Goal: Contribute content: Contribute content

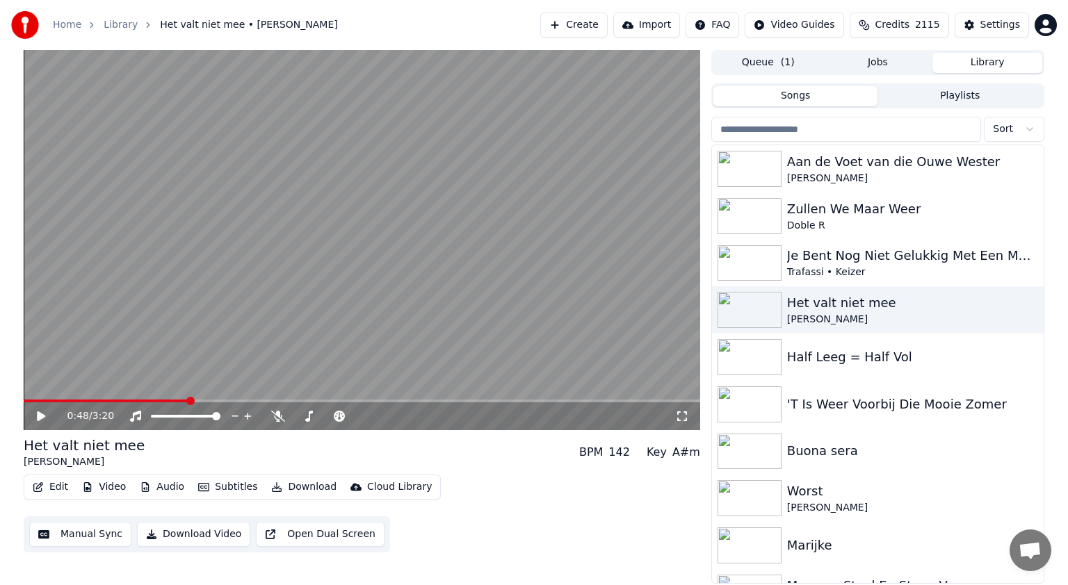
click at [994, 58] on button "Library" at bounding box center [987, 63] width 110 height 20
click at [843, 306] on div "Het valt niet mee" at bounding box center [905, 302] width 237 height 19
click at [764, 301] on img at bounding box center [750, 310] width 64 height 36
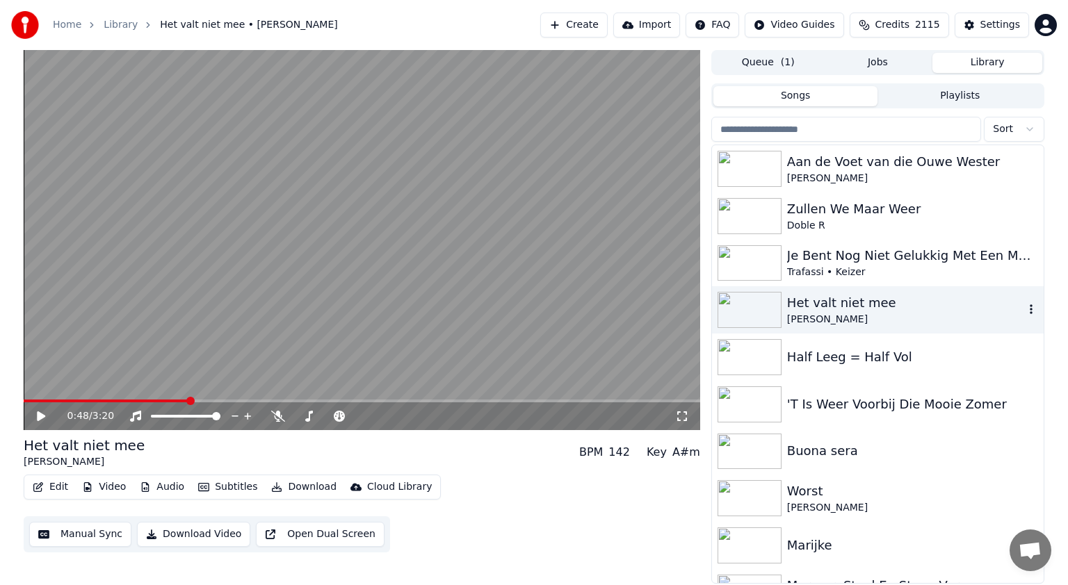
click at [764, 301] on img at bounding box center [750, 310] width 64 height 36
click at [793, 306] on div "Het valt niet mee" at bounding box center [905, 302] width 237 height 19
click at [808, 302] on div "Het valt niet mee" at bounding box center [905, 302] width 237 height 19
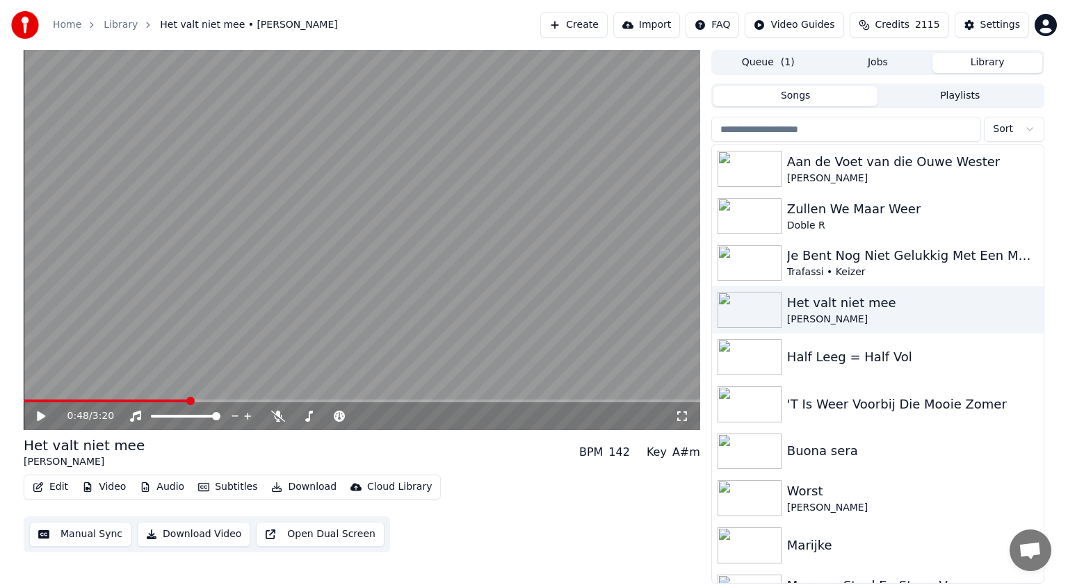
click at [994, 60] on button "Library" at bounding box center [987, 63] width 110 height 20
click at [758, 343] on img at bounding box center [750, 357] width 64 height 36
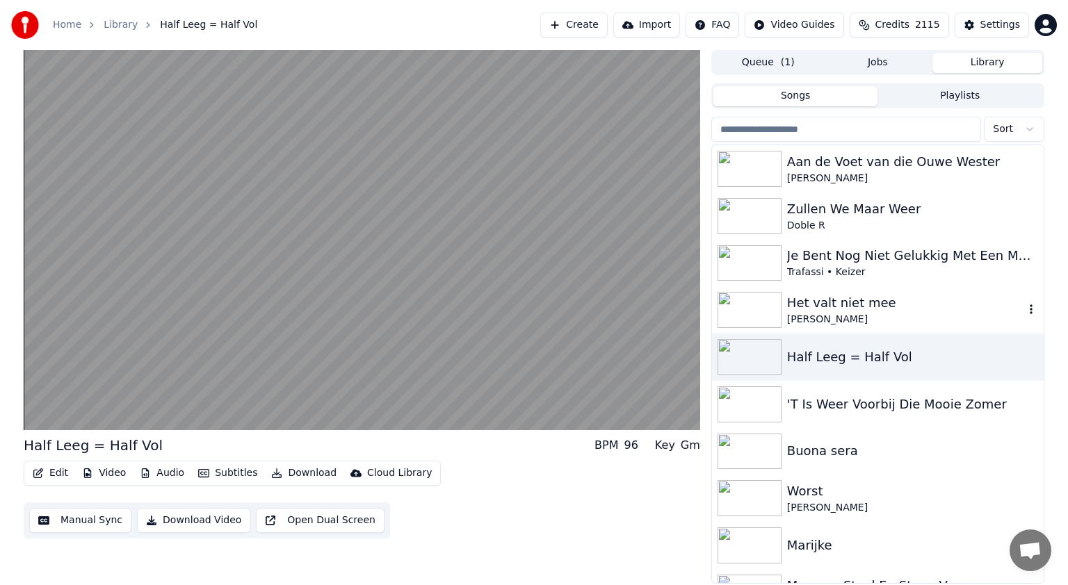
click at [753, 305] on img at bounding box center [750, 310] width 64 height 36
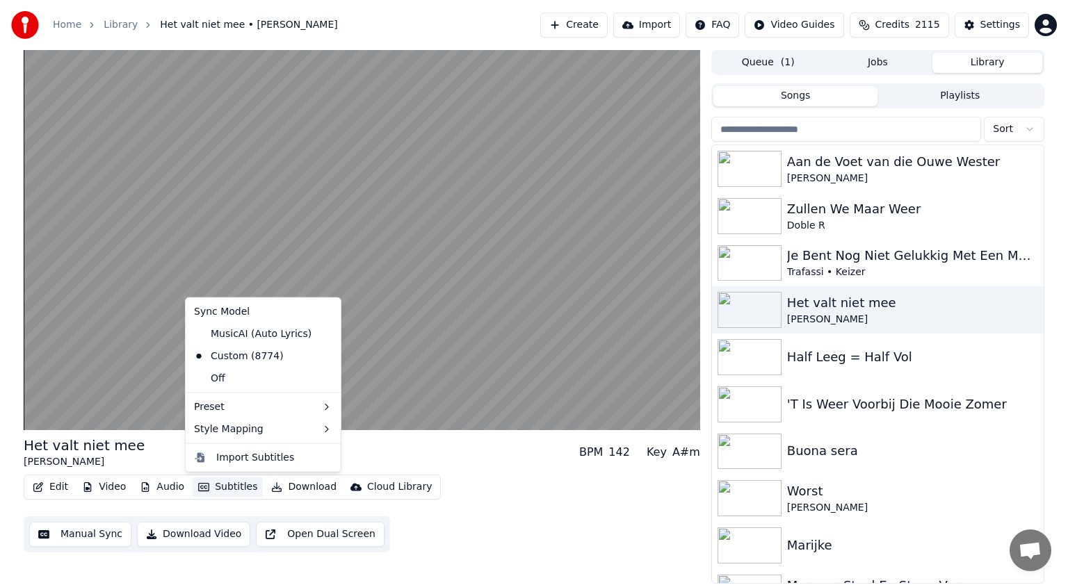
click at [235, 485] on button "Subtitles" at bounding box center [228, 487] width 70 height 19
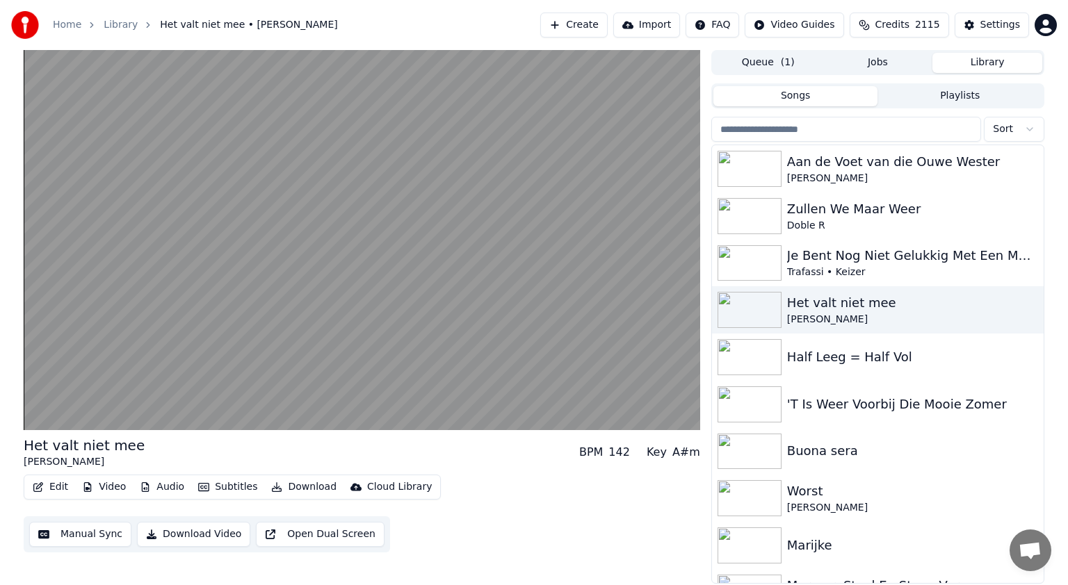
click at [504, 519] on div "Edit Video Audio Subtitles Download Cloud Library Manual Sync Download Video Op…" at bounding box center [362, 514] width 677 height 78
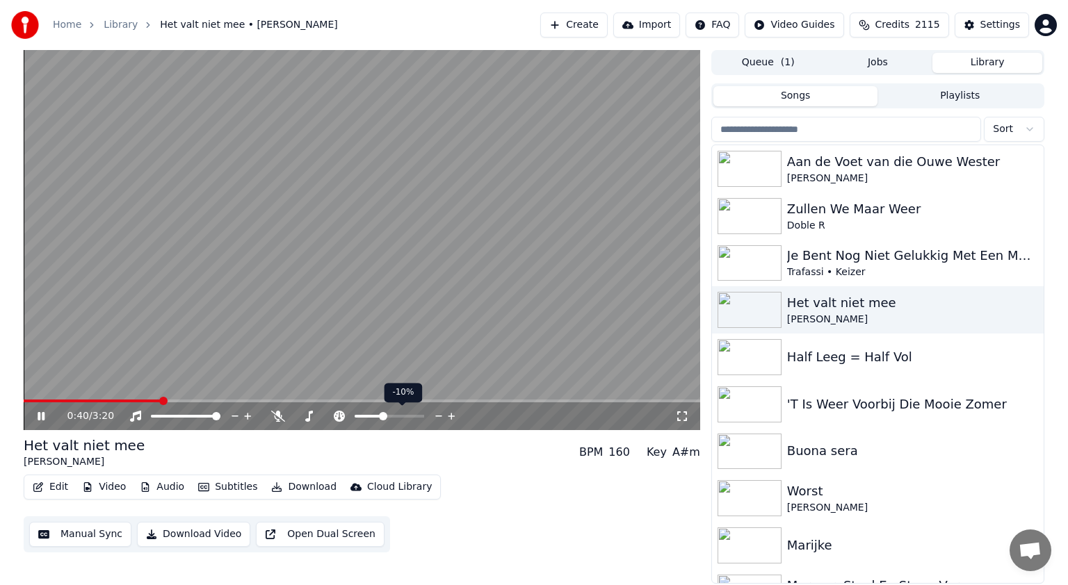
click at [382, 414] on span at bounding box center [383, 416] width 8 height 8
click at [40, 414] on icon at bounding box center [51, 416] width 33 height 11
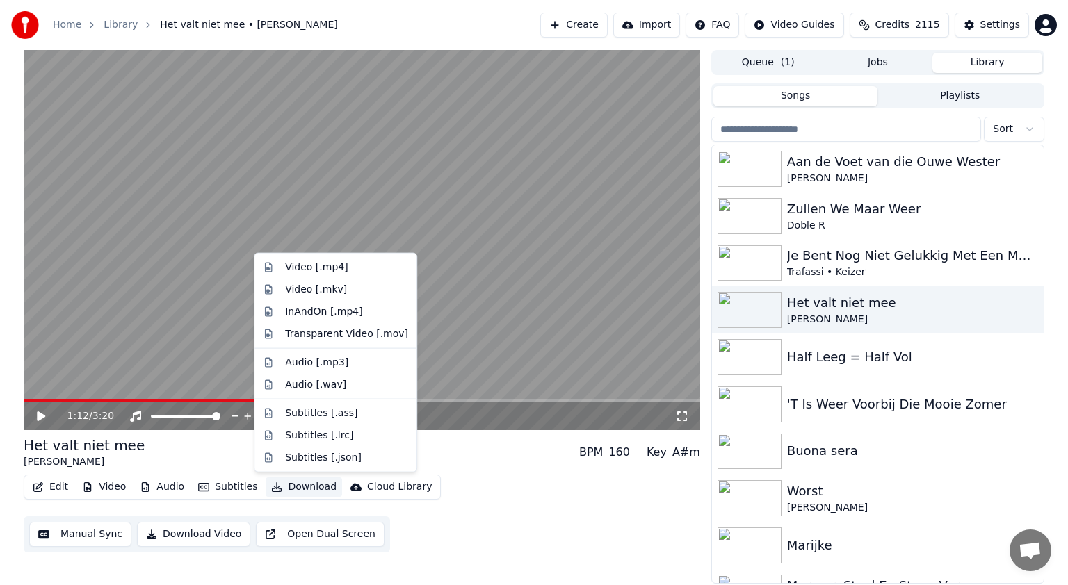
click at [301, 481] on button "Download" at bounding box center [304, 487] width 76 height 19
click at [302, 267] on div "Video [.mp4]" at bounding box center [316, 268] width 63 height 14
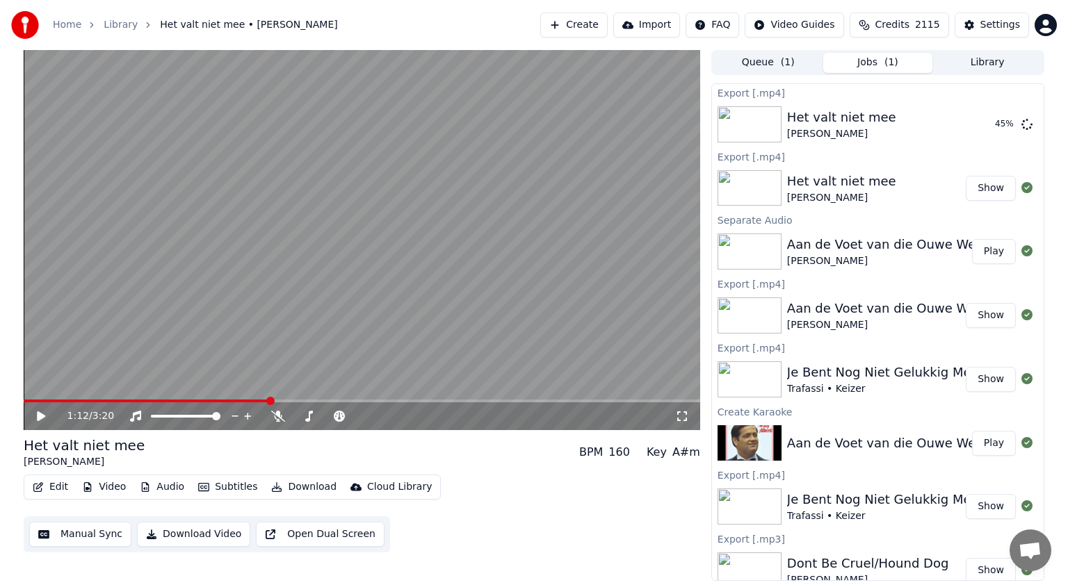
click at [993, 58] on button "Library" at bounding box center [987, 63] width 110 height 20
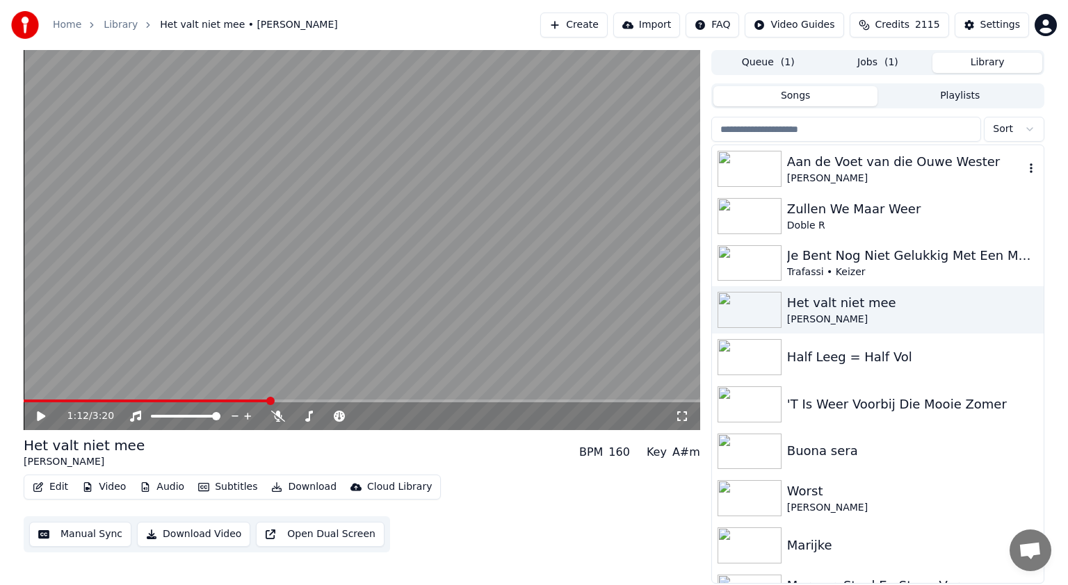
click at [912, 167] on div "Aan de Voet van die Ouwe Wester" at bounding box center [905, 161] width 237 height 19
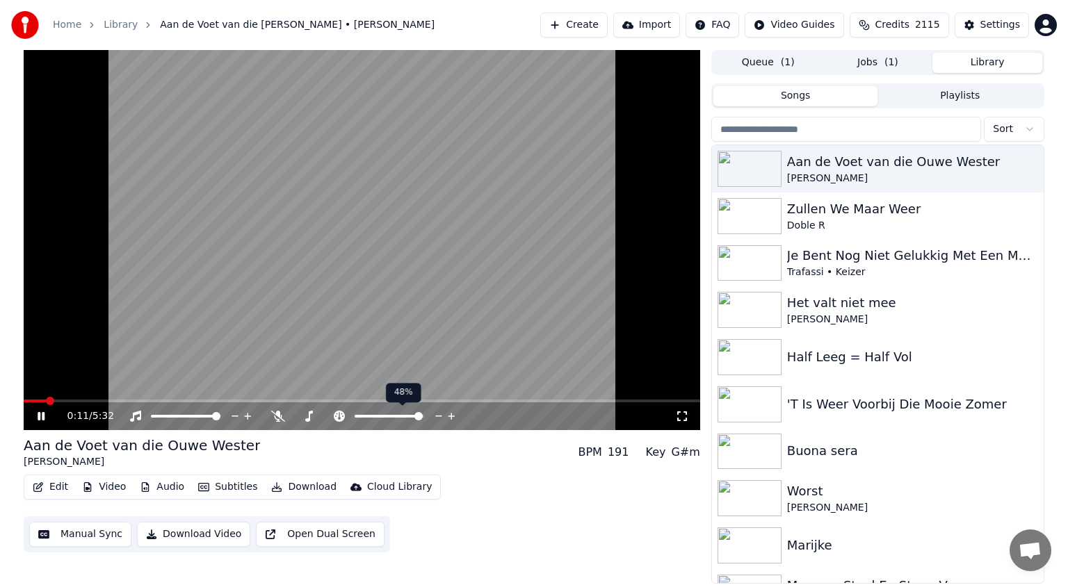
click at [423, 418] on span at bounding box center [418, 416] width 8 height 8
click at [275, 419] on icon at bounding box center [278, 416] width 14 height 11
click at [403, 416] on span at bounding box center [401, 416] width 8 height 8
click at [416, 416] on span at bounding box center [414, 416] width 8 height 8
click at [42, 414] on icon at bounding box center [41, 416] width 7 height 8
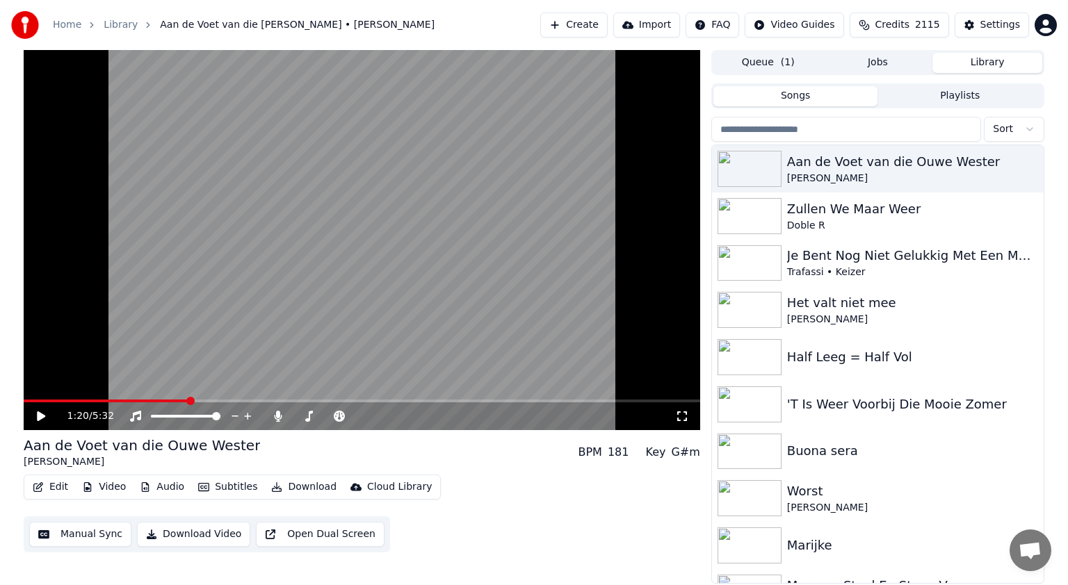
click at [994, 63] on button "Library" at bounding box center [987, 63] width 110 height 20
click at [749, 211] on img at bounding box center [750, 216] width 64 height 36
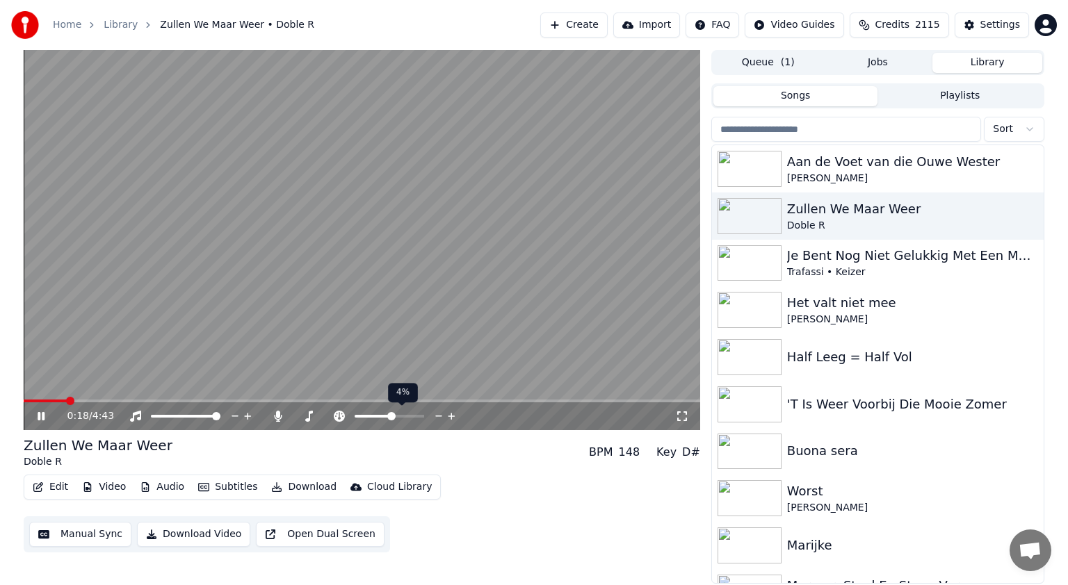
click at [391, 416] on span at bounding box center [374, 416] width 38 height 3
click at [388, 416] on span at bounding box center [391, 416] width 8 height 8
click at [389, 416] on span at bounding box center [389, 416] width 8 height 8
click at [38, 420] on icon at bounding box center [41, 416] width 7 height 8
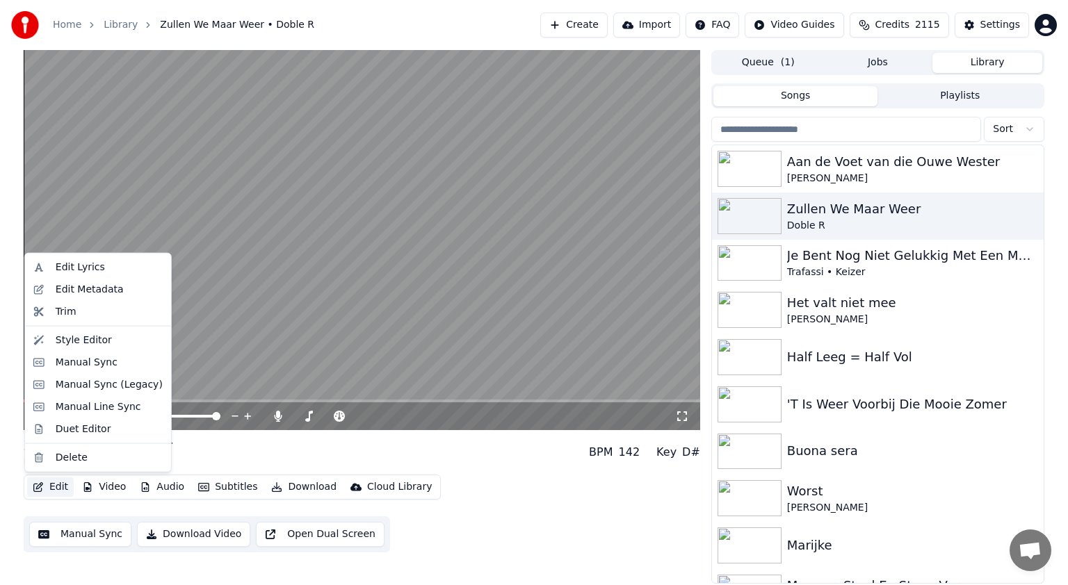
click at [57, 487] on button "Edit" at bounding box center [50, 487] width 47 height 19
click at [76, 270] on div "Edit Lyrics" at bounding box center [80, 268] width 49 height 14
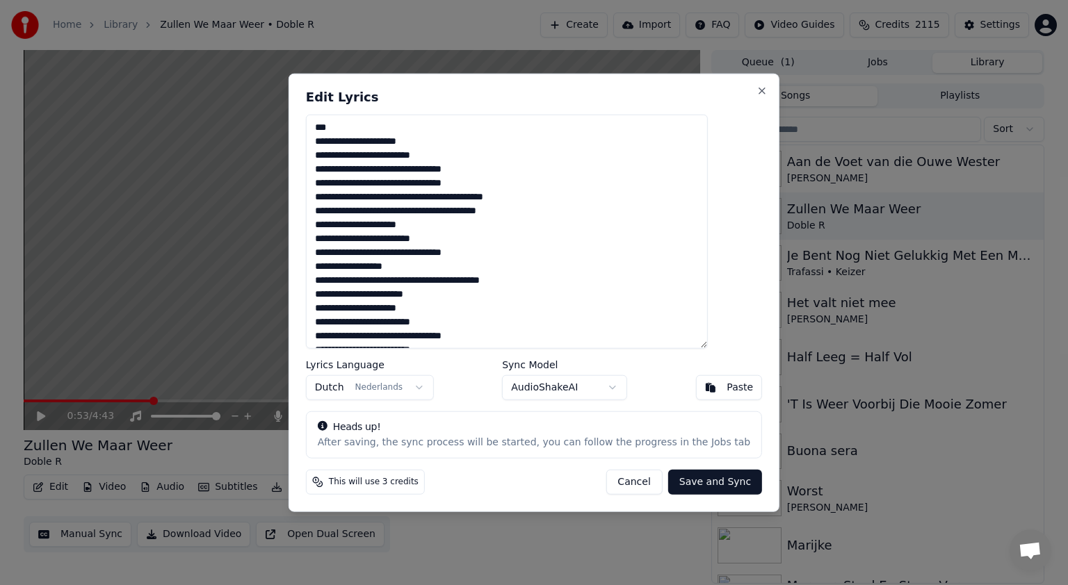
click at [483, 211] on textarea at bounding box center [507, 232] width 402 height 234
click at [389, 198] on textarea at bounding box center [507, 232] width 402 height 234
click at [458, 198] on textarea at bounding box center [507, 232] width 402 height 234
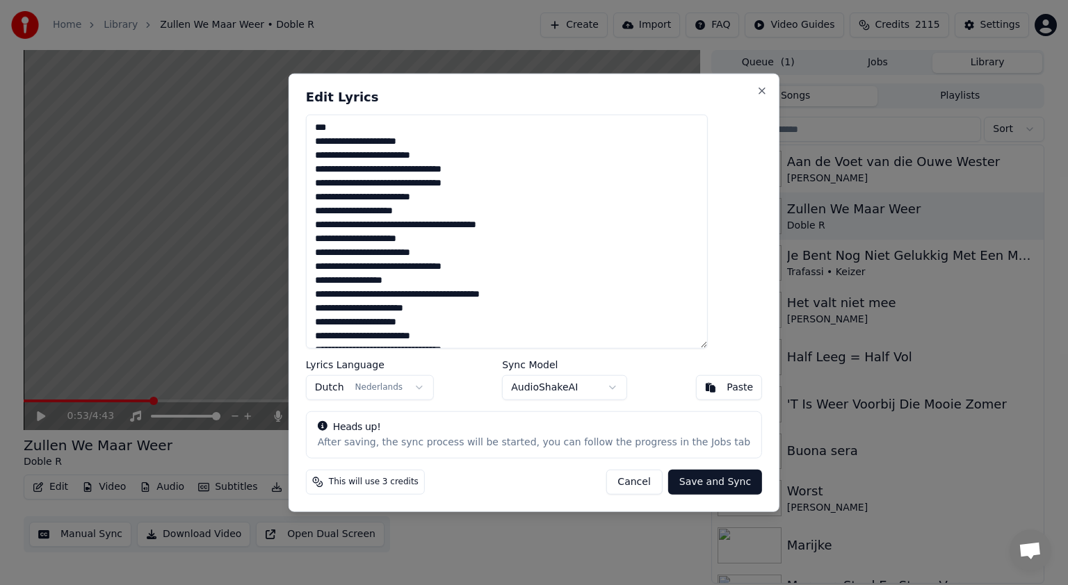
click at [435, 142] on textarea at bounding box center [507, 232] width 402 height 234
click at [459, 140] on textarea at bounding box center [507, 232] width 402 height 234
click at [435, 157] on textarea at bounding box center [507, 232] width 402 height 234
click at [474, 157] on textarea at bounding box center [507, 232] width 402 height 234
click at [458, 227] on textarea at bounding box center [507, 232] width 402 height 234
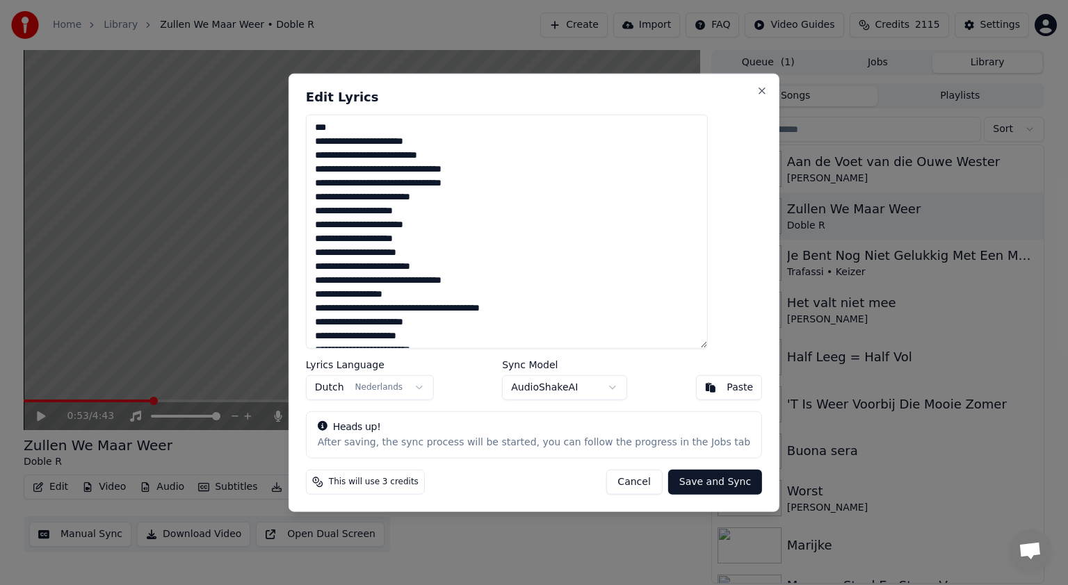
click at [460, 225] on textarea at bounding box center [507, 232] width 402 height 234
click at [457, 138] on textarea at bounding box center [507, 232] width 402 height 234
drag, startPoint x: 457, startPoint y: 138, endPoint x: 434, endPoint y: 143, distance: 24.1
click at [434, 143] on textarea at bounding box center [507, 232] width 402 height 234
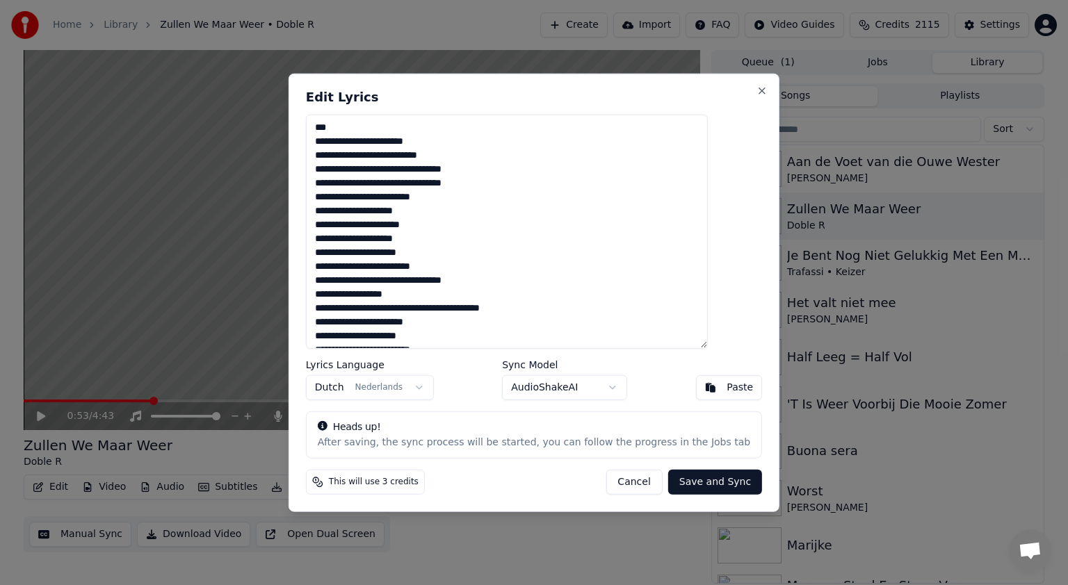
drag, startPoint x: 435, startPoint y: 255, endPoint x: 498, endPoint y: 254, distance: 63.3
click at [498, 254] on textarea at bounding box center [507, 232] width 402 height 234
paste textarea "**"
click at [435, 268] on textarea at bounding box center [507, 232] width 402 height 234
click at [475, 266] on textarea at bounding box center [507, 232] width 402 height 234
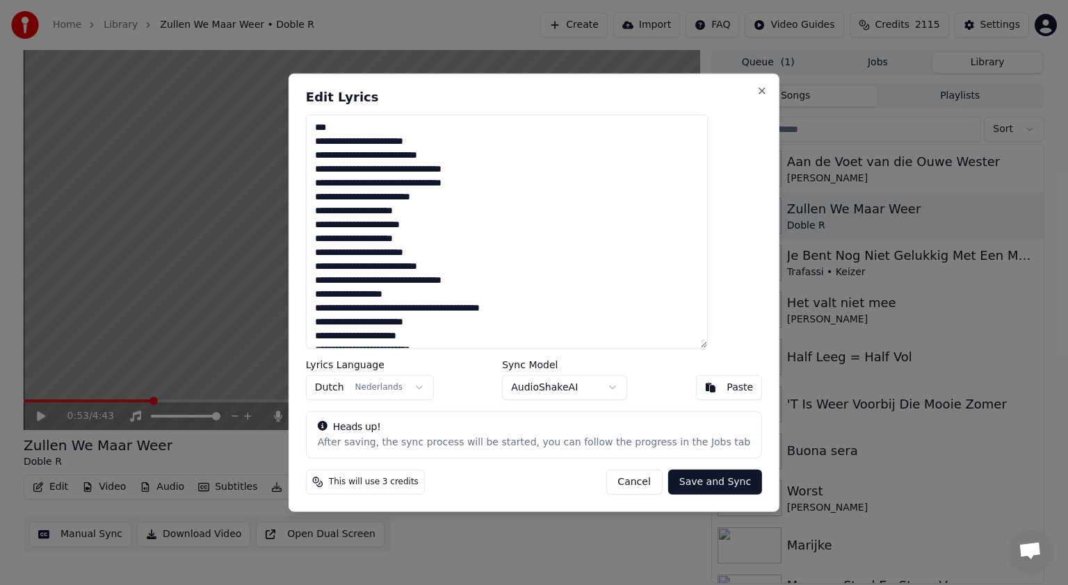
drag, startPoint x: 499, startPoint y: 265, endPoint x: 342, endPoint y: 256, distance: 157.4
click at [342, 256] on textarea at bounding box center [507, 232] width 402 height 234
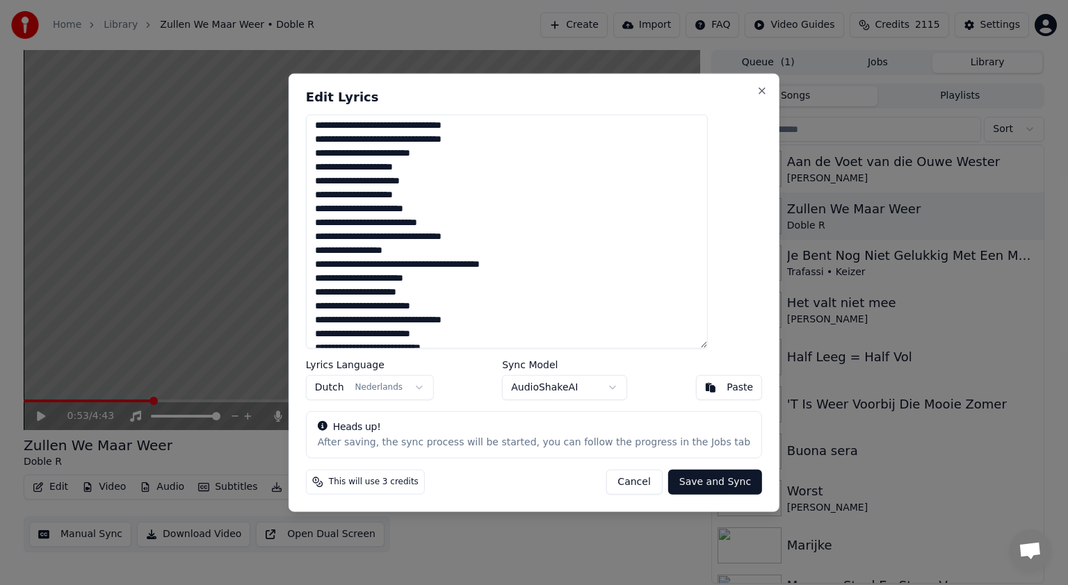
scroll to position [65, 0]
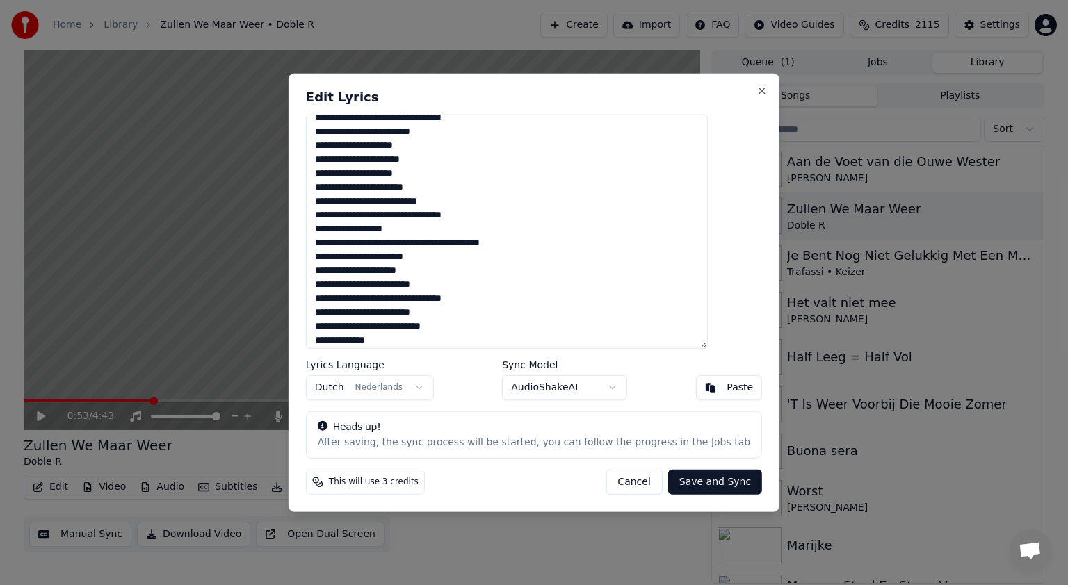
drag, startPoint x: 489, startPoint y: 282, endPoint x: 341, endPoint y: 274, distance: 149.0
click at [341, 274] on textarea at bounding box center [507, 232] width 402 height 234
paste textarea "** **"
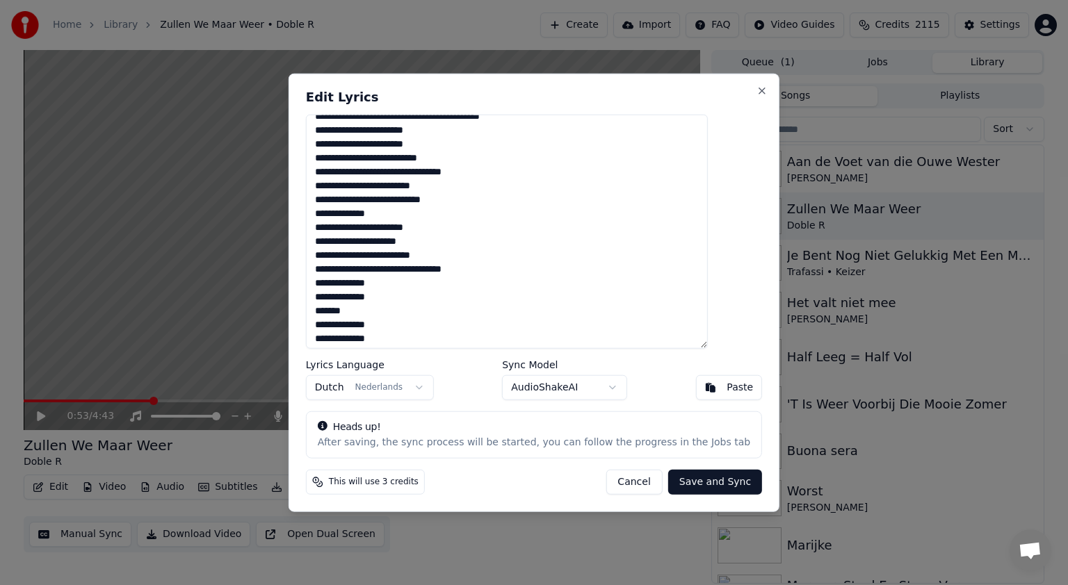
scroll to position [212, 0]
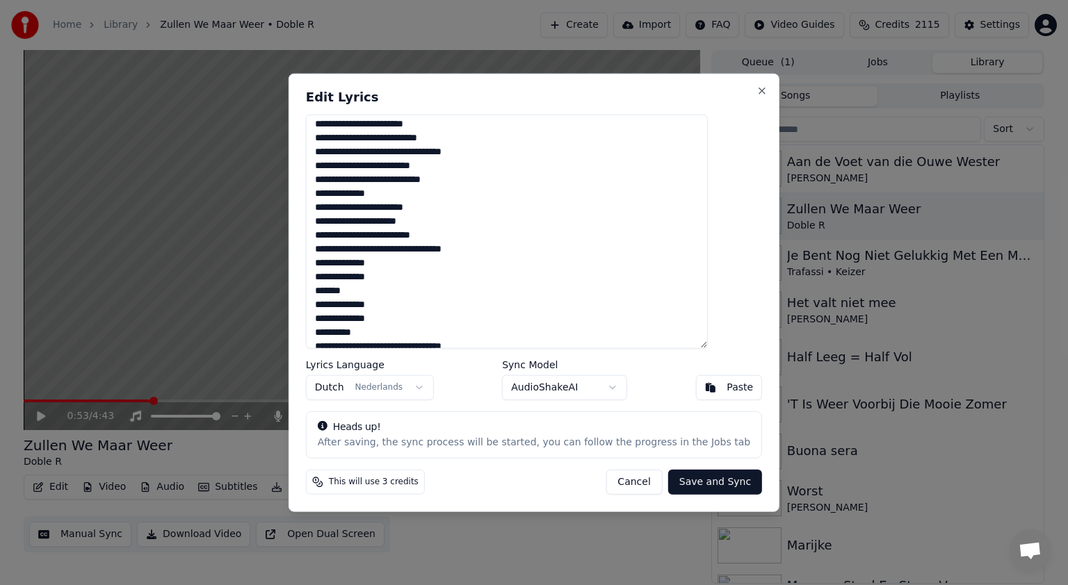
drag, startPoint x: 473, startPoint y: 240, endPoint x: 341, endPoint y: 225, distance: 133.0
click at [341, 225] on textarea at bounding box center [507, 232] width 402 height 234
paste textarea "** **"
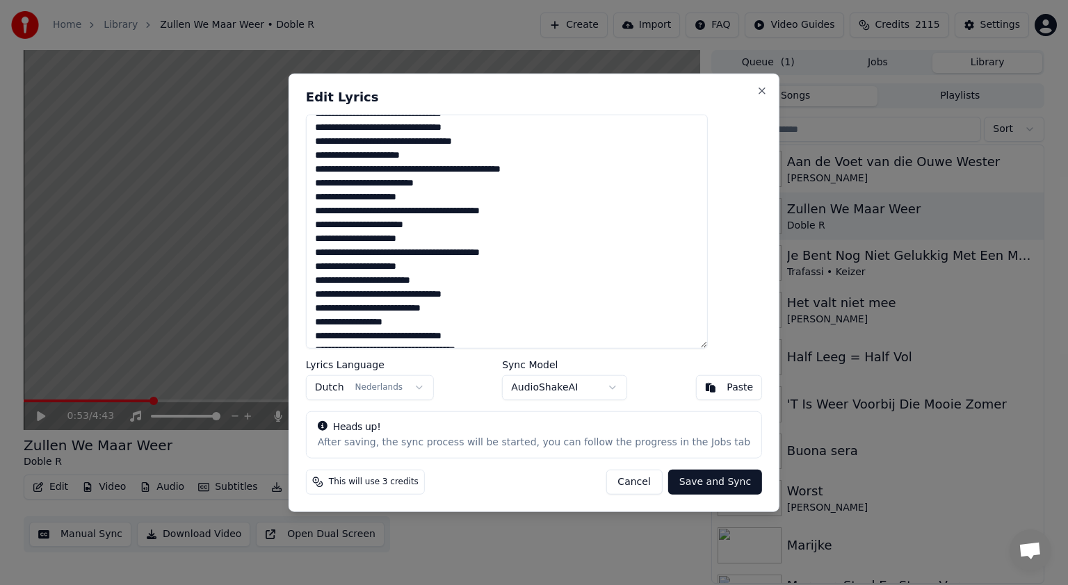
scroll to position [479, 0]
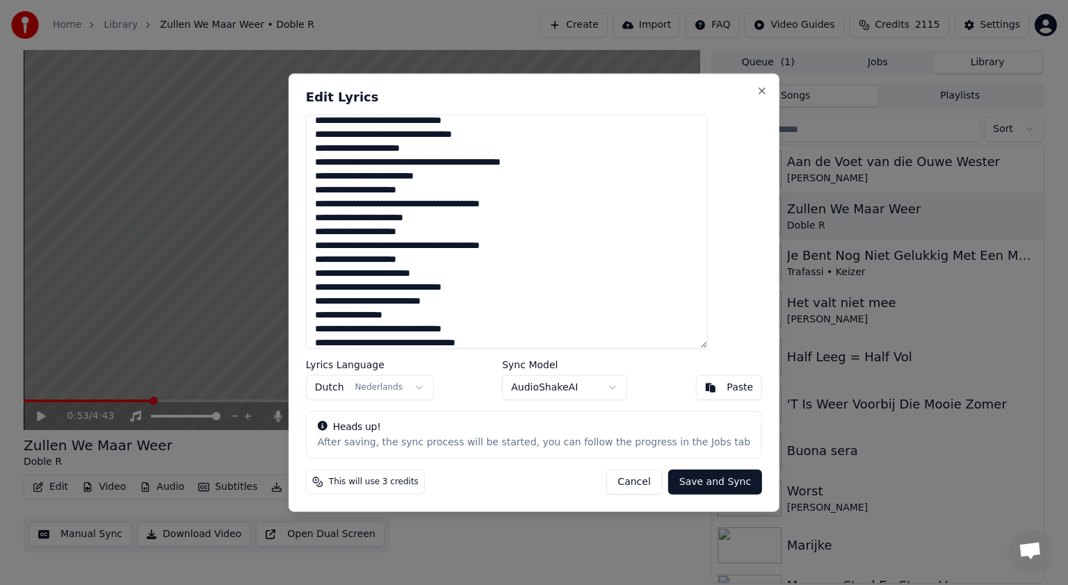
drag, startPoint x: 480, startPoint y: 271, endPoint x: 342, endPoint y: 266, distance: 137.8
click at [342, 266] on textarea at bounding box center [507, 232] width 402 height 234
paste textarea "** **"
click at [484, 245] on textarea at bounding box center [507, 232] width 402 height 234
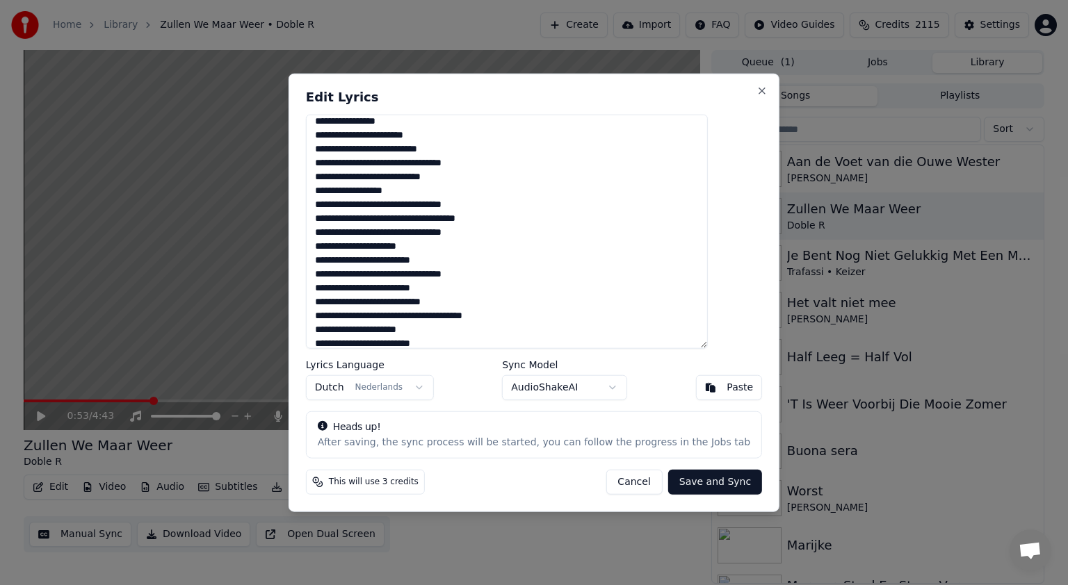
scroll to position [634, 0]
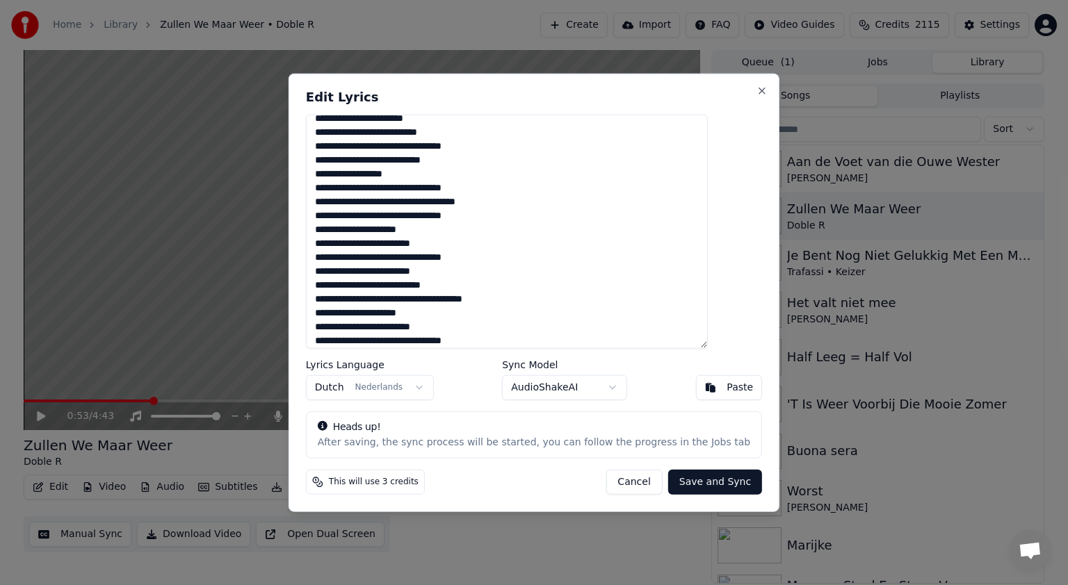
drag, startPoint x: 473, startPoint y: 239, endPoint x: 344, endPoint y: 228, distance: 129.8
click at [344, 228] on textarea at bounding box center [507, 232] width 402 height 234
paste textarea "** **"
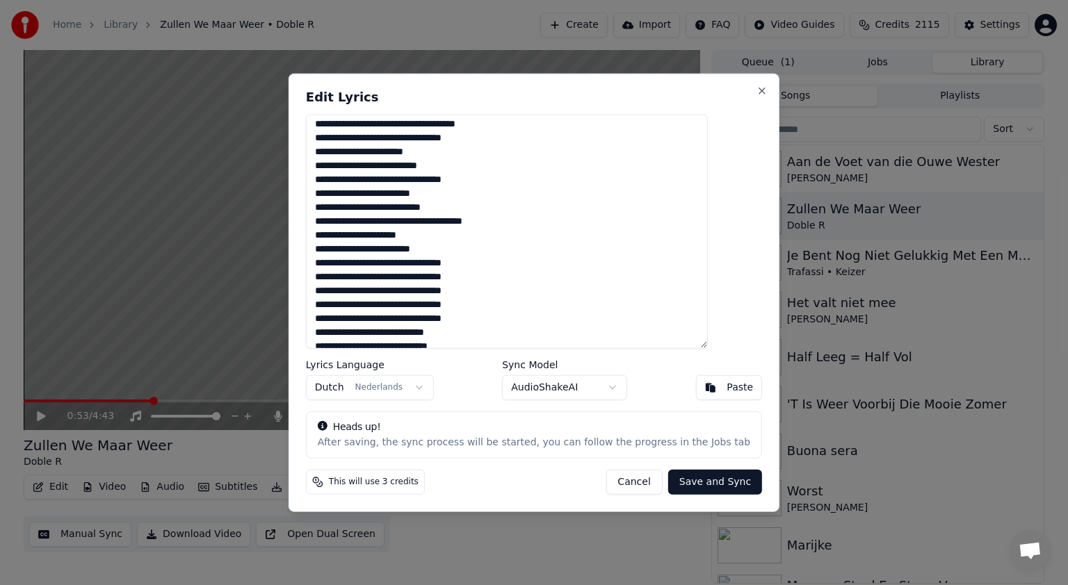
scroll to position [719, 0]
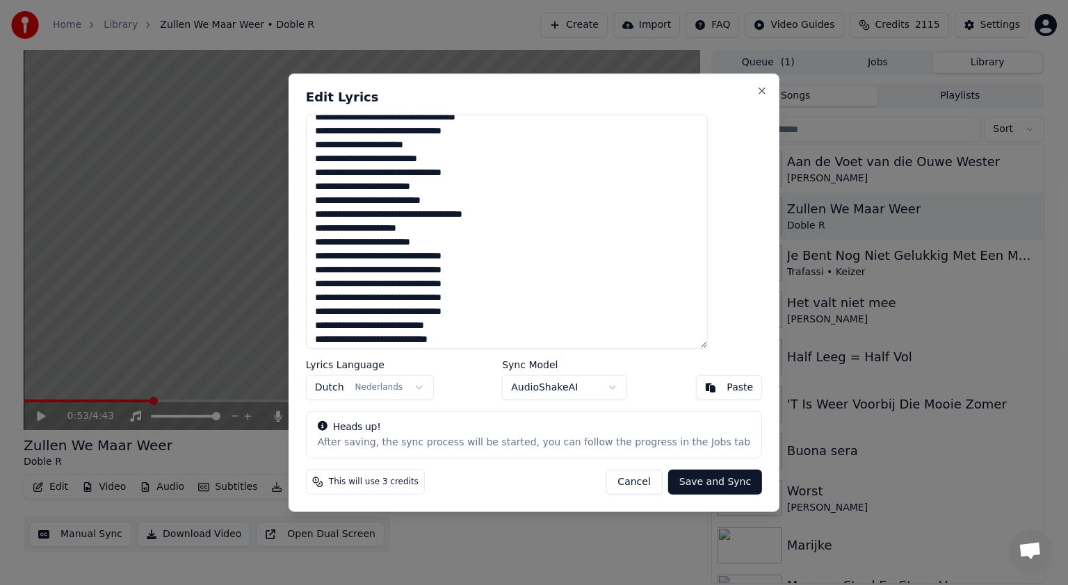
drag, startPoint x: 487, startPoint y: 240, endPoint x: 338, endPoint y: 230, distance: 149.1
click at [338, 230] on textarea at bounding box center [507, 232] width 402 height 234
paste textarea "** **"
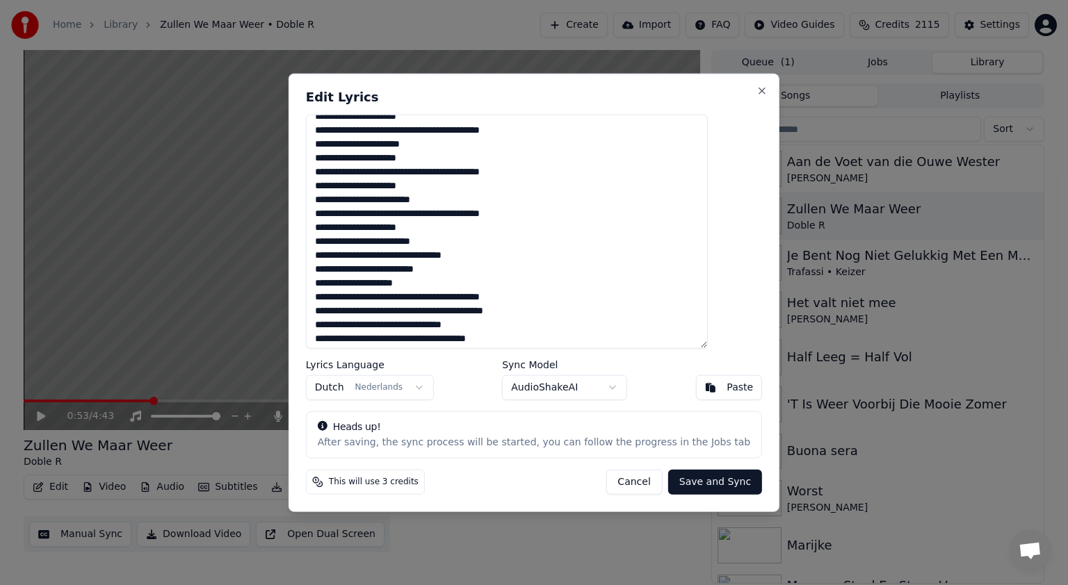
scroll to position [1008, 0]
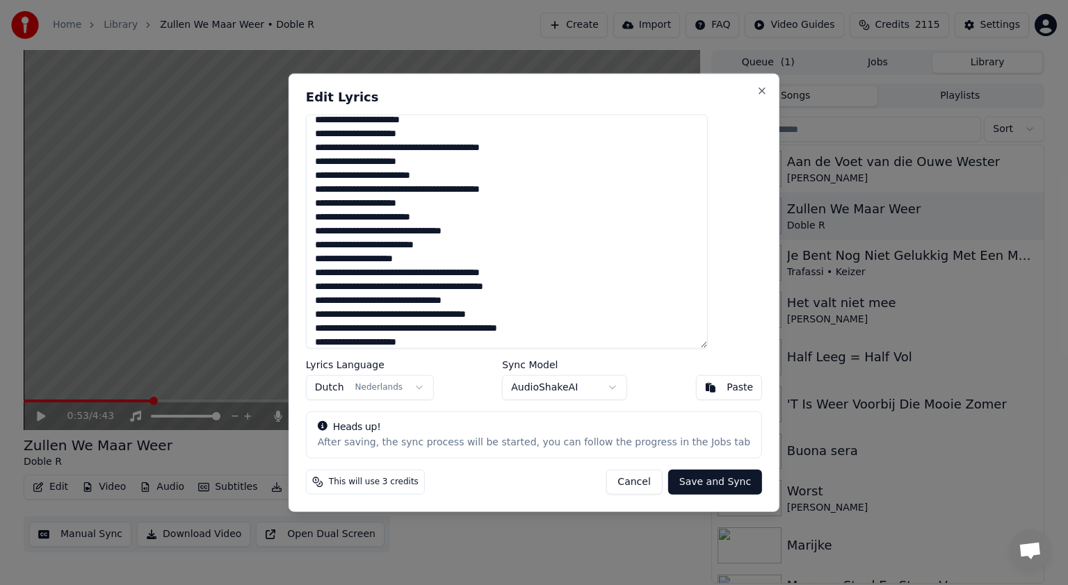
drag, startPoint x: 489, startPoint y: 218, endPoint x: 332, endPoint y: 206, distance: 157.6
click at [332, 206] on div "Edit Lyrics Lyrics Language Dutch Nederlands Sync Model AudioShakeAI Paste Head…" at bounding box center [534, 293] width 491 height 439
paste textarea "** **"
drag, startPoint x: 472, startPoint y: 175, endPoint x: 344, endPoint y: 161, distance: 128.8
click at [344, 161] on textarea at bounding box center [507, 232] width 402 height 234
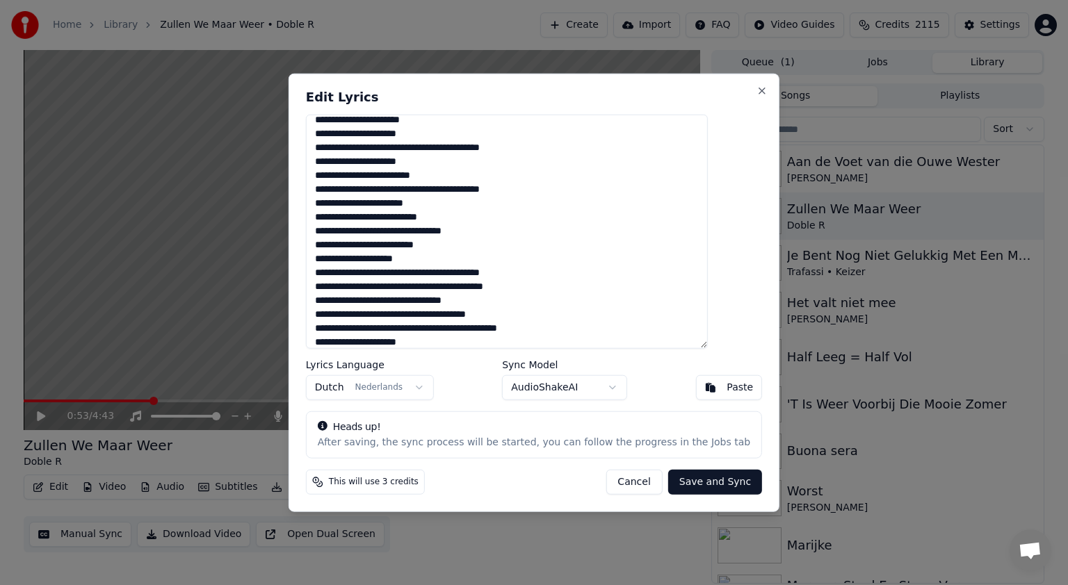
paste textarea "** **"
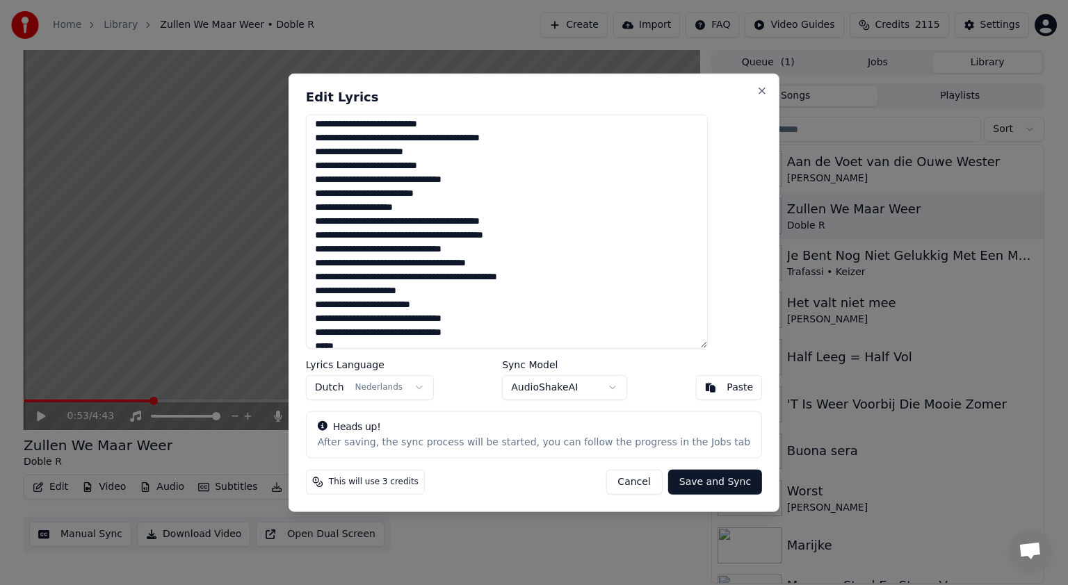
scroll to position [1080, 0]
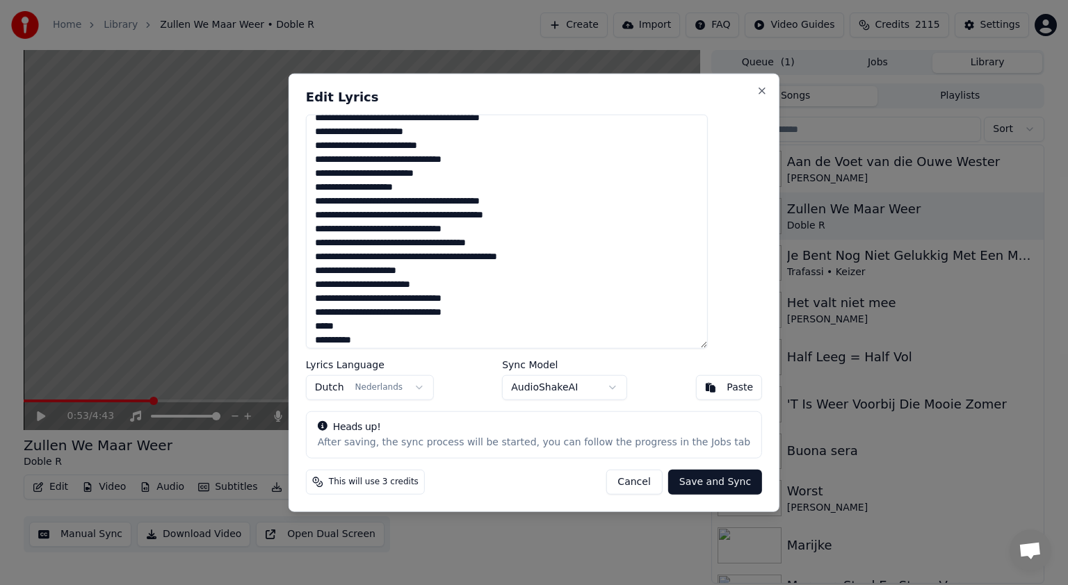
drag, startPoint x: 484, startPoint y: 280, endPoint x: 324, endPoint y: 275, distance: 160.0
click at [324, 275] on div "Edit Lyrics Lyrics Language Dutch Nederlands Sync Model AudioShakeAI Paste Head…" at bounding box center [534, 293] width 491 height 439
paste textarea "** **"
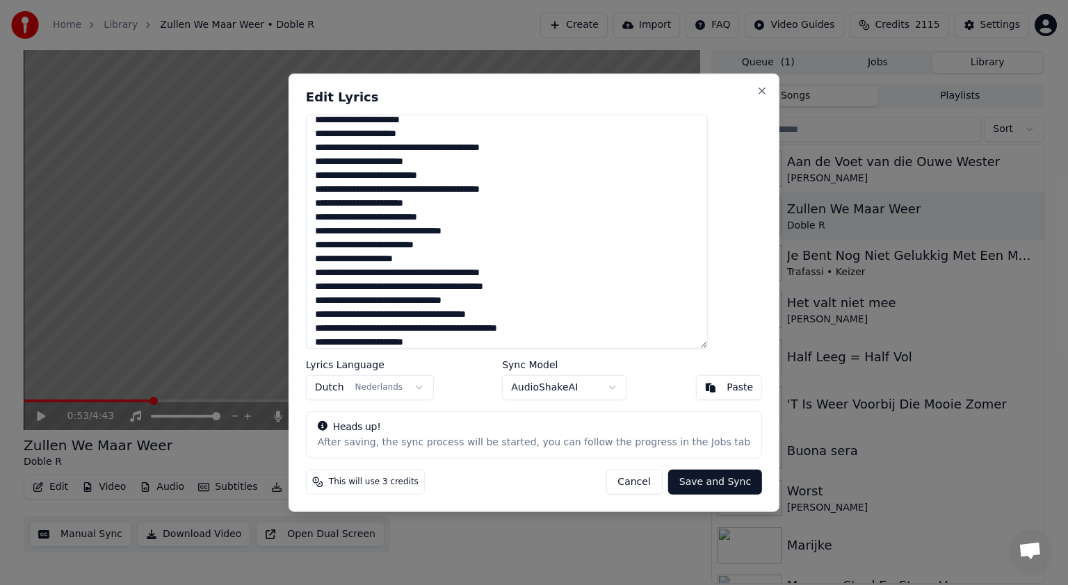
scroll to position [1006, 0]
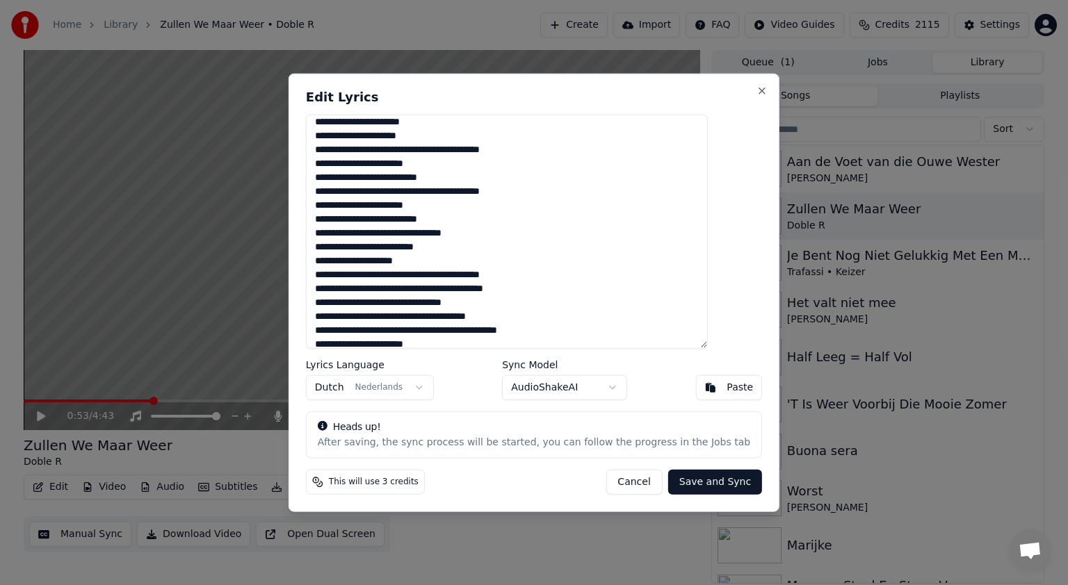
click at [435, 289] on textarea at bounding box center [507, 232] width 402 height 234
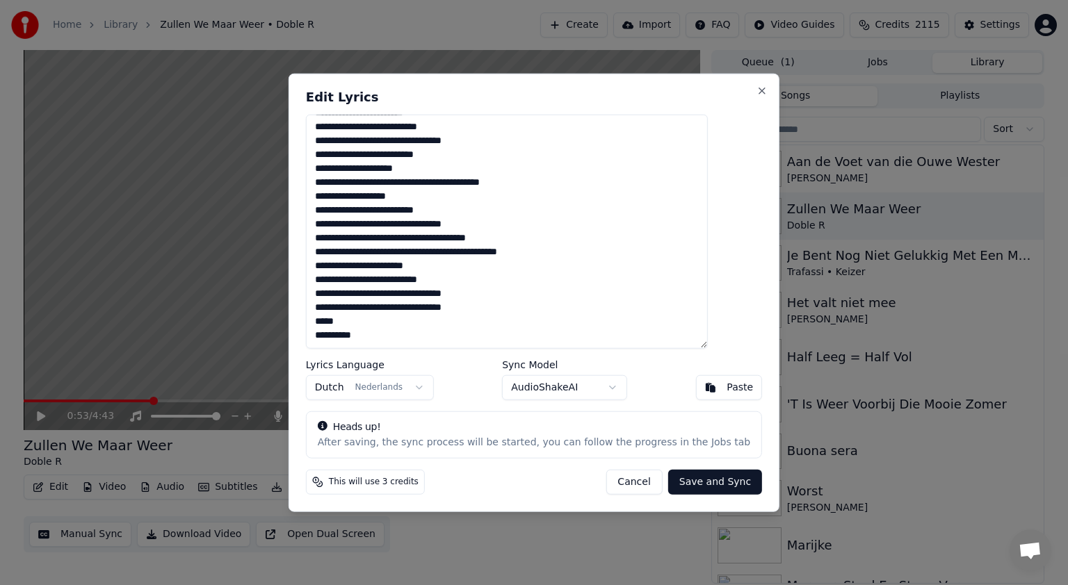
click at [438, 214] on textarea at bounding box center [507, 232] width 402 height 234
click at [468, 252] on textarea at bounding box center [507, 232] width 402 height 234
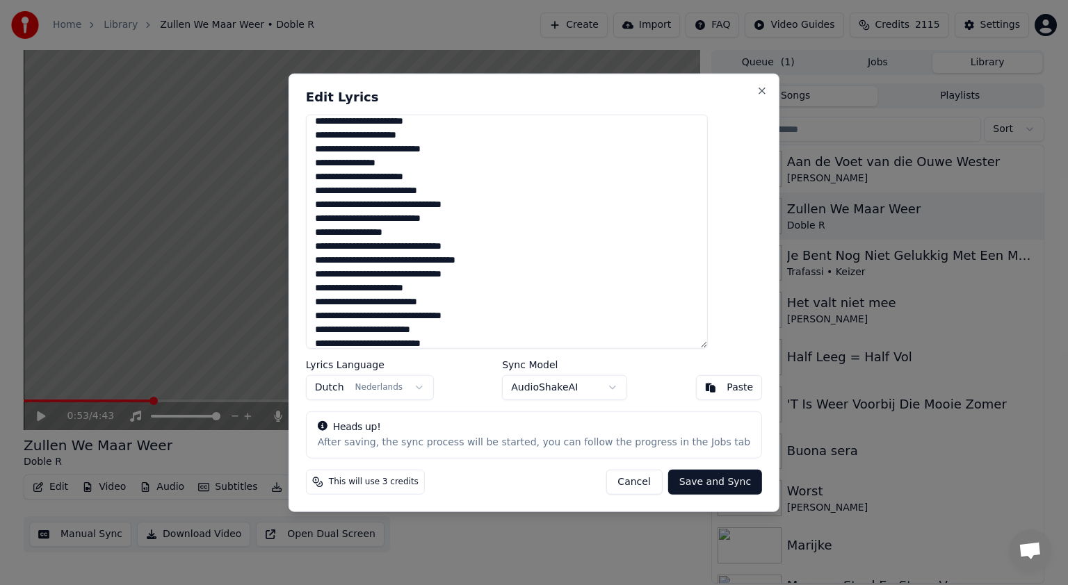
scroll to position [551, 0]
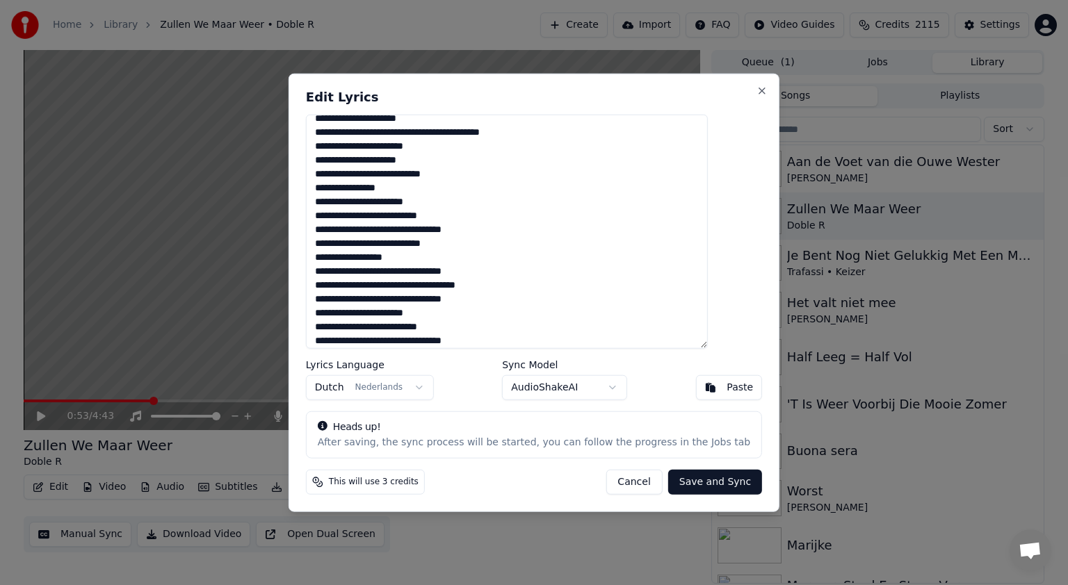
type textarea "**********"
click at [679, 478] on button "Save and Sync" at bounding box center [715, 481] width 94 height 25
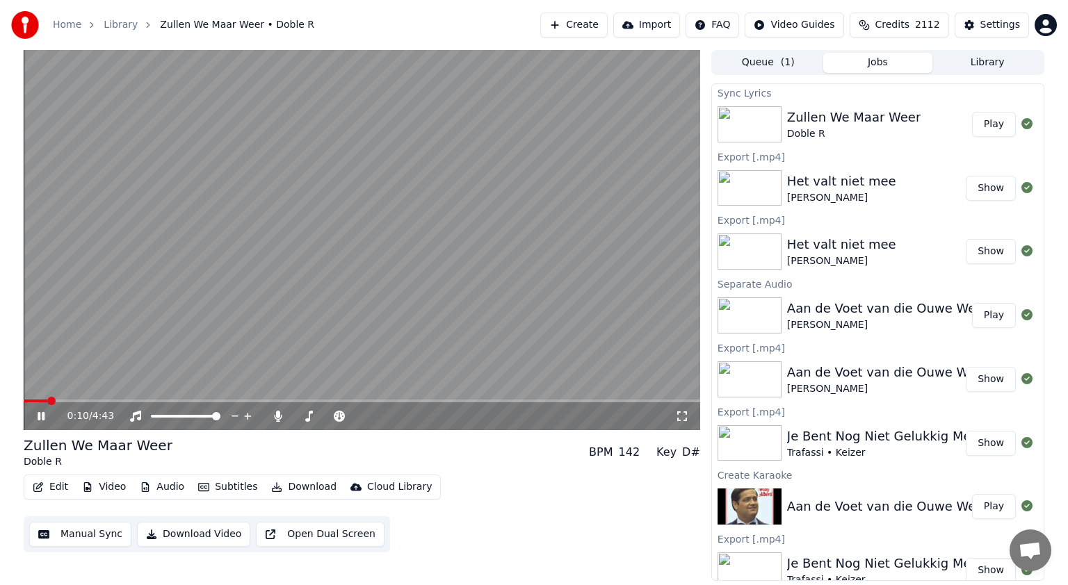
click at [47, 400] on span at bounding box center [36, 401] width 24 height 3
click at [39, 416] on icon at bounding box center [41, 416] width 7 height 8
click at [43, 414] on icon at bounding box center [51, 416] width 33 height 11
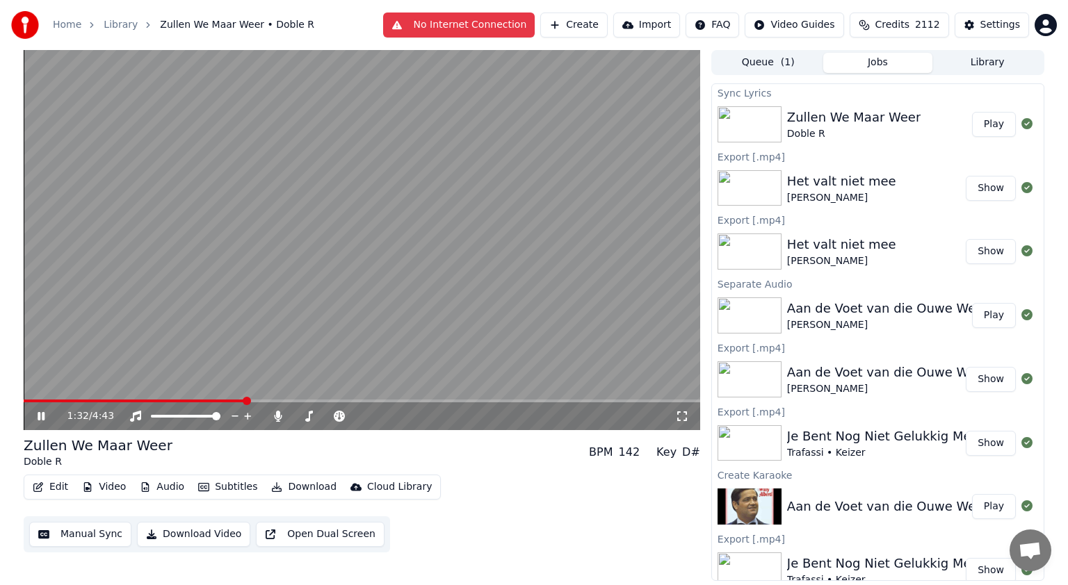
click at [42, 414] on icon at bounding box center [41, 416] width 7 height 8
click at [310, 485] on button "Download" at bounding box center [304, 487] width 76 height 19
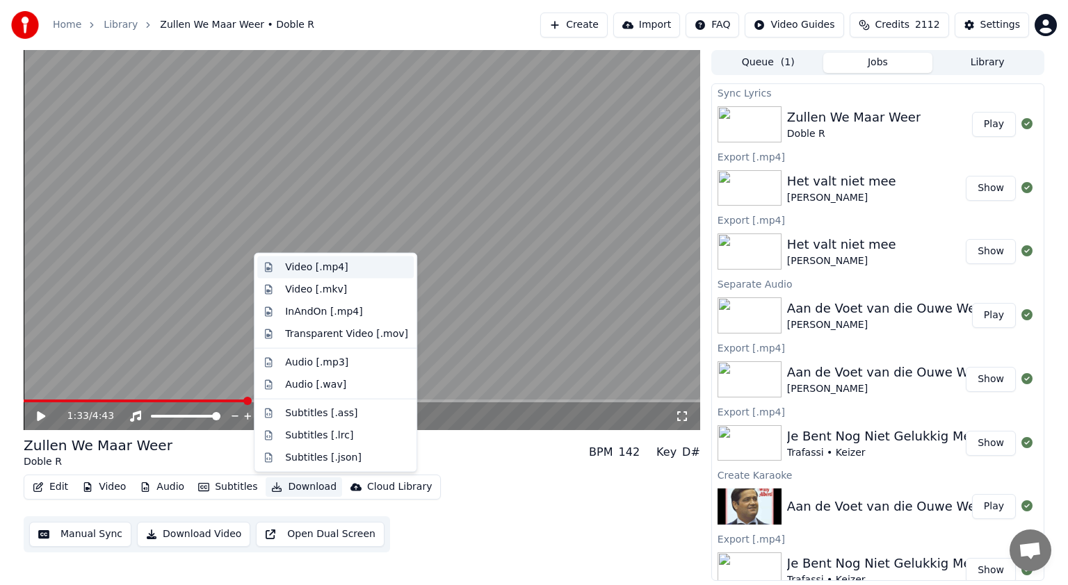
click at [305, 270] on div "Video [.mp4]" at bounding box center [316, 268] width 63 height 14
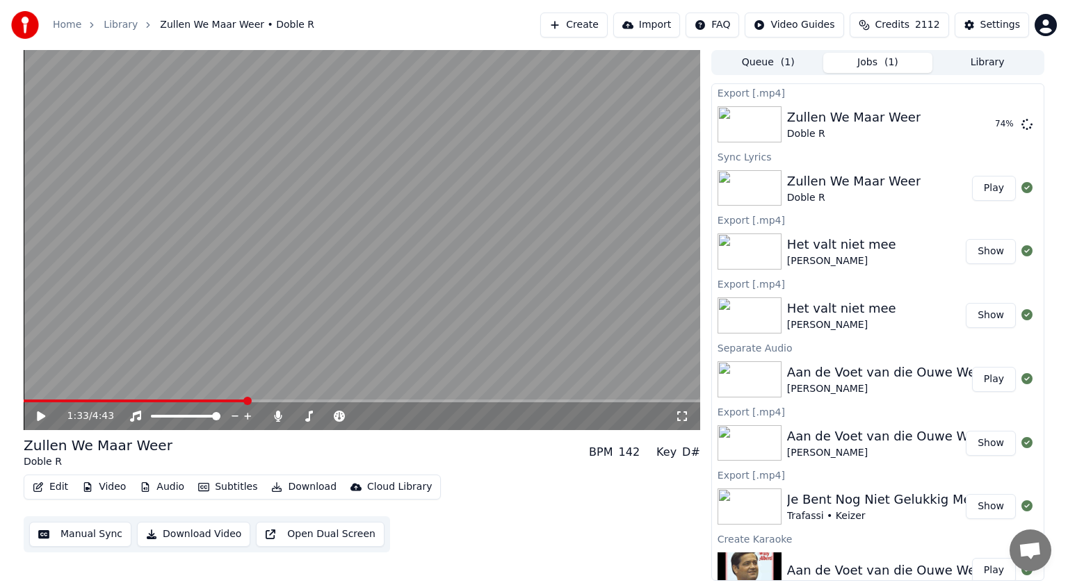
click at [998, 60] on button "Library" at bounding box center [987, 63] width 110 height 20
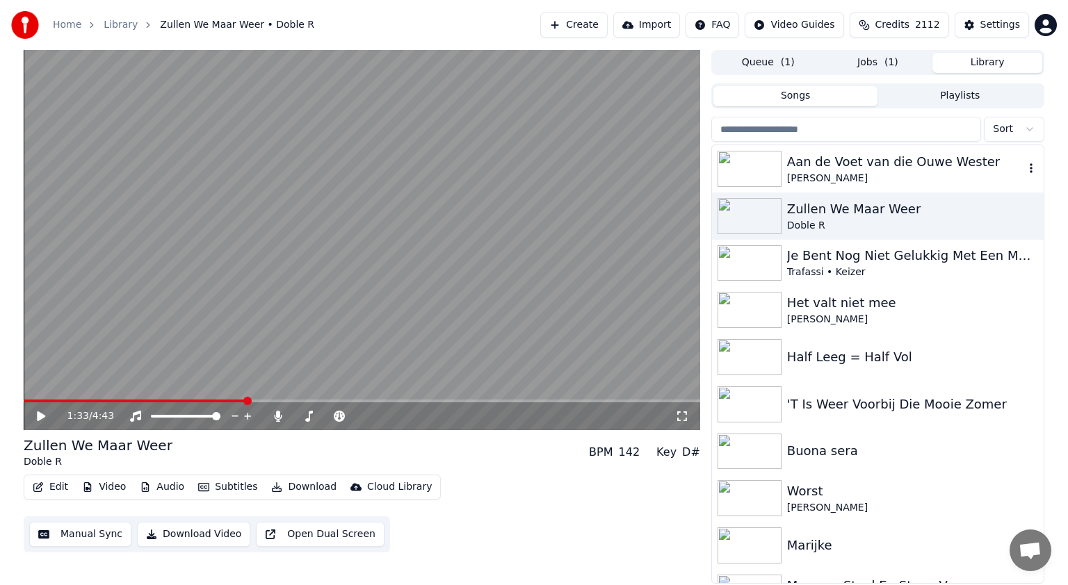
click at [946, 161] on div "Aan de Voet van die Ouwe Wester" at bounding box center [905, 161] width 237 height 19
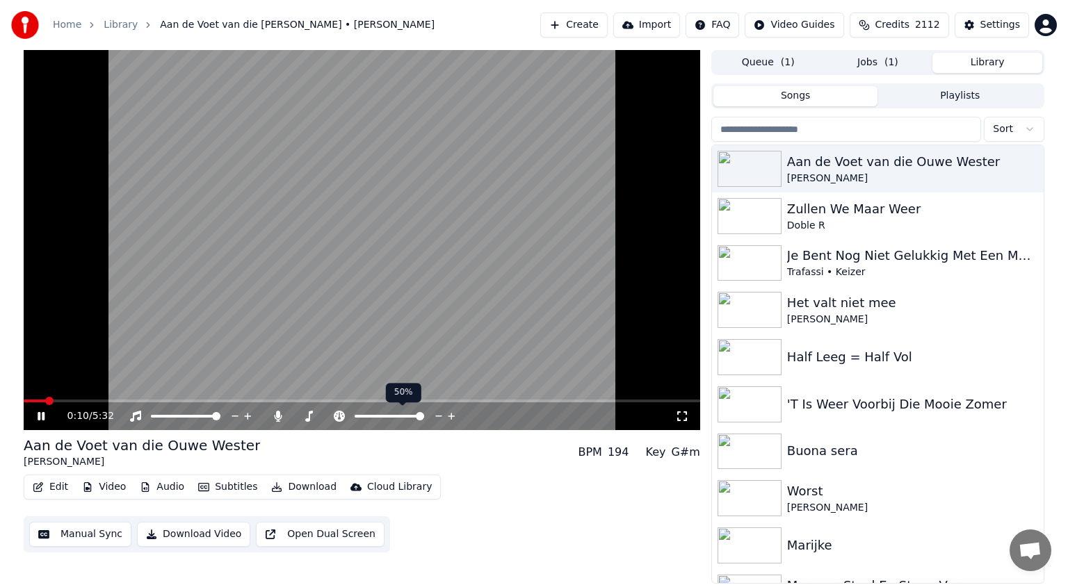
click at [423, 421] on span at bounding box center [420, 416] width 8 height 8
click at [276, 414] on icon at bounding box center [278, 416] width 8 height 11
click at [150, 401] on span at bounding box center [87, 401] width 127 height 3
click at [275, 416] on icon at bounding box center [278, 416] width 14 height 11
click at [95, 402] on span at bounding box center [60, 401] width 72 height 3
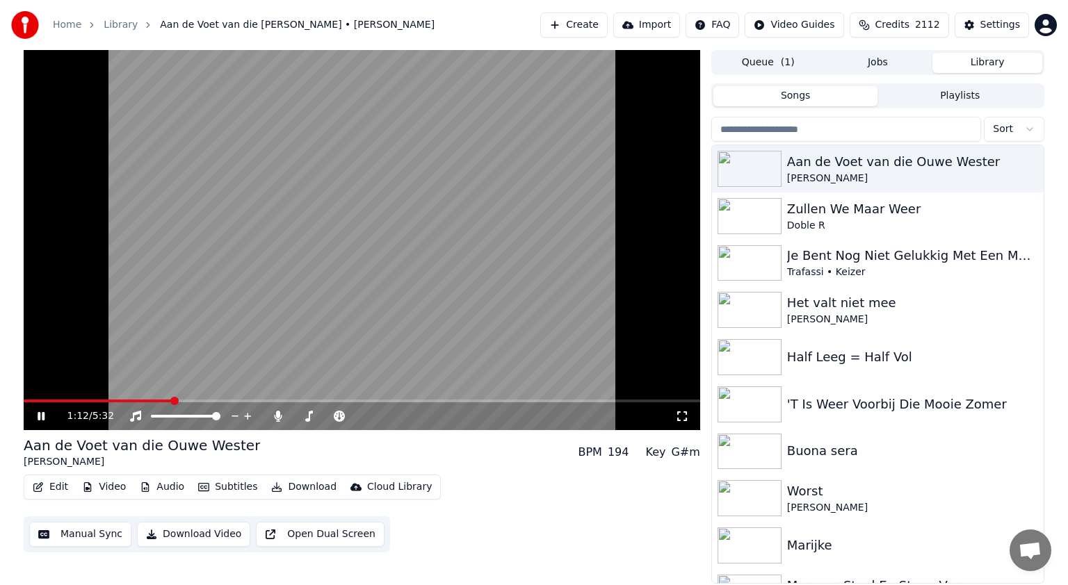
click at [36, 416] on icon at bounding box center [51, 416] width 33 height 11
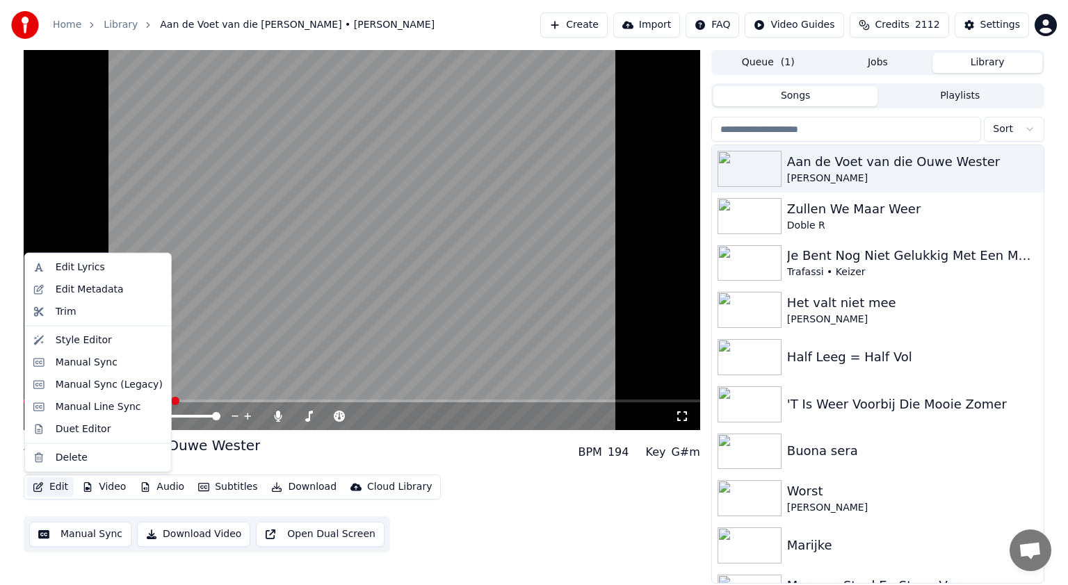
click at [57, 493] on button "Edit" at bounding box center [50, 487] width 47 height 19
click at [74, 380] on div "Manual Sync (Legacy)" at bounding box center [109, 385] width 107 height 14
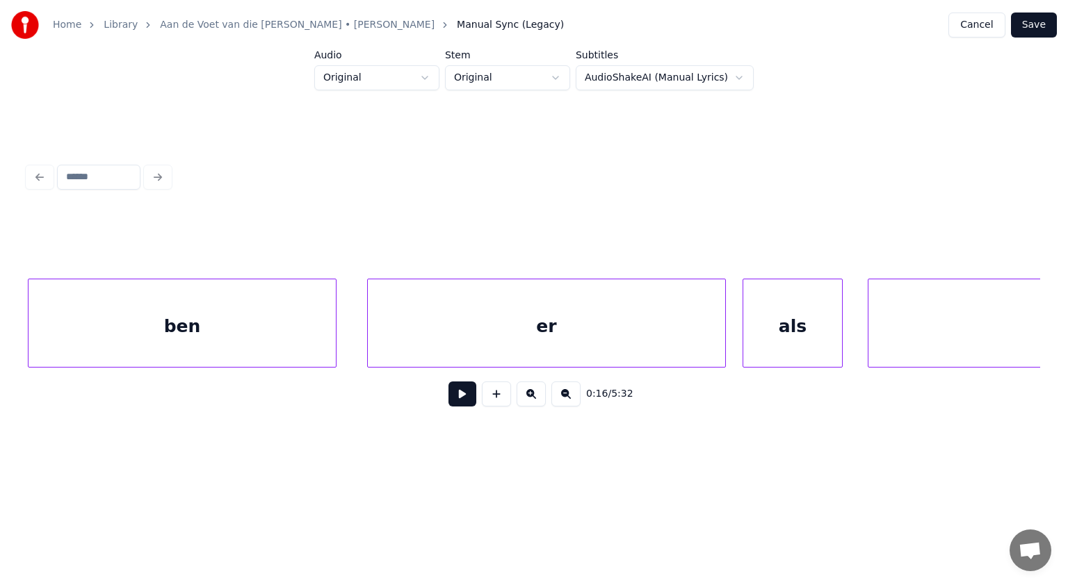
scroll to position [0, 7010]
click at [261, 332] on div "ben" at bounding box center [183, 327] width 307 height 95
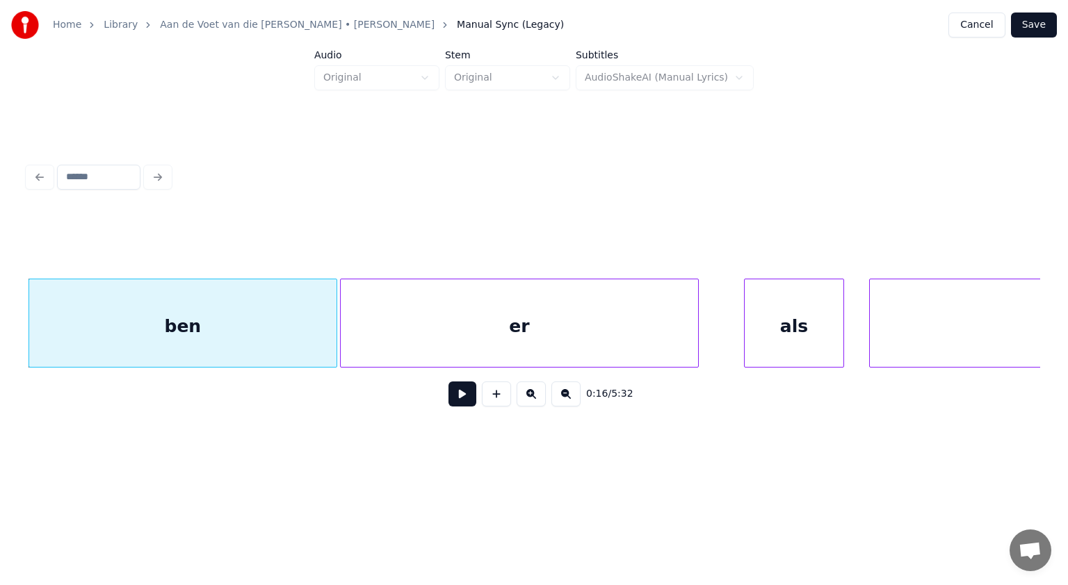
click at [396, 318] on div "er" at bounding box center [519, 327] width 357 height 95
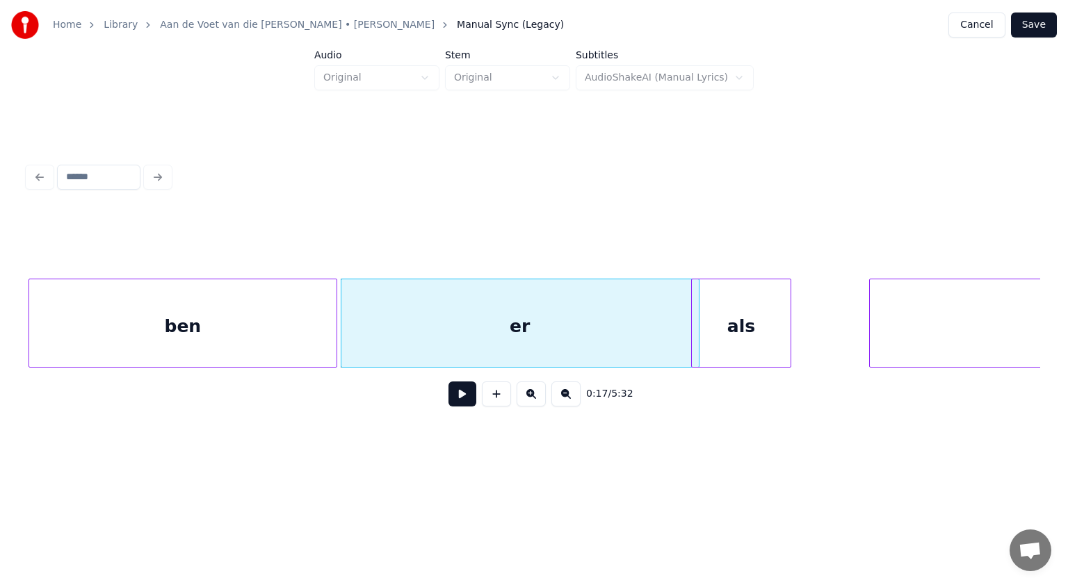
click at [732, 311] on div "als" at bounding box center [741, 327] width 99 height 95
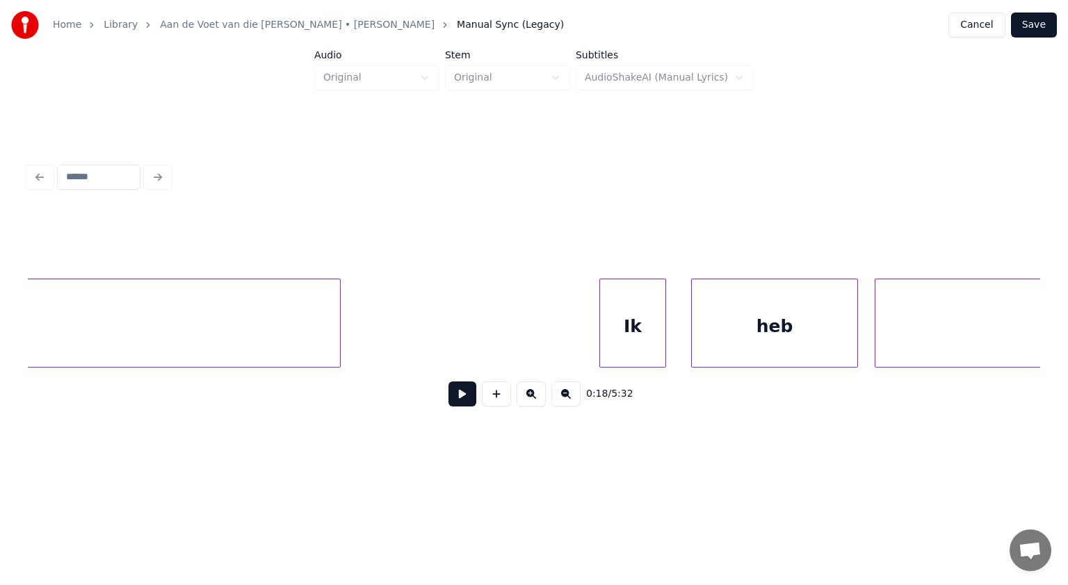
scroll to position [0, 9614]
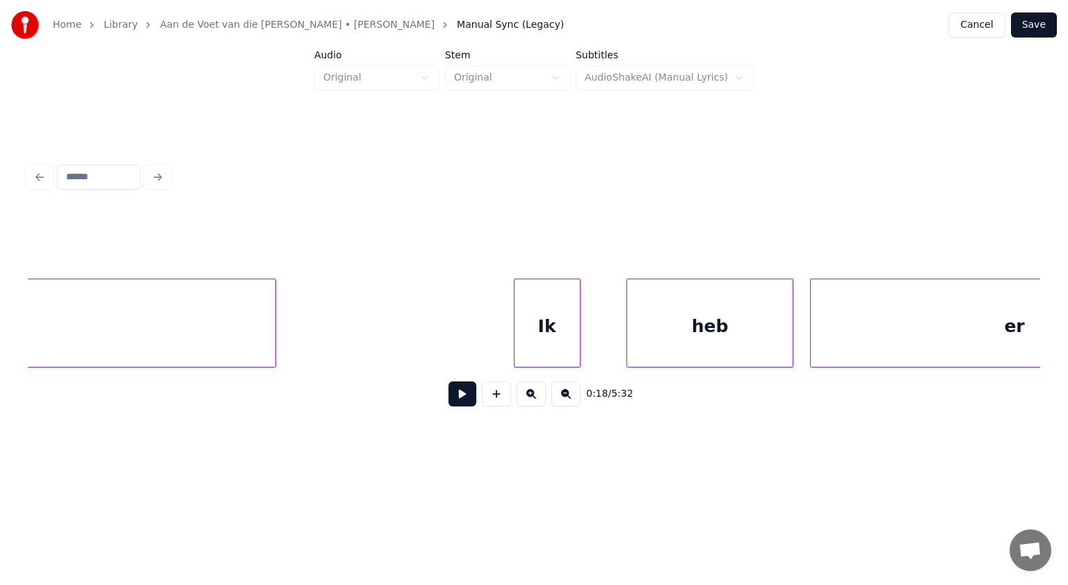
click at [541, 327] on div "Ik" at bounding box center [547, 327] width 65 height 95
click at [642, 323] on div "heb" at bounding box center [701, 327] width 165 height 95
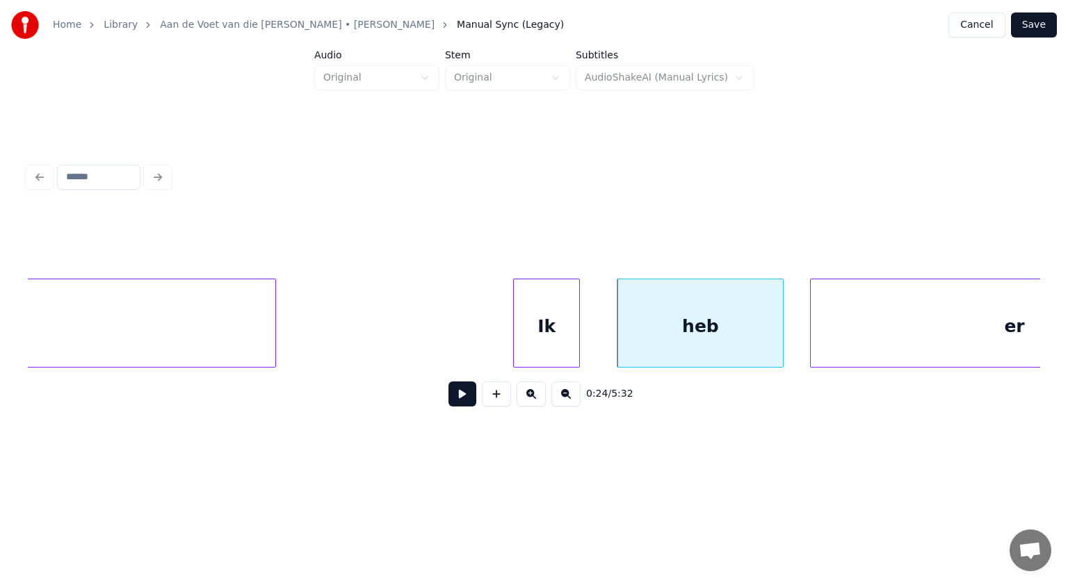
scroll to position [0, 9785]
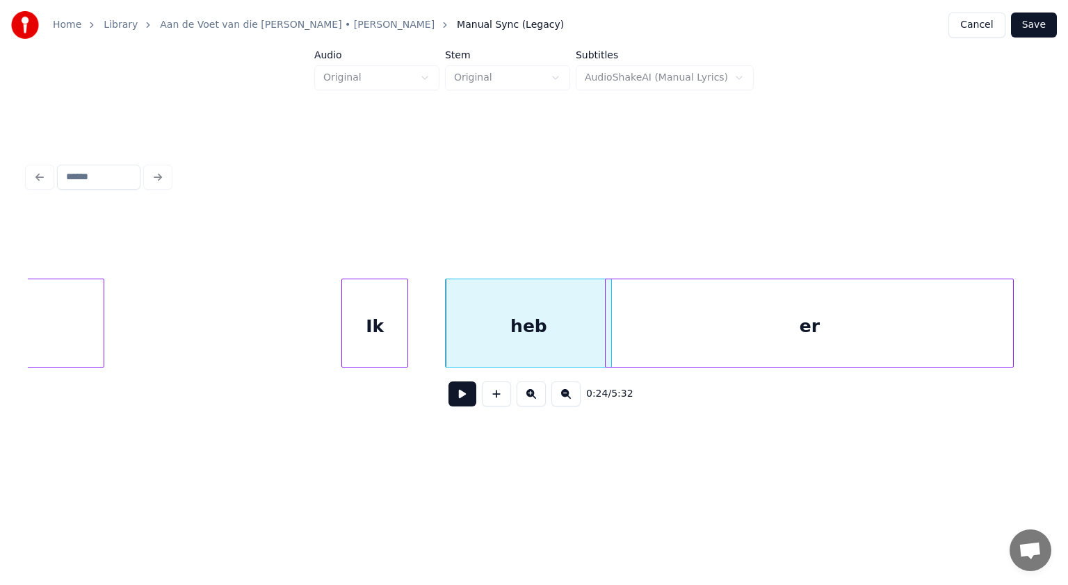
click at [836, 321] on div "er" at bounding box center [809, 327] width 407 height 95
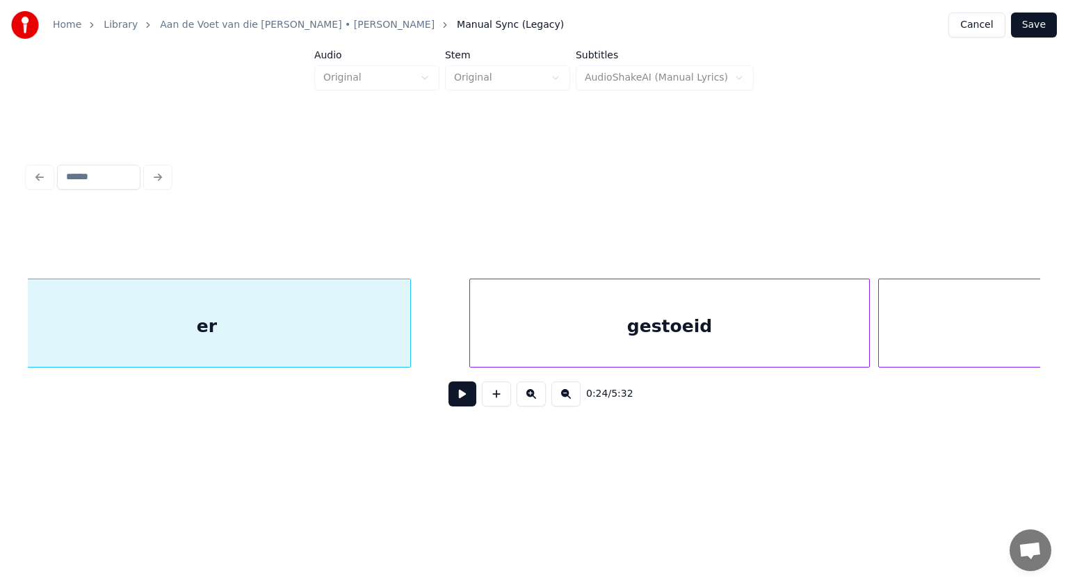
scroll to position [0, 10397]
click at [770, 352] on div "gestoeid" at bounding box center [647, 327] width 399 height 95
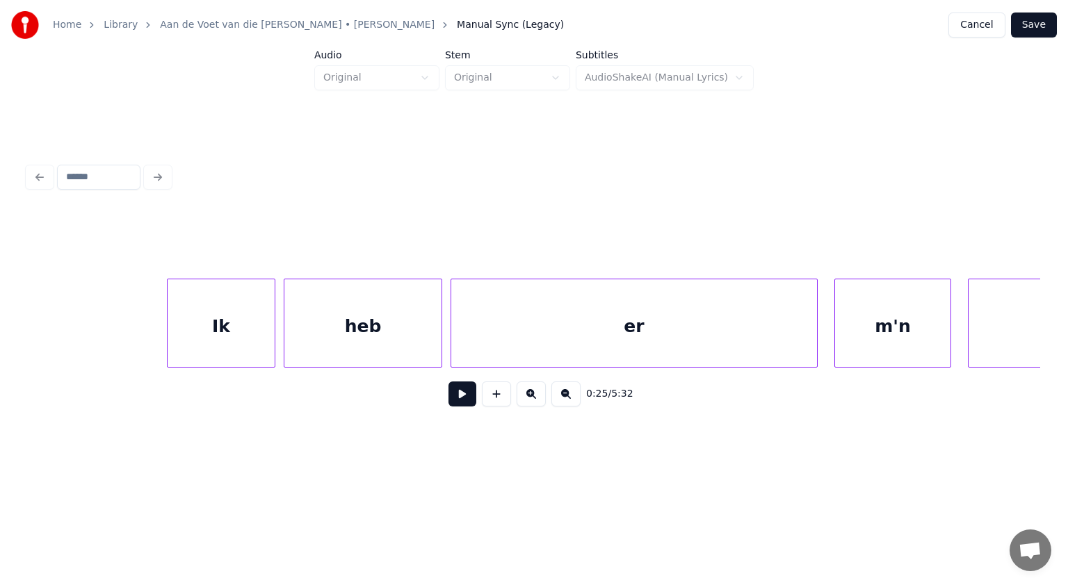
scroll to position [0, 13043]
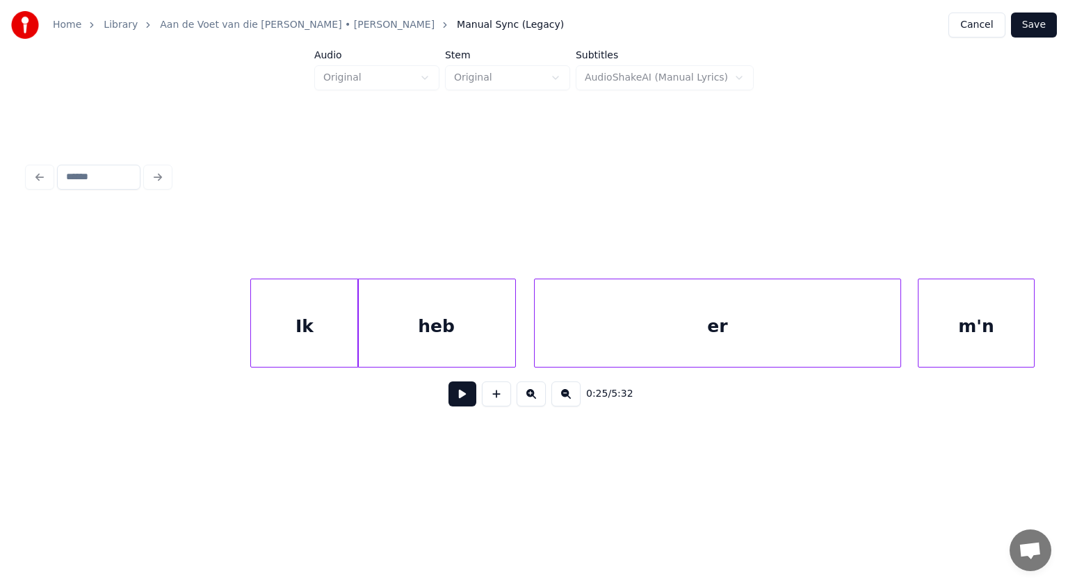
click at [459, 312] on div "heb" at bounding box center [436, 327] width 157 height 95
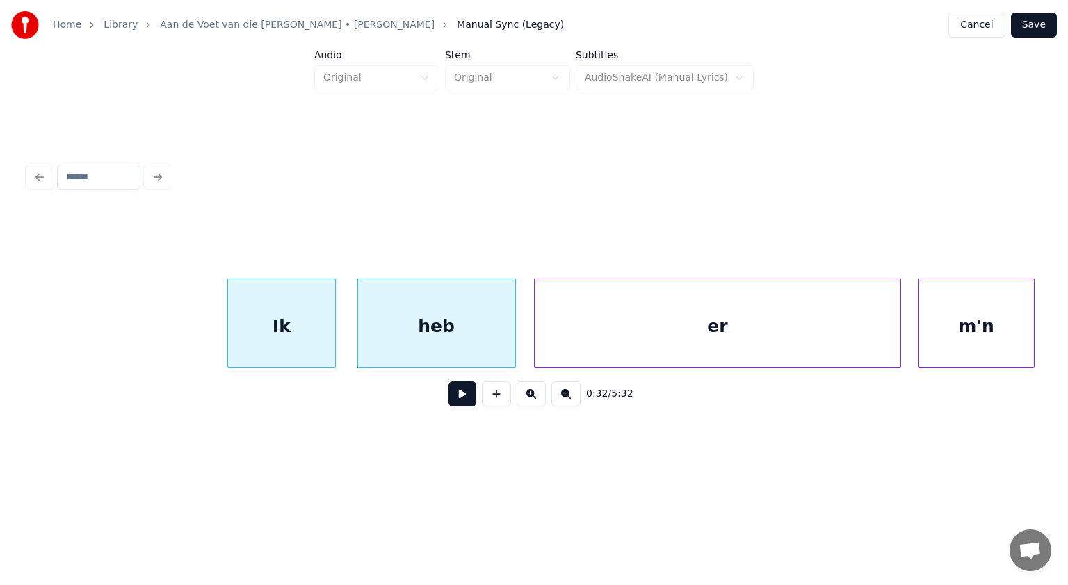
click at [289, 323] on div "Ik" at bounding box center [281, 327] width 107 height 95
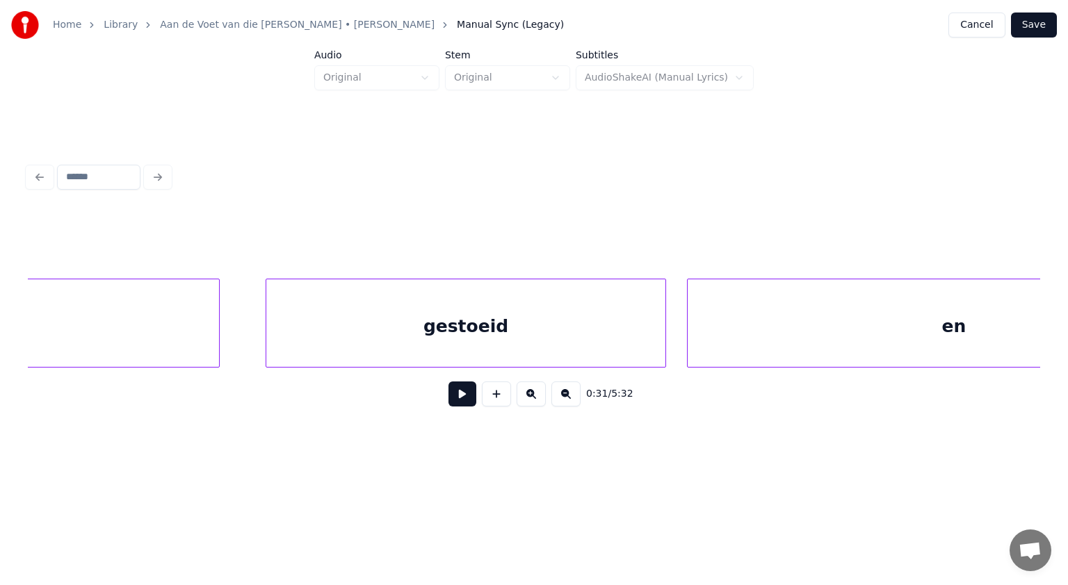
scroll to position [0, 10814]
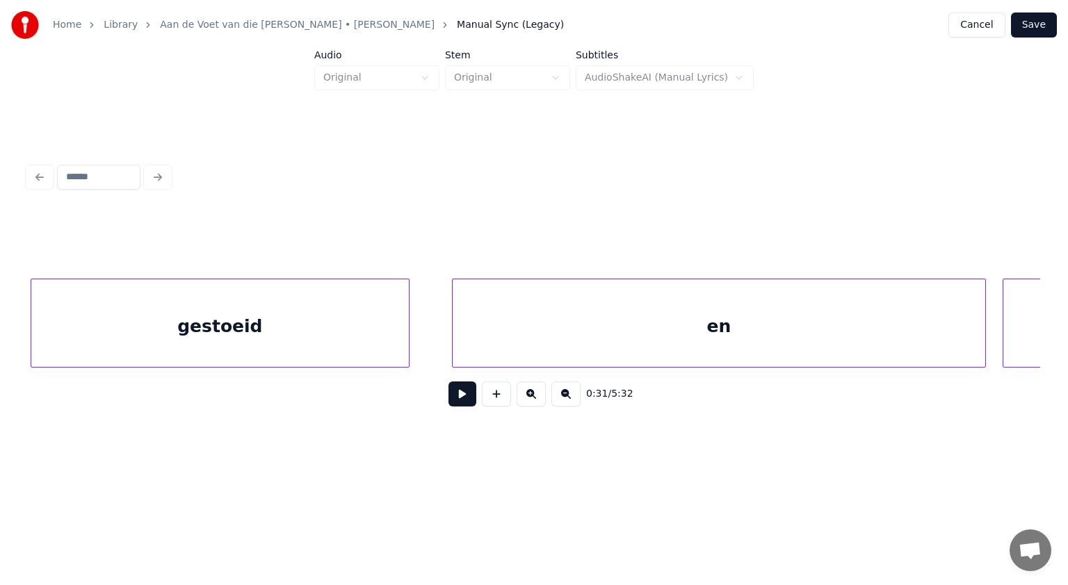
click at [405, 327] on div at bounding box center [407, 324] width 4 height 88
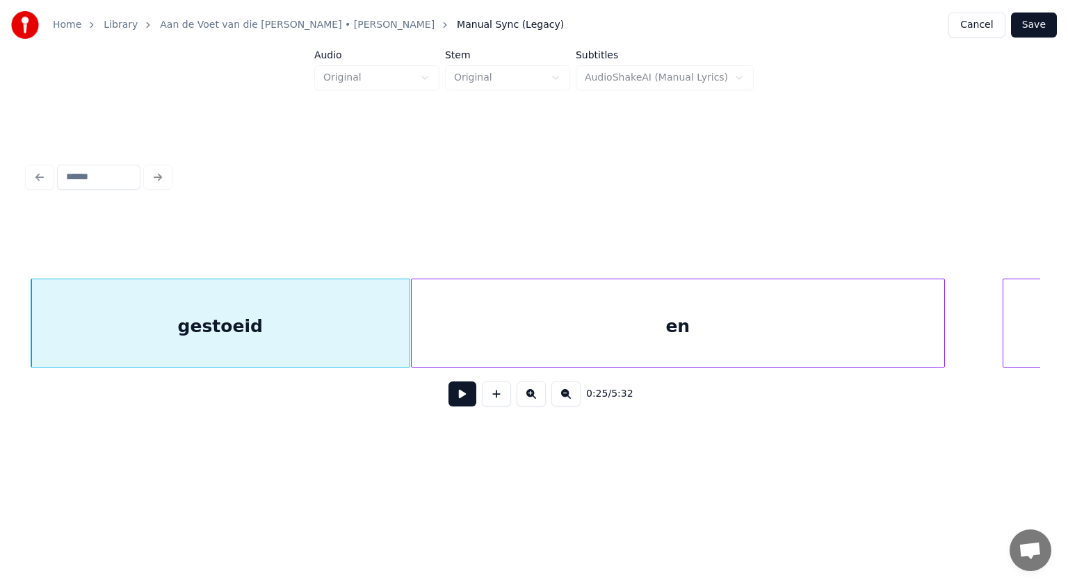
click at [453, 327] on div "en" at bounding box center [678, 327] width 533 height 95
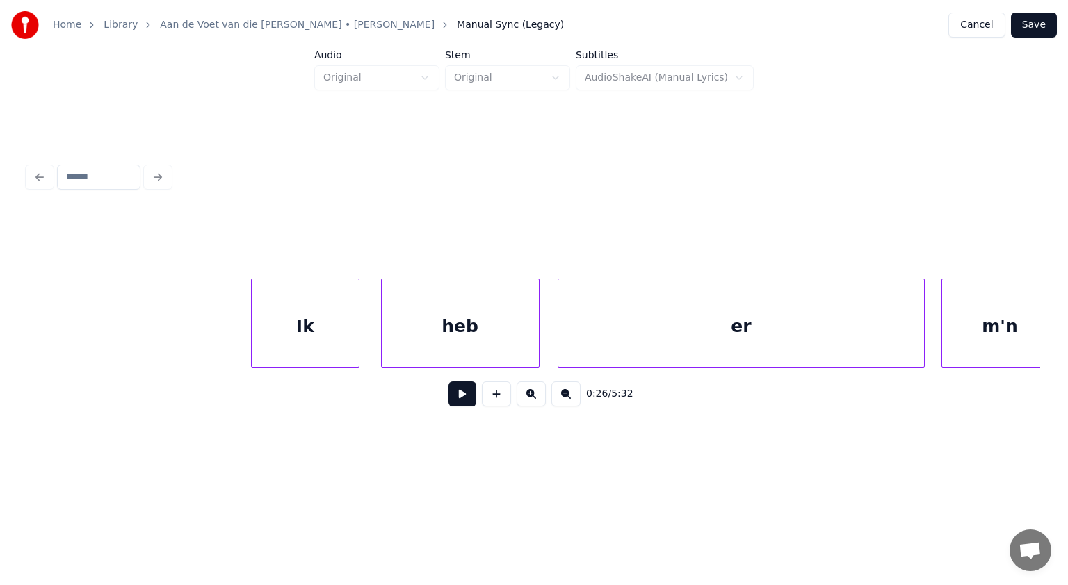
scroll to position [0, 13103]
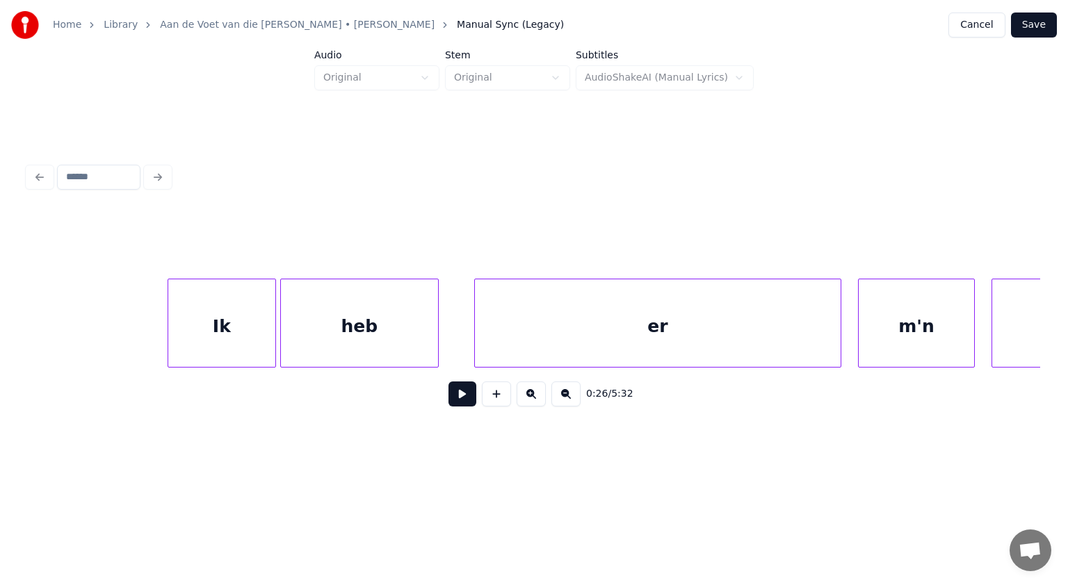
click at [354, 362] on div "heb" at bounding box center [359, 327] width 157 height 95
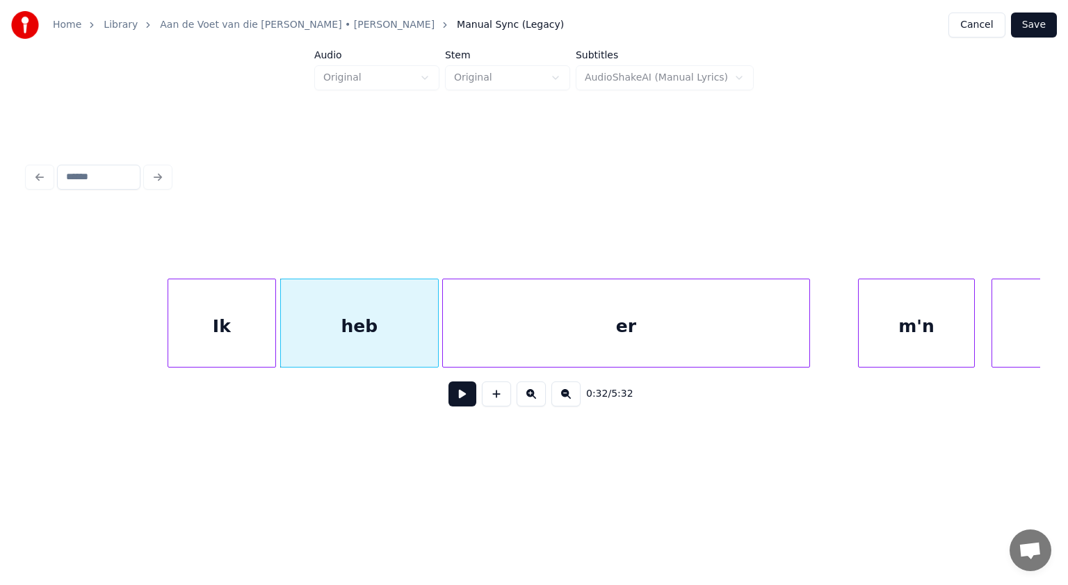
click at [523, 352] on div "er" at bounding box center [626, 327] width 366 height 95
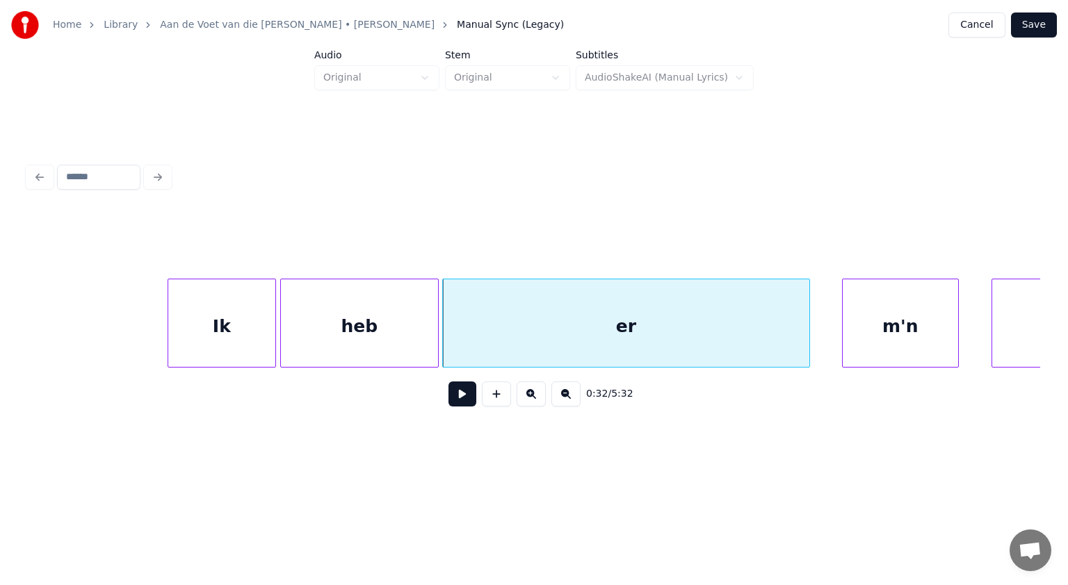
click at [865, 325] on div "m'n" at bounding box center [900, 327] width 115 height 95
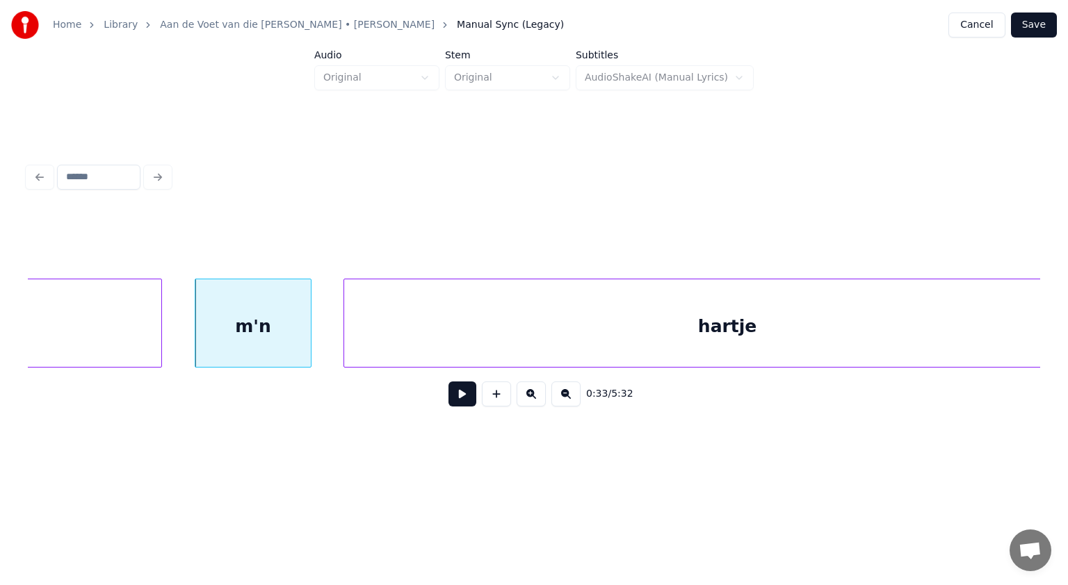
scroll to position [0, 13779]
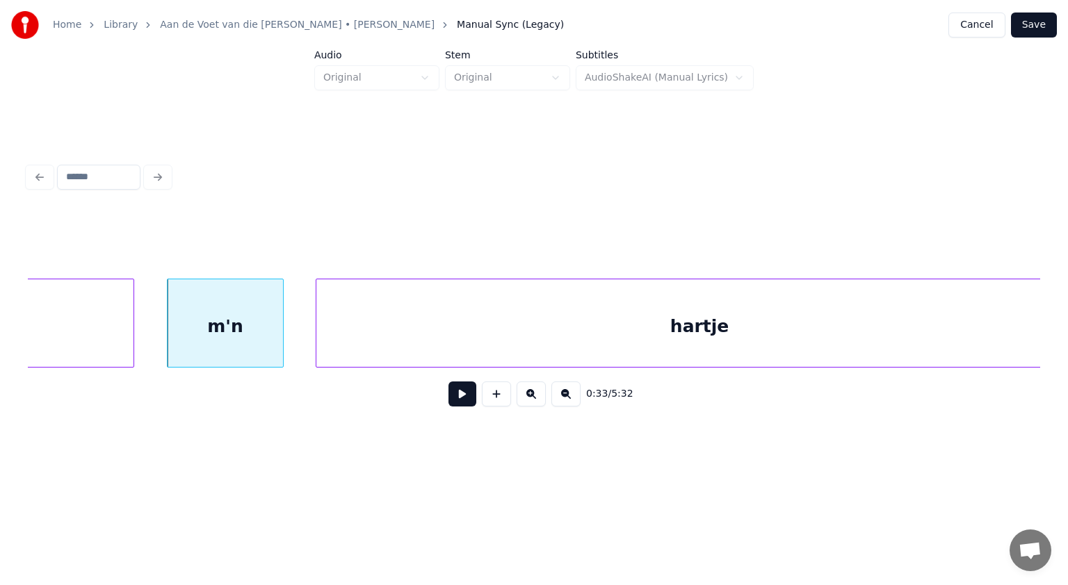
click at [241, 333] on div "m'n" at bounding box center [225, 327] width 115 height 95
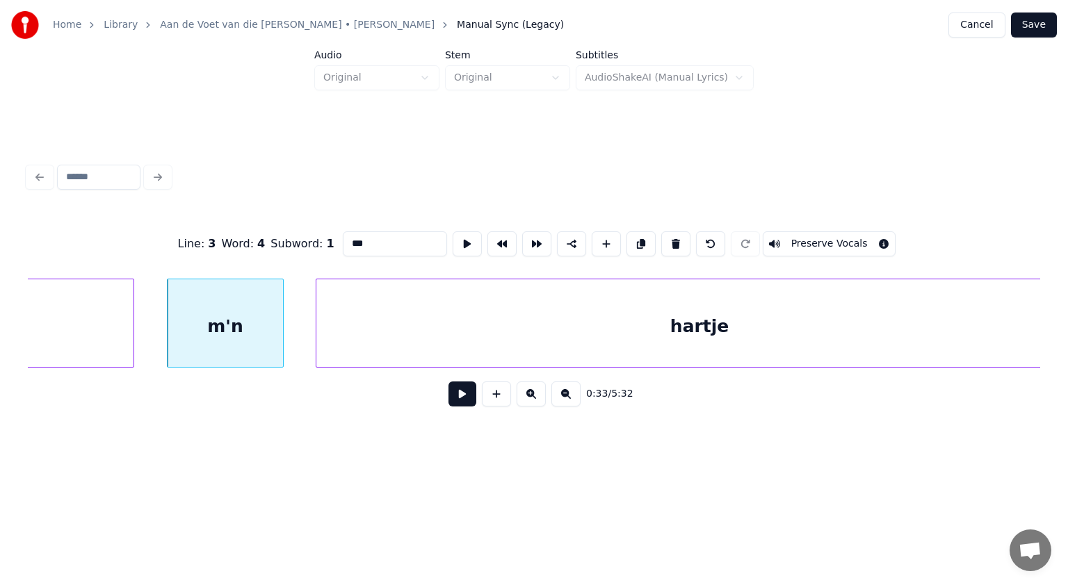
click at [456, 396] on button at bounding box center [462, 394] width 28 height 25
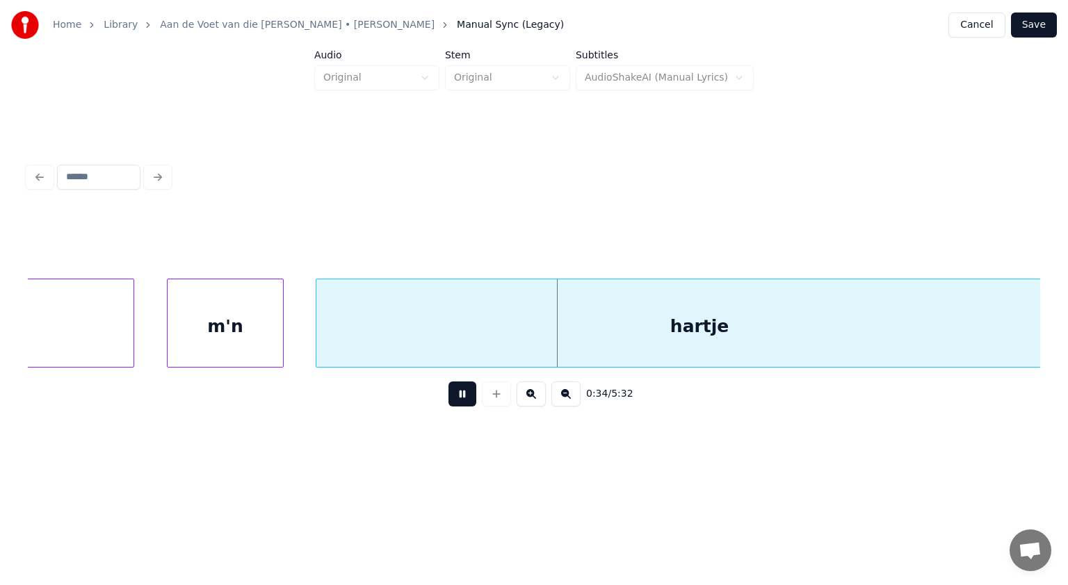
click at [456, 396] on button at bounding box center [462, 394] width 28 height 25
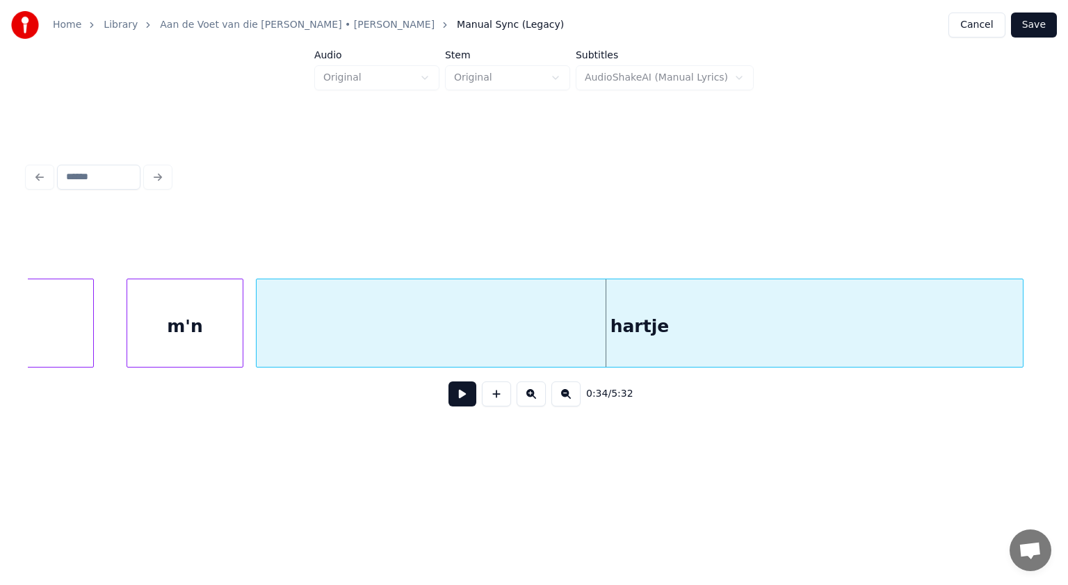
click at [336, 348] on div "hartje" at bounding box center [640, 327] width 766 height 95
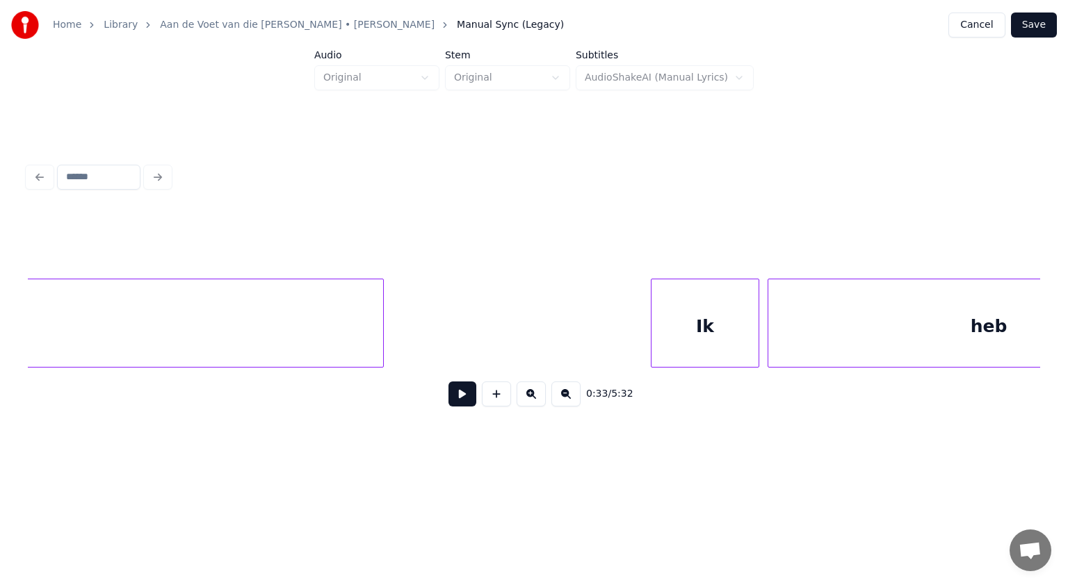
scroll to position [0, 15904]
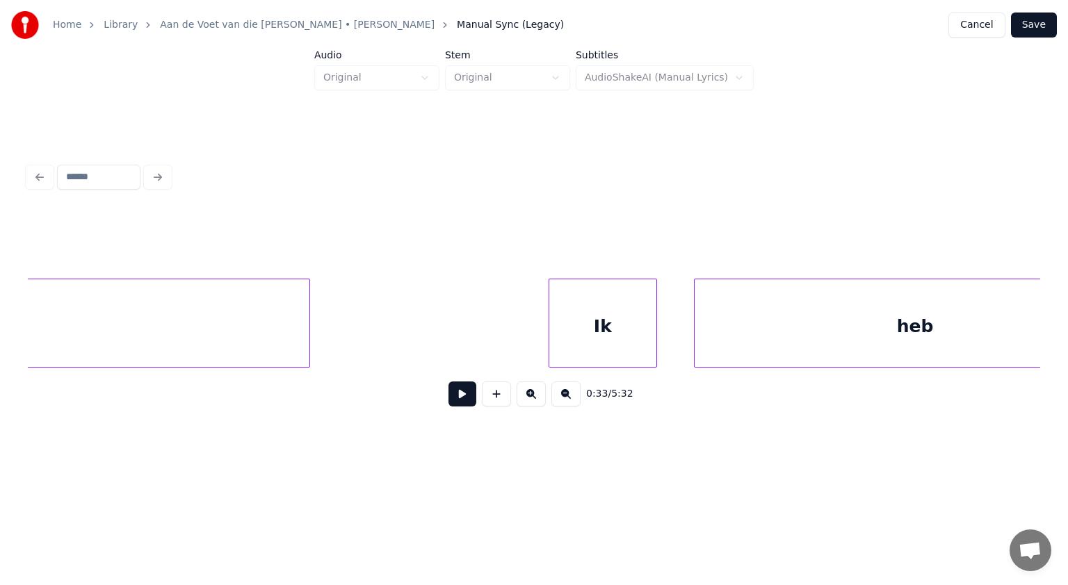
click at [622, 329] on div "Ik" at bounding box center [602, 327] width 107 height 95
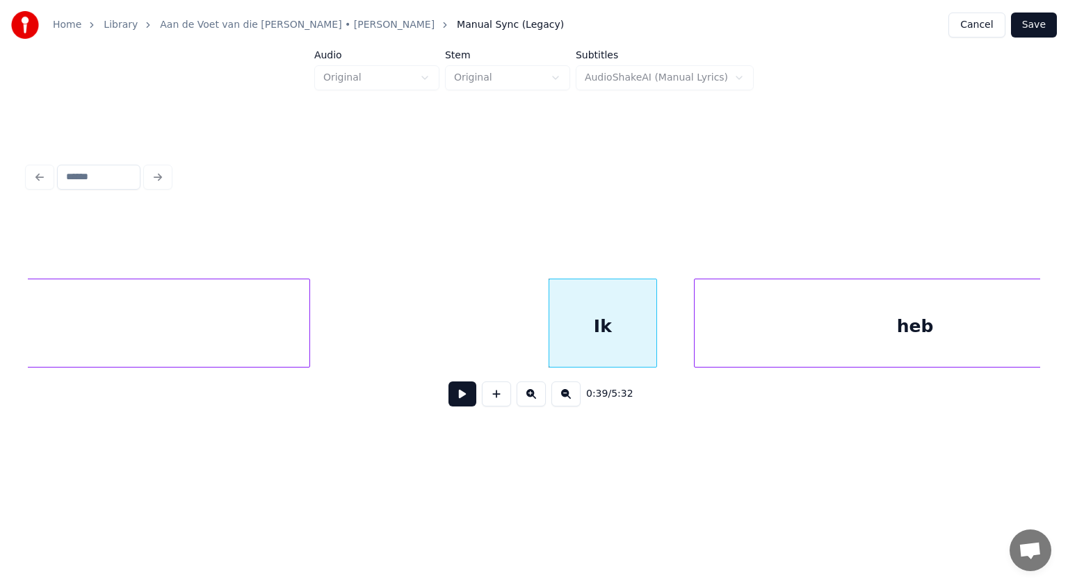
scroll to position [0, 15997]
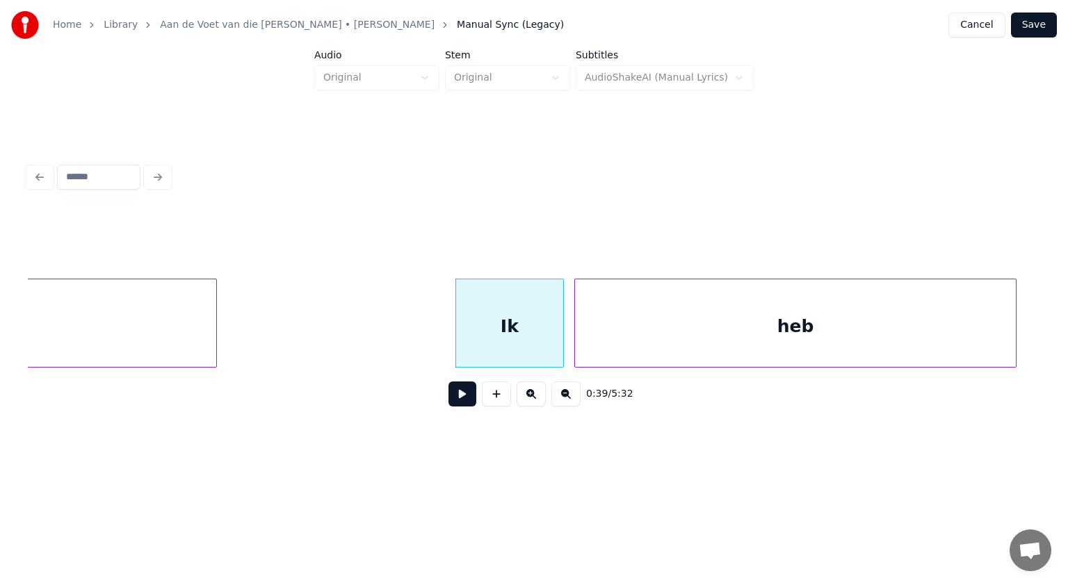
click at [730, 318] on div "heb" at bounding box center [795, 327] width 441 height 95
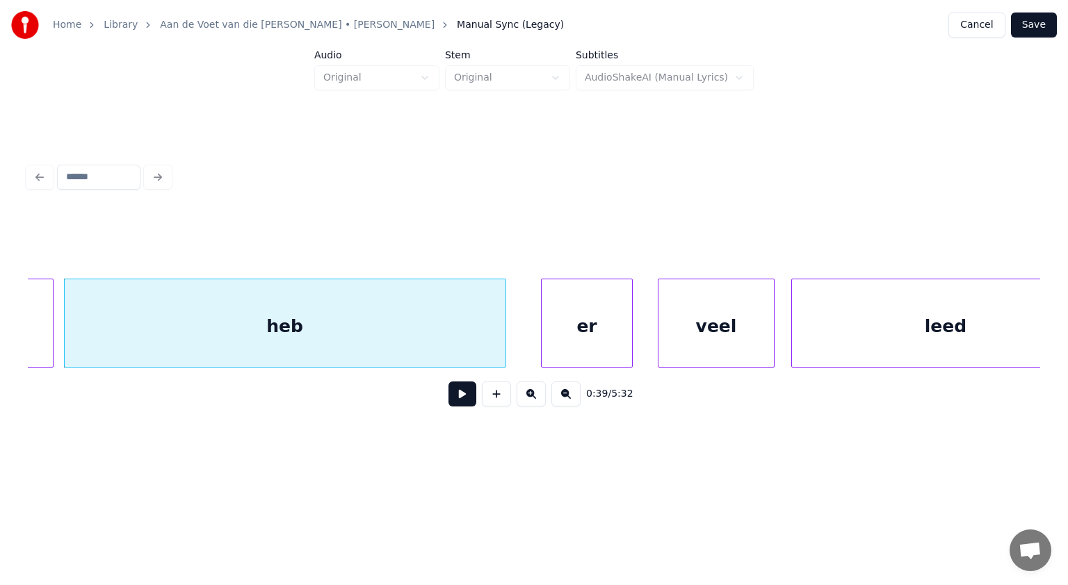
scroll to position [0, 16544]
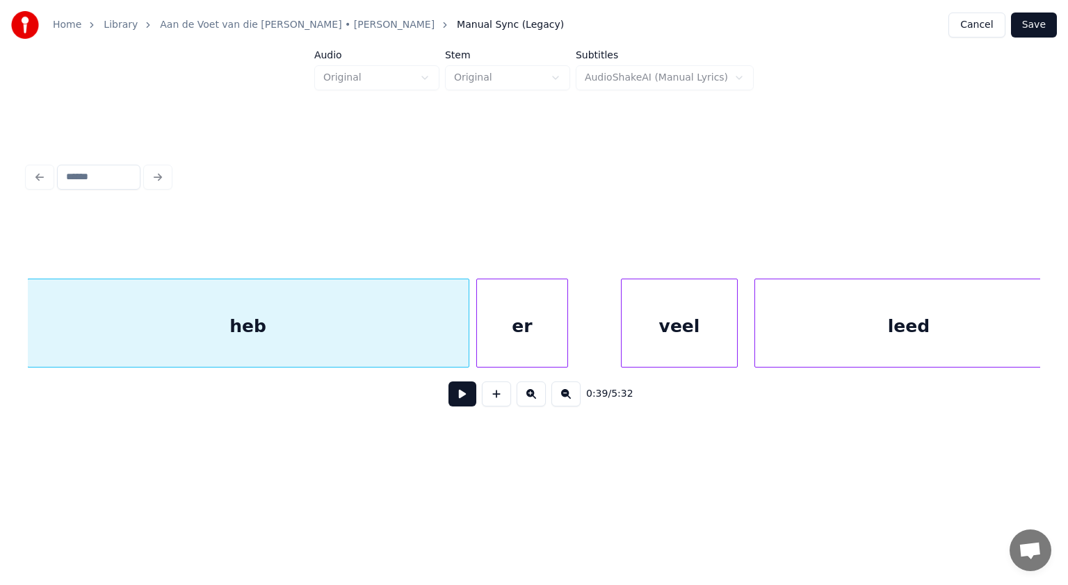
click at [535, 343] on div "er" at bounding box center [522, 327] width 90 height 95
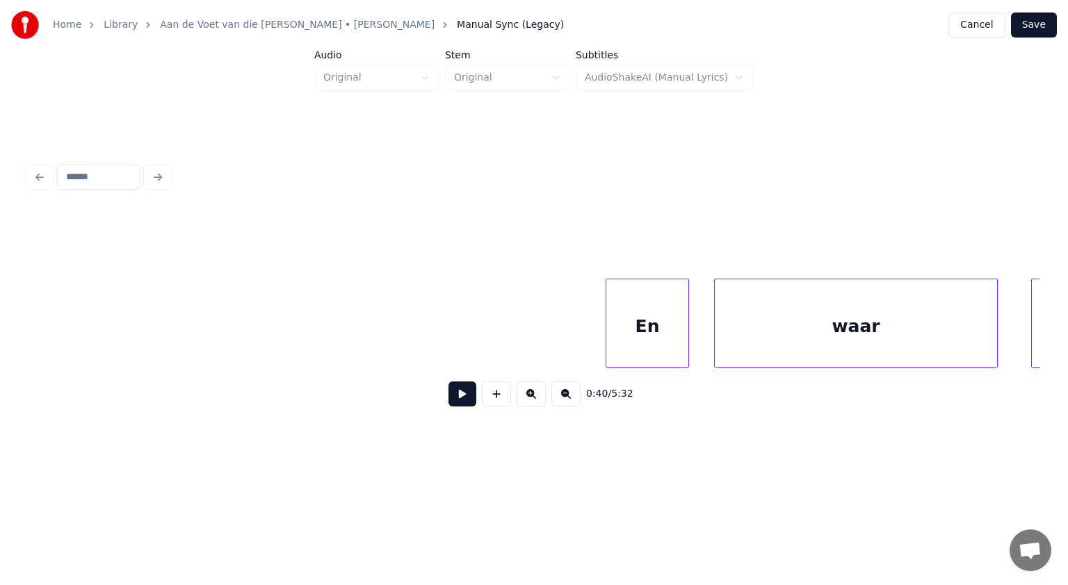
scroll to position [0, 19065]
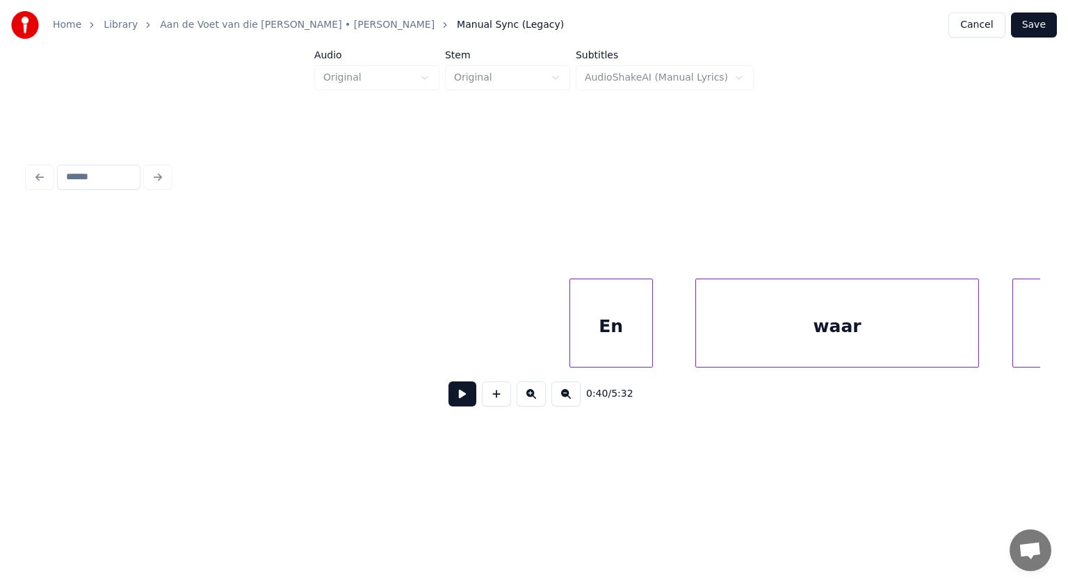
click at [635, 344] on div "En" at bounding box center [611, 327] width 82 height 95
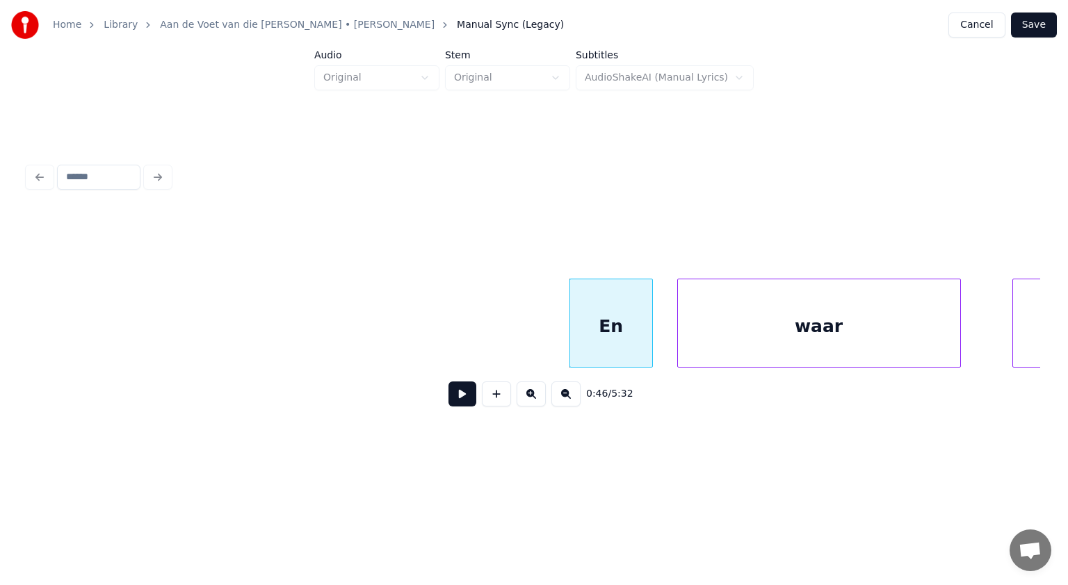
click at [725, 337] on div "waar" at bounding box center [819, 327] width 282 height 95
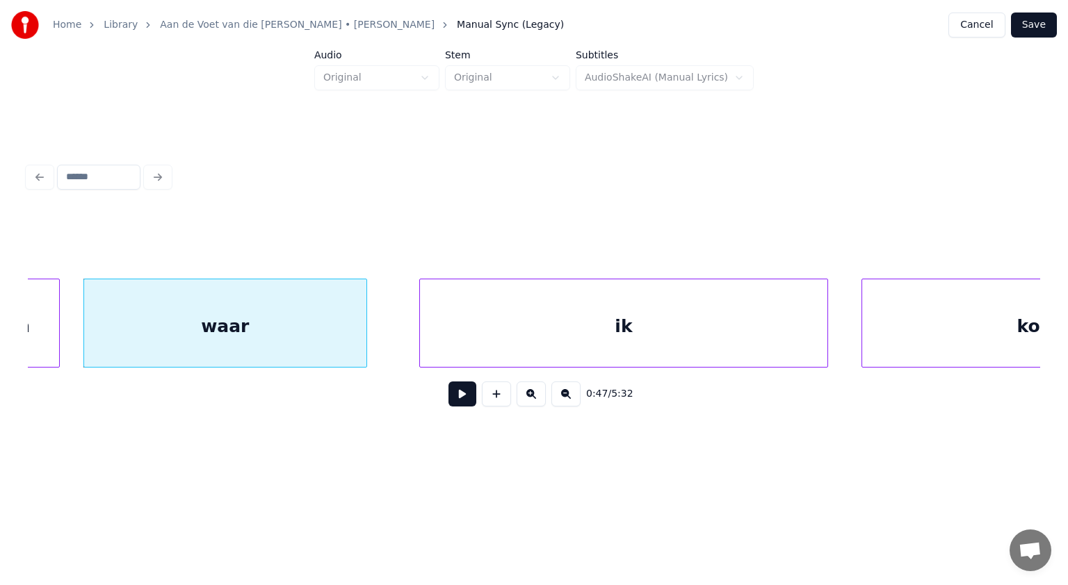
scroll to position [0, 19750]
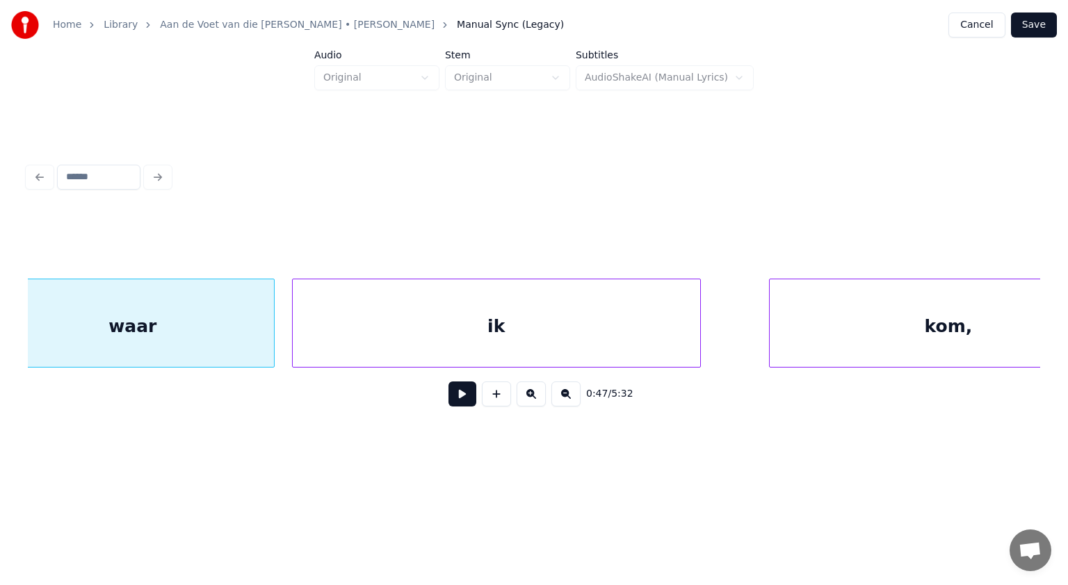
click at [629, 352] on div "ik" at bounding box center [496, 327] width 407 height 95
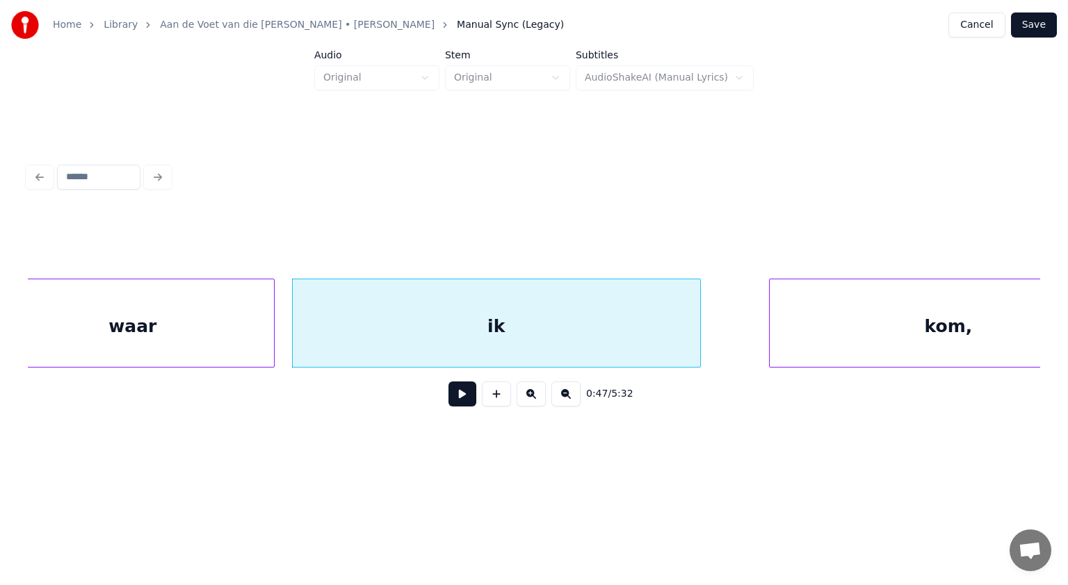
scroll to position [0, 19835]
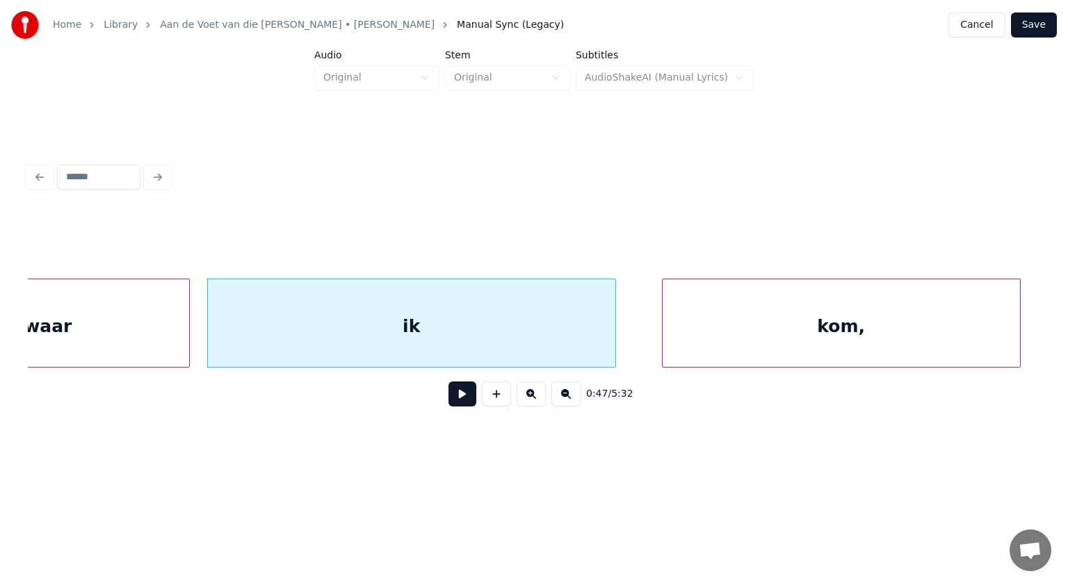
click at [877, 313] on div "kom," at bounding box center [841, 327] width 357 height 95
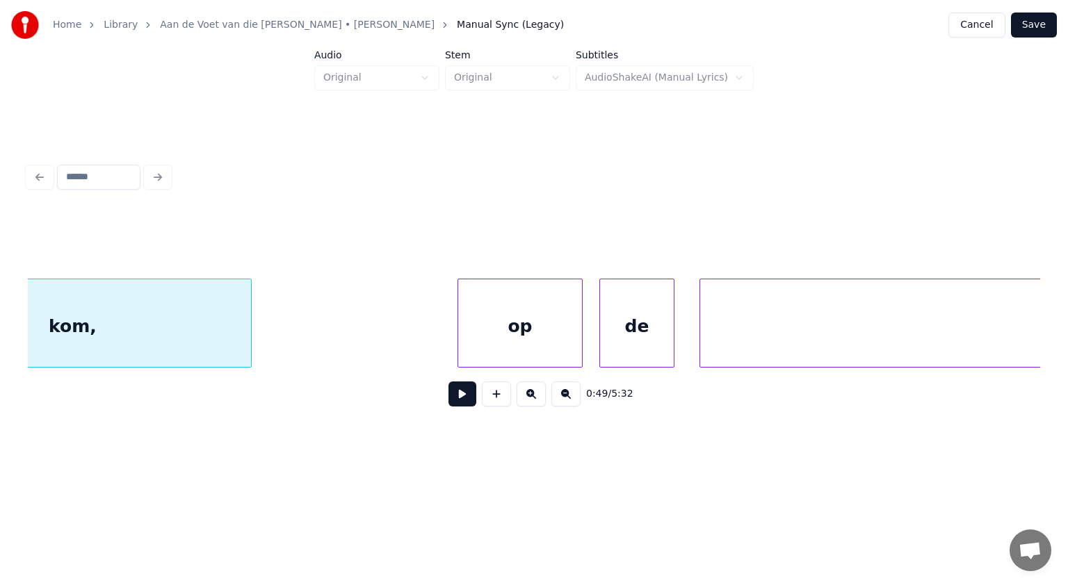
scroll to position [0, 20687]
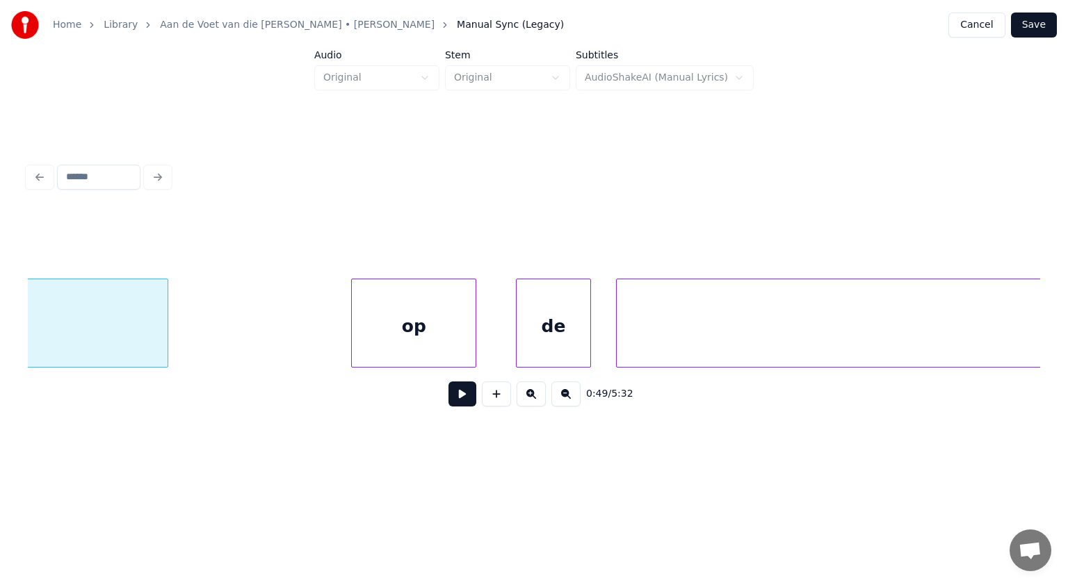
click at [432, 330] on div "op" at bounding box center [414, 327] width 124 height 95
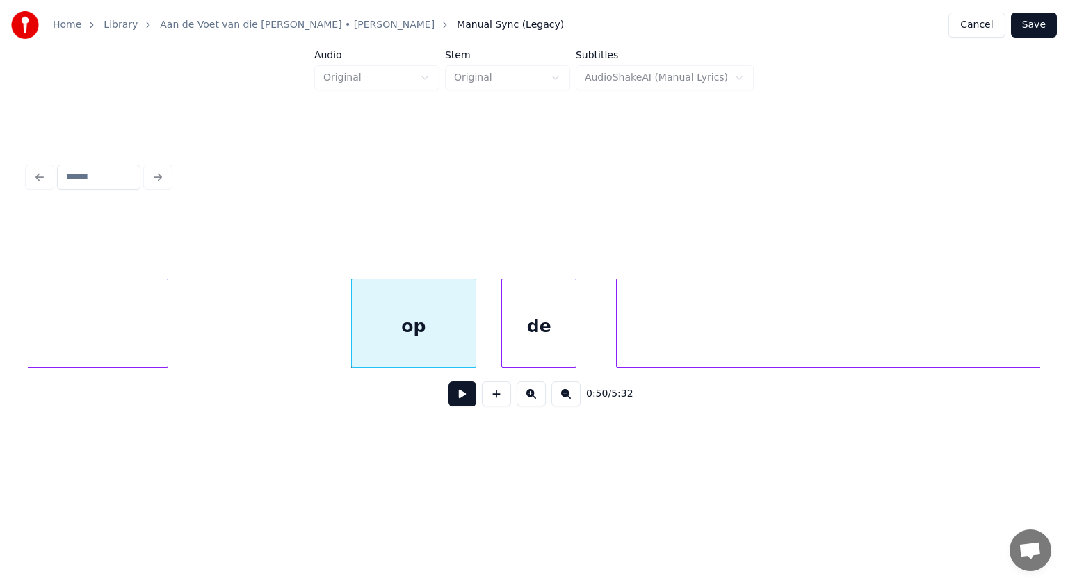
click at [536, 325] on div "de" at bounding box center [539, 327] width 74 height 95
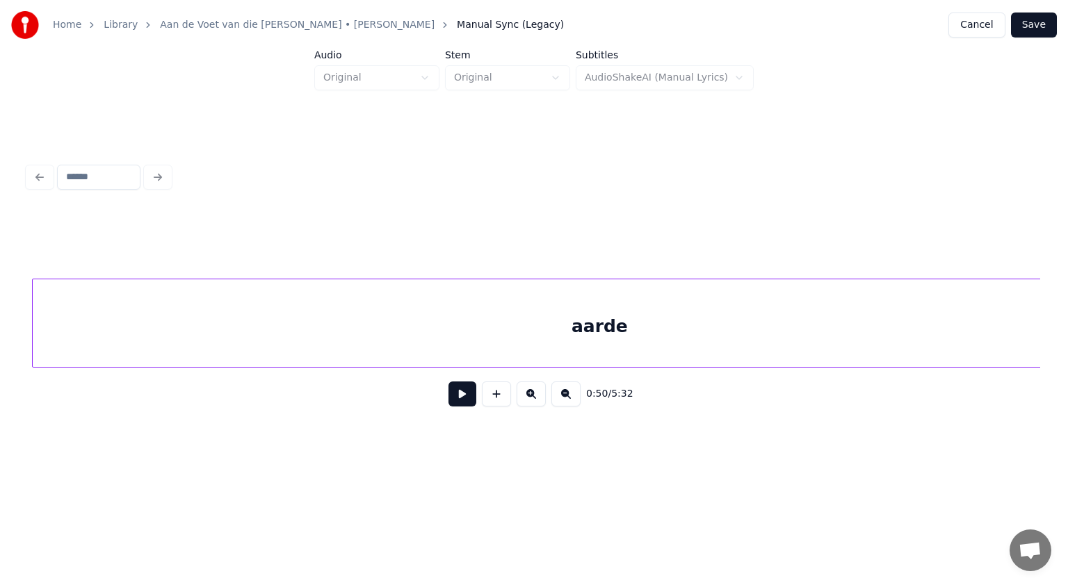
scroll to position [0, 21252]
click at [644, 329] on div "aarde" at bounding box center [600, 327] width 1133 height 95
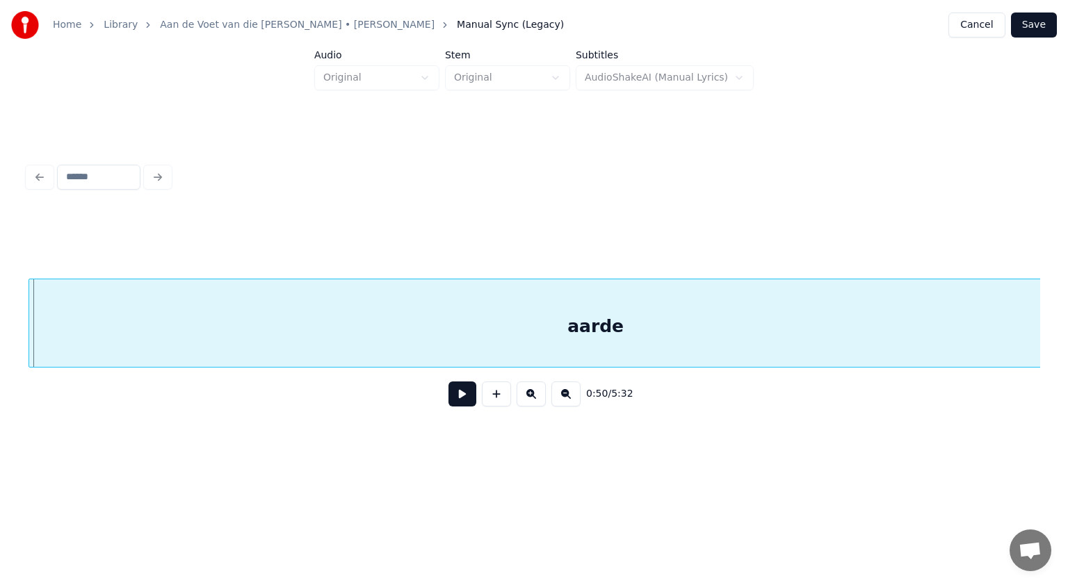
scroll to position [0, 21246]
click at [383, 318] on div "aarde" at bounding box center [595, 327] width 1133 height 95
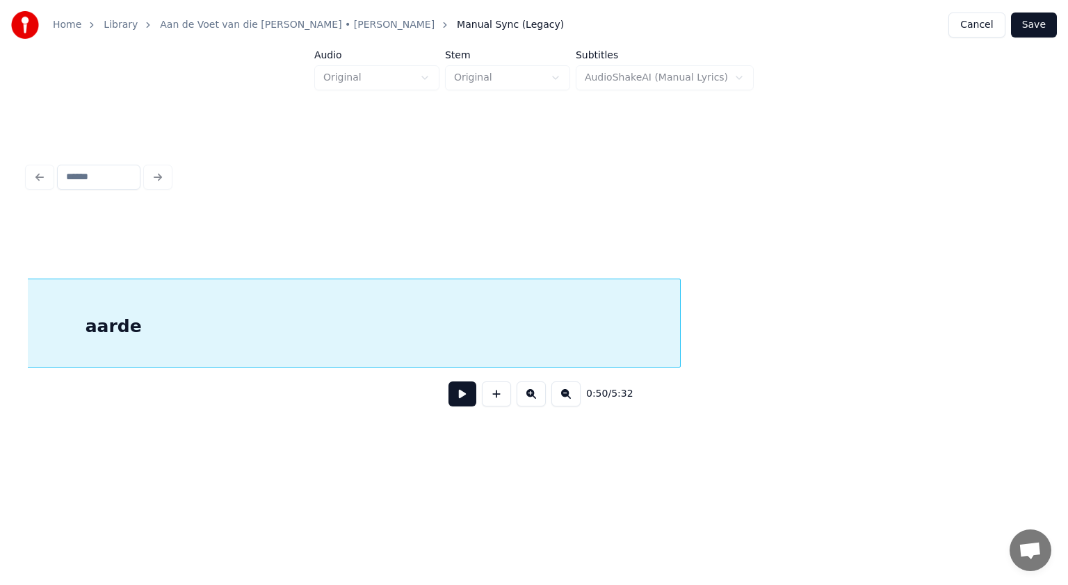
scroll to position [0, 21773]
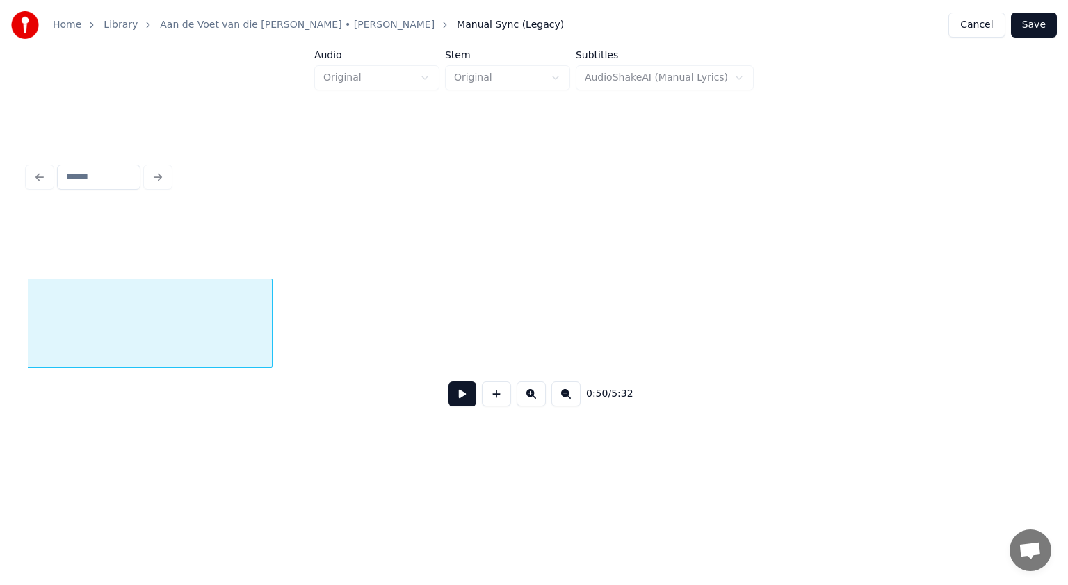
click at [268, 338] on div at bounding box center [270, 324] width 4 height 88
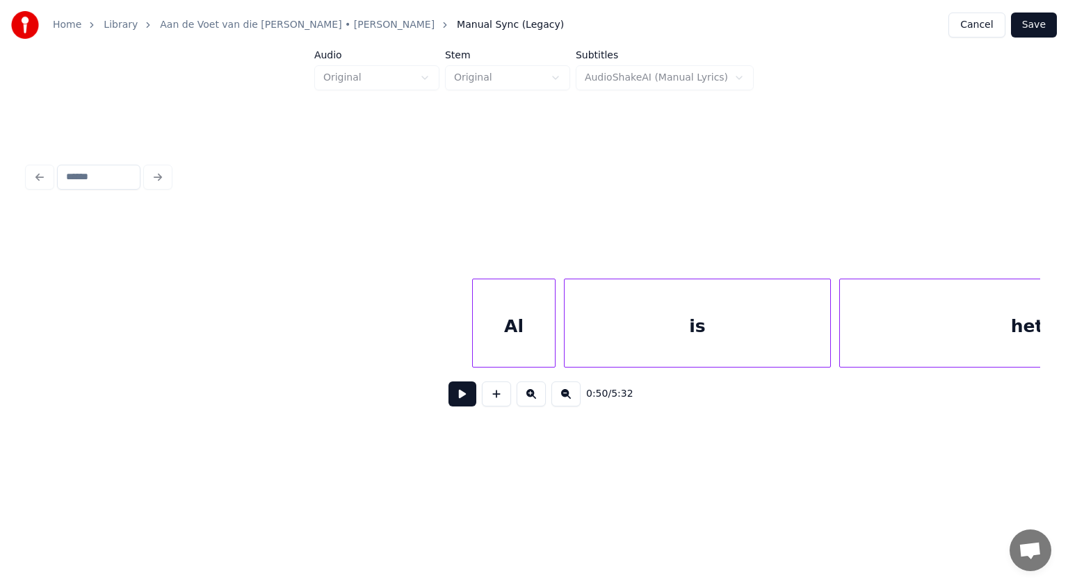
scroll to position [0, 22404]
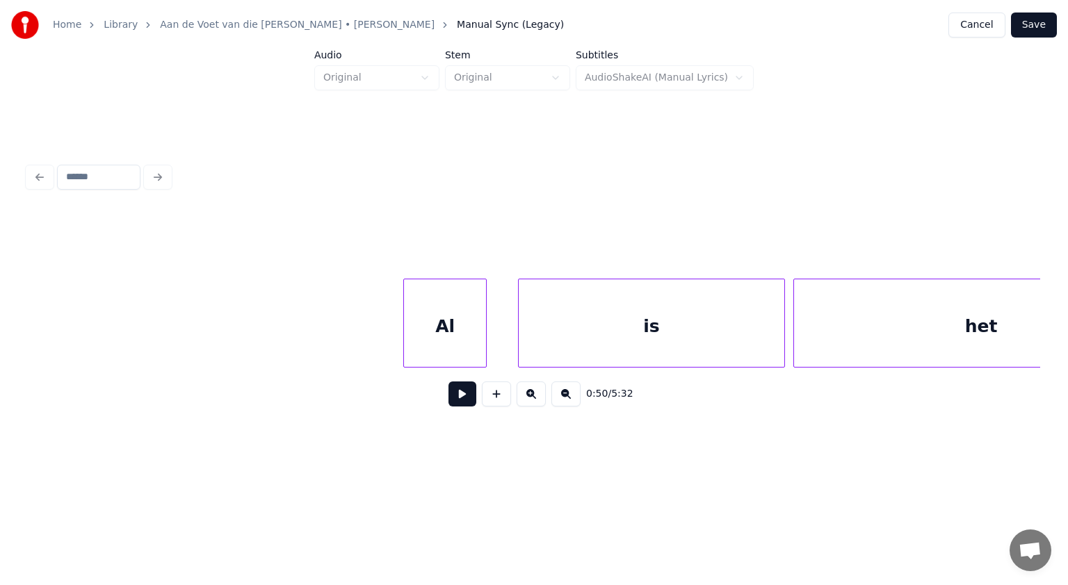
click at [464, 331] on div "Al" at bounding box center [445, 327] width 82 height 95
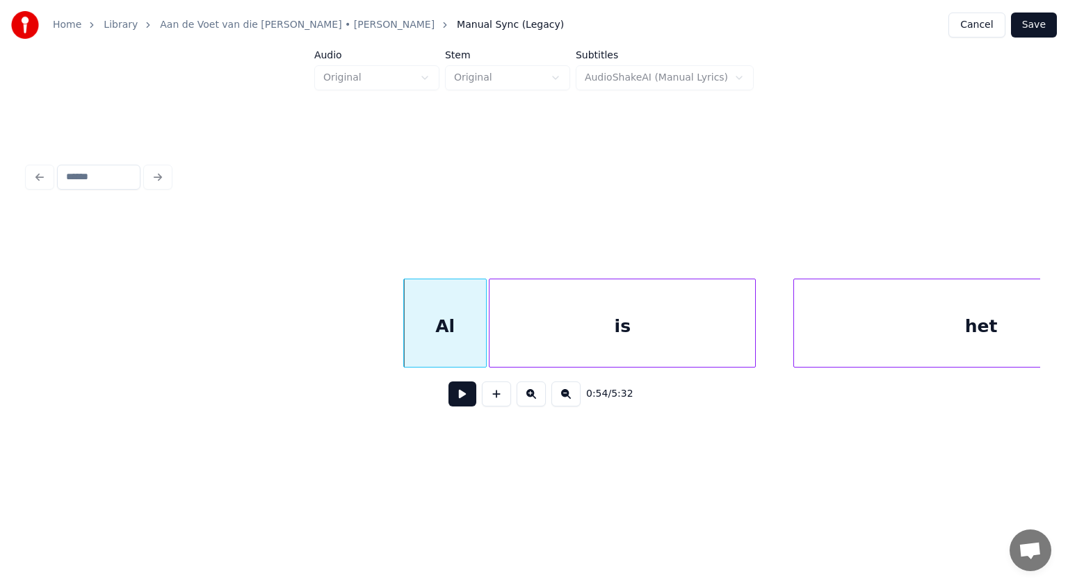
click at [526, 332] on div "is" at bounding box center [622, 327] width 266 height 95
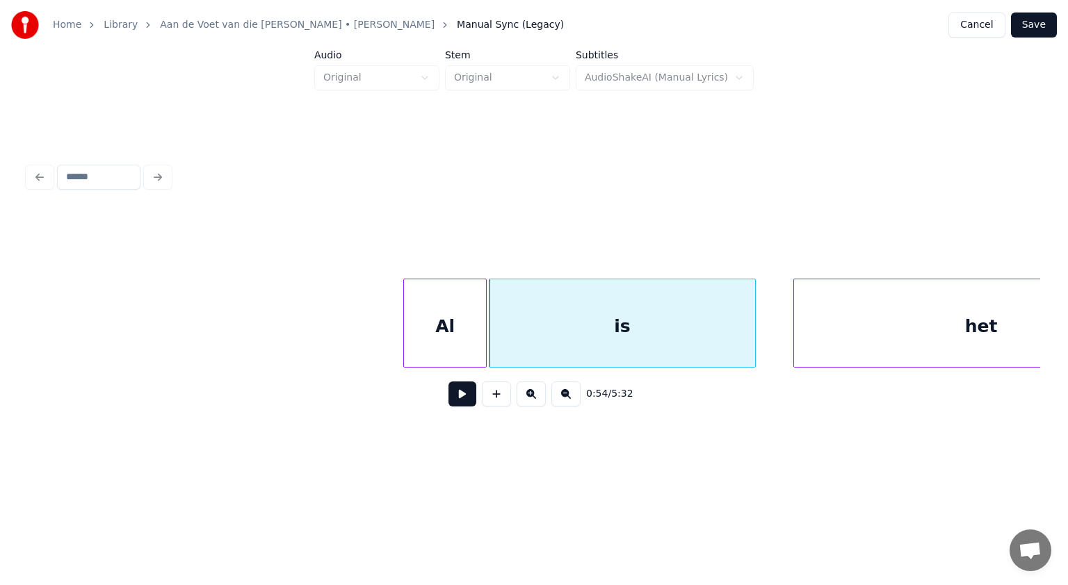
scroll to position [0, 22530]
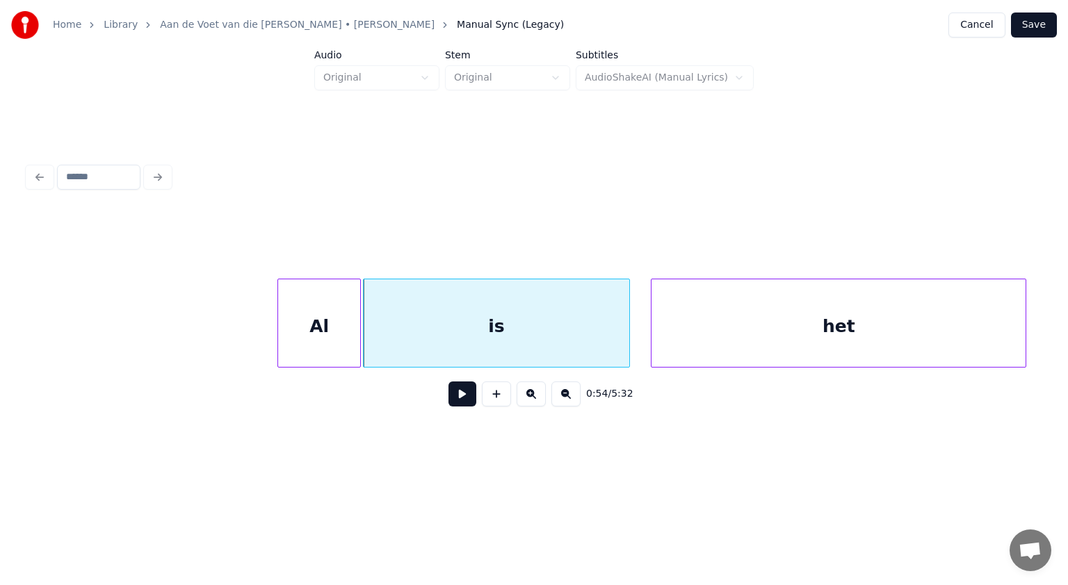
click at [820, 313] on div "het" at bounding box center [838, 327] width 374 height 95
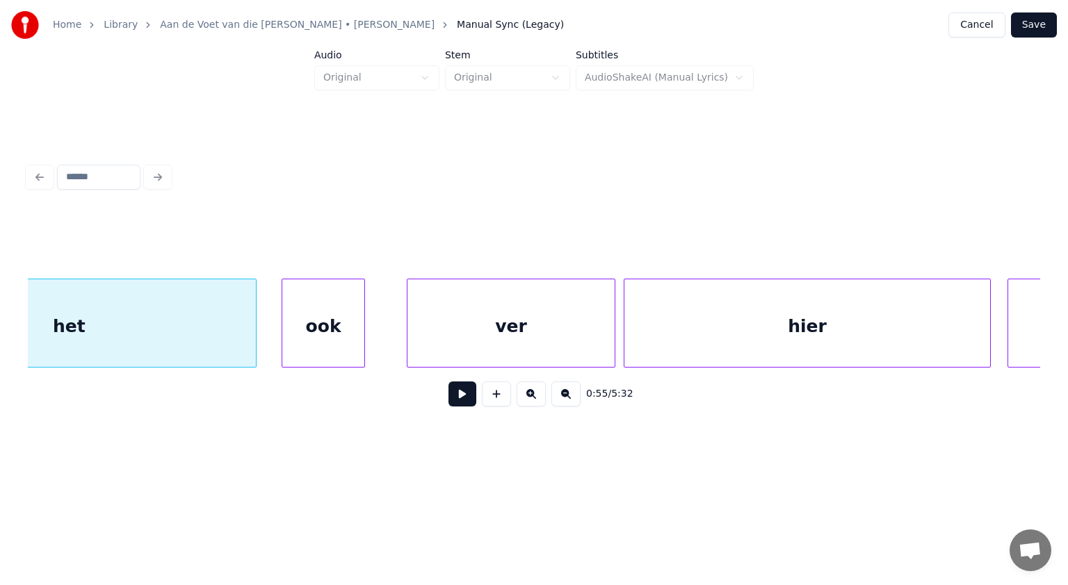
scroll to position [0, 23345]
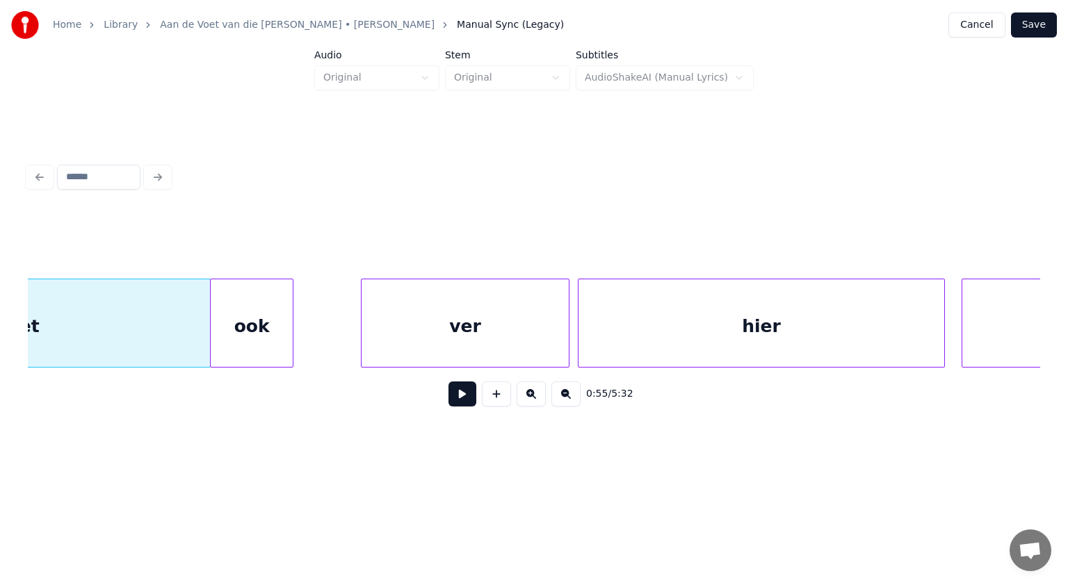
click at [280, 333] on div "ook" at bounding box center [252, 327] width 82 height 95
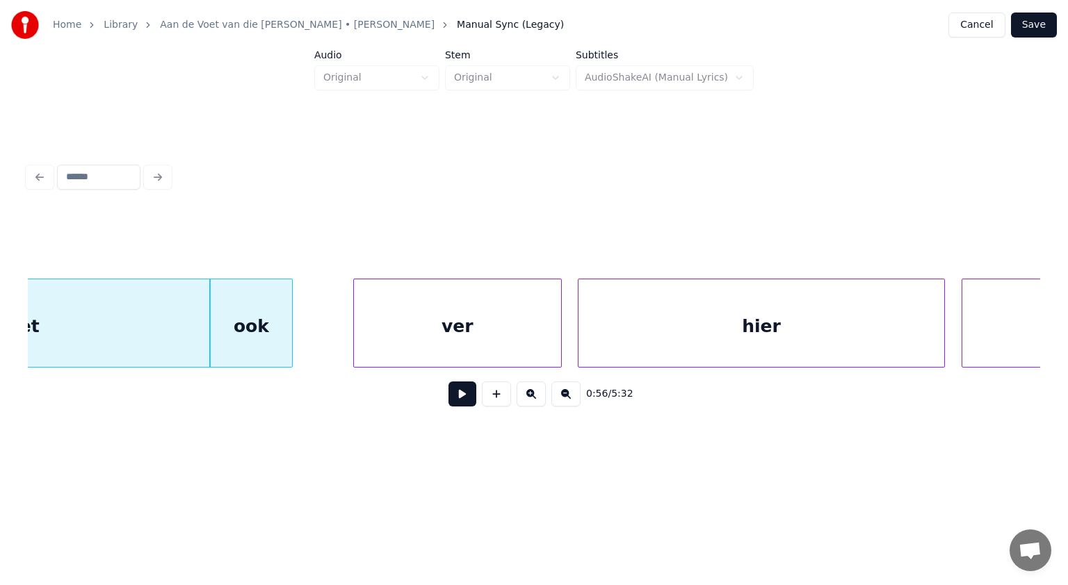
click at [396, 334] on div "ver" at bounding box center [457, 327] width 207 height 95
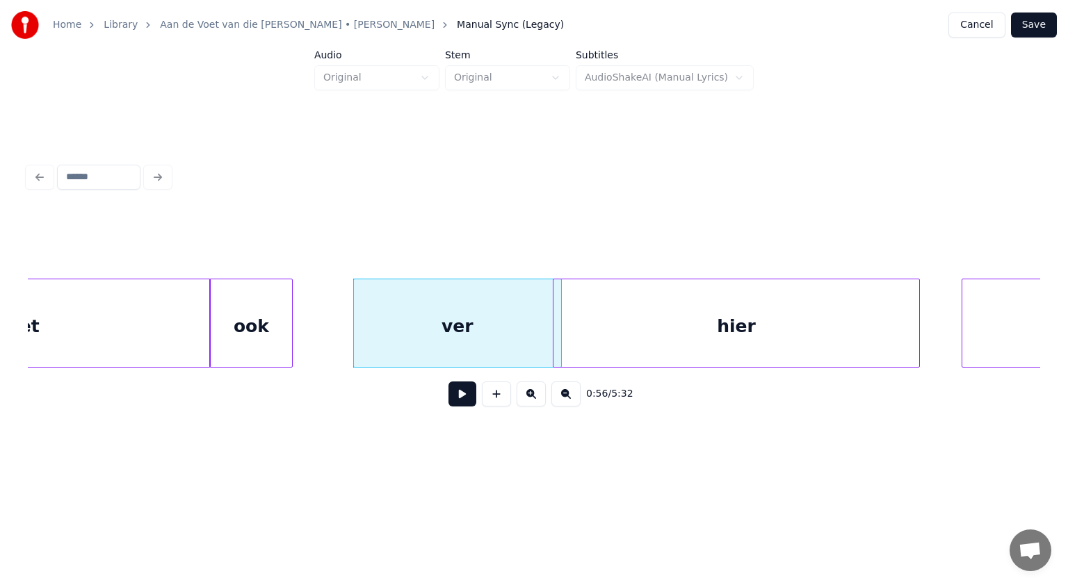
click at [599, 317] on div "hier" at bounding box center [736, 327] width 366 height 95
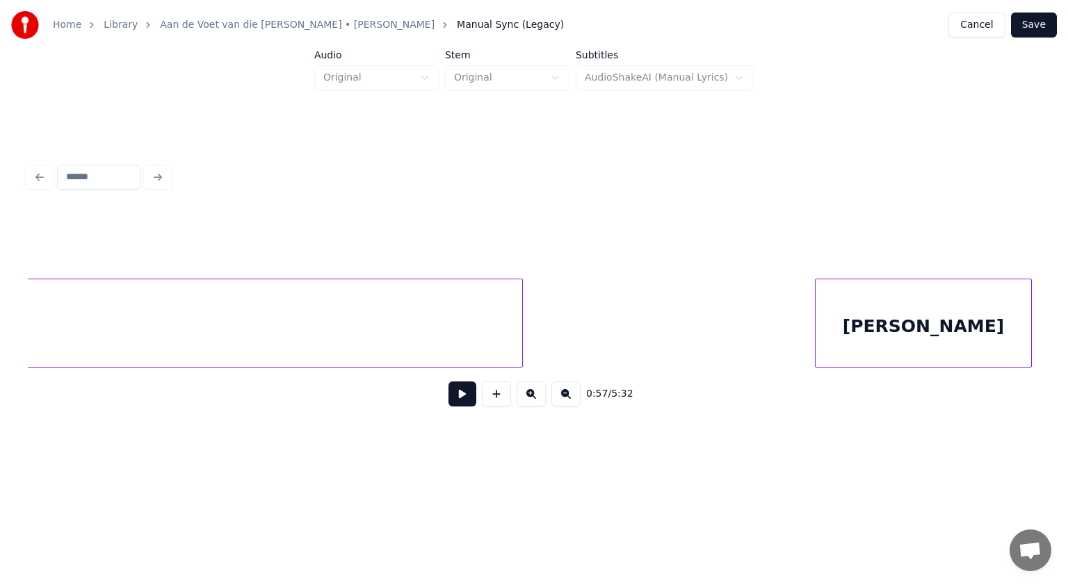
scroll to position [0, 25087]
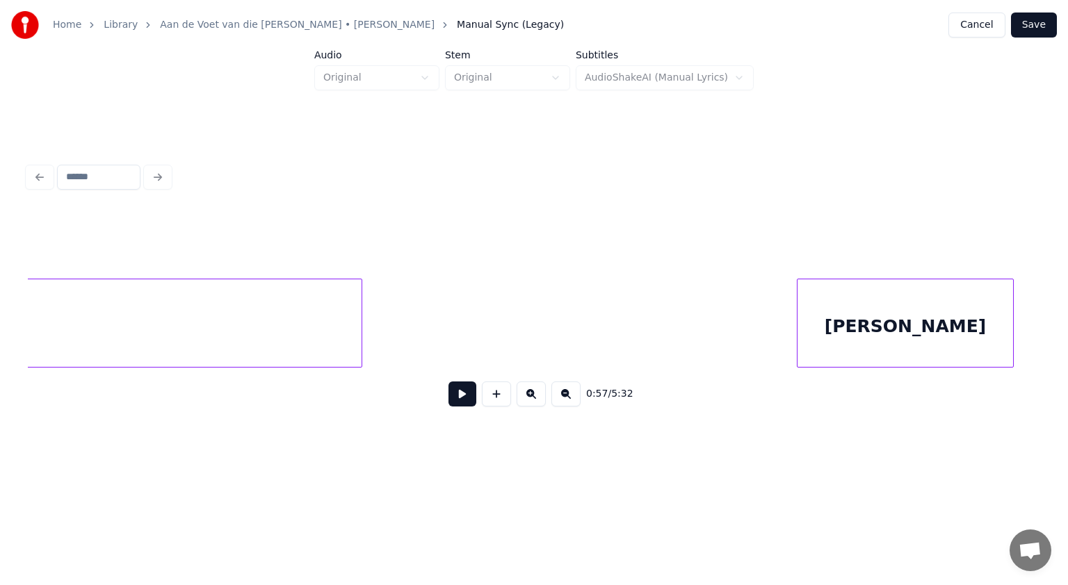
click at [359, 299] on div at bounding box center [359, 324] width 4 height 88
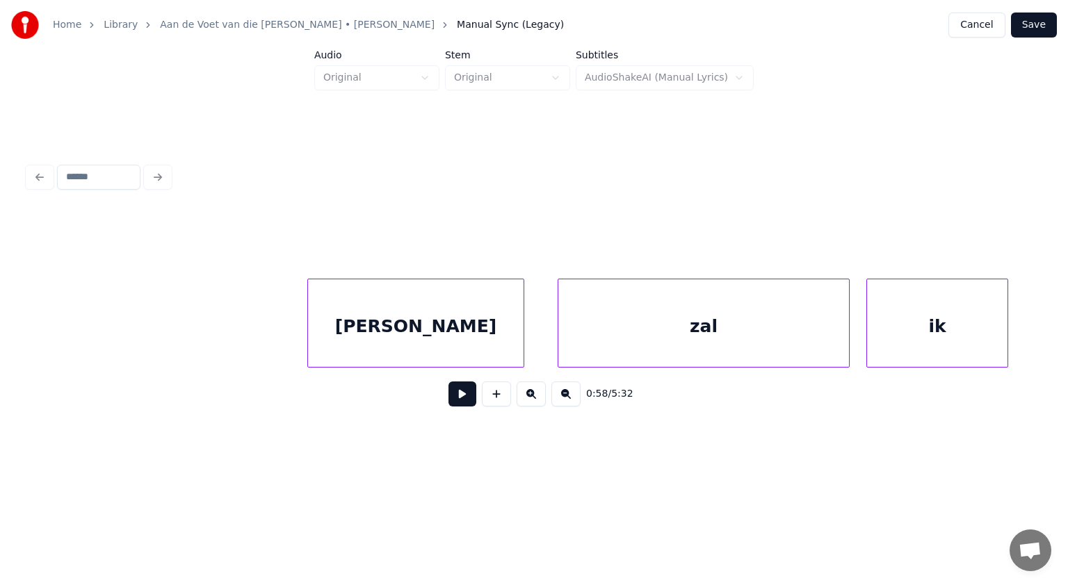
scroll to position [0, 25595]
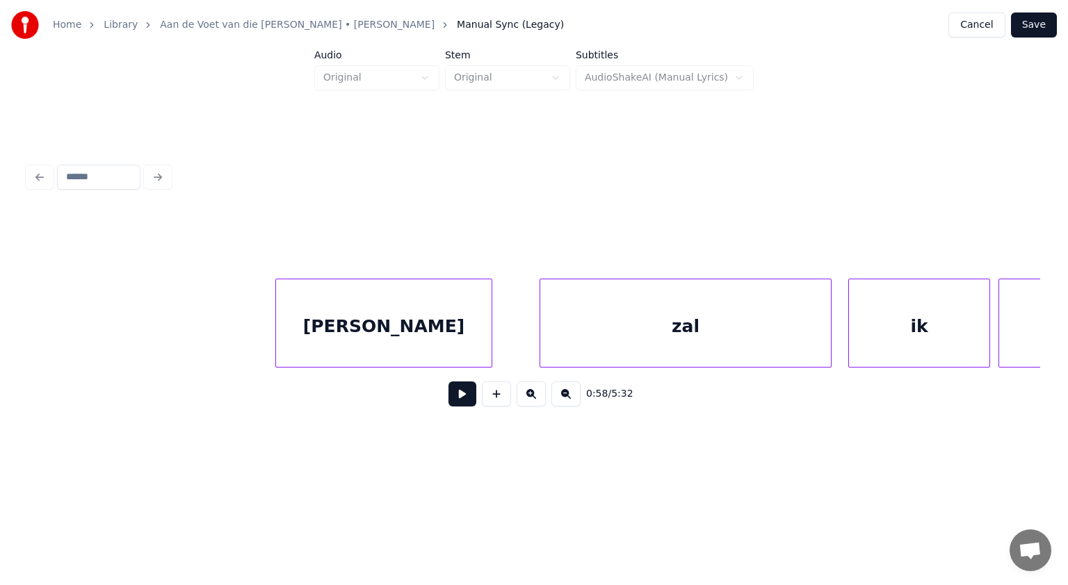
click at [426, 336] on div "[PERSON_NAME]" at bounding box center [384, 327] width 216 height 95
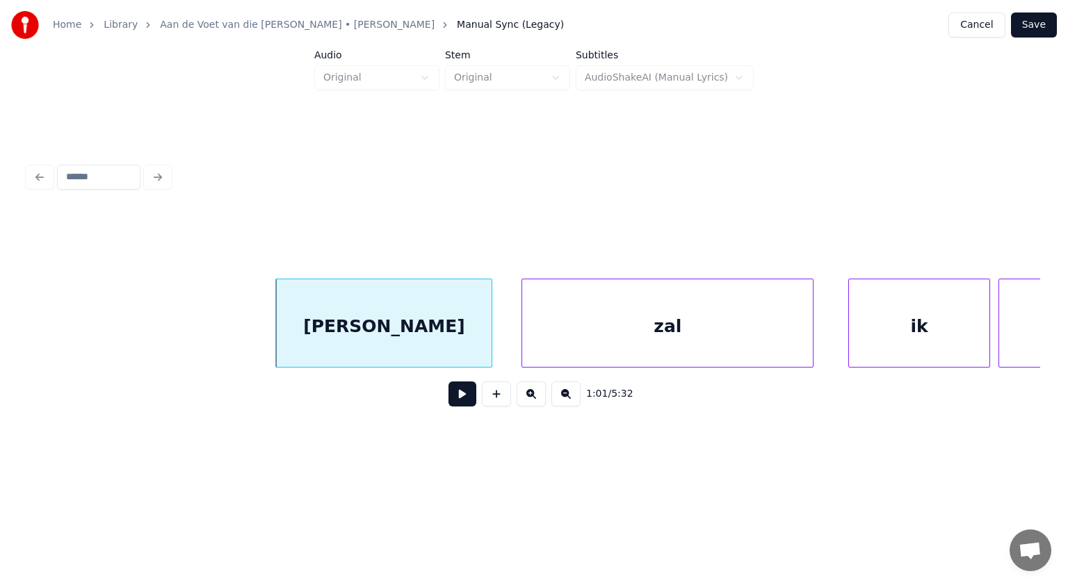
click at [622, 323] on div "zal" at bounding box center [667, 327] width 291 height 95
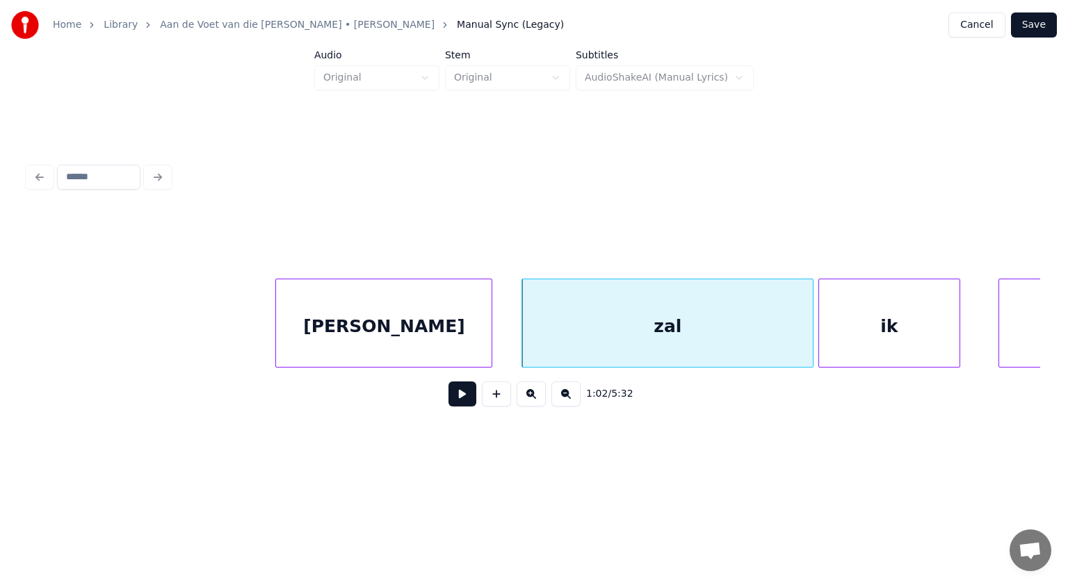
click at [859, 323] on div "ik" at bounding box center [889, 327] width 140 height 95
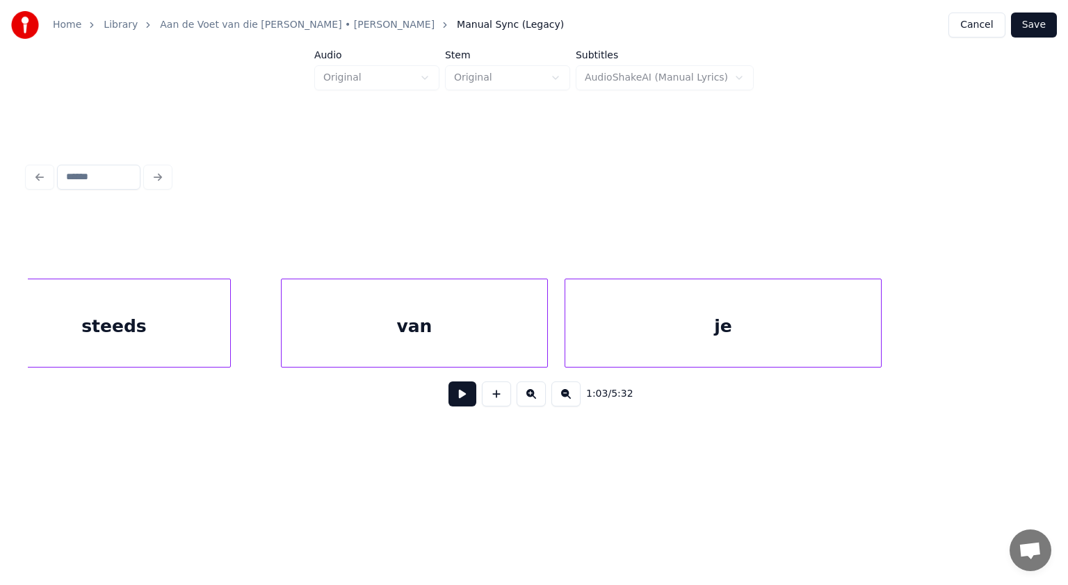
scroll to position [0, 26614]
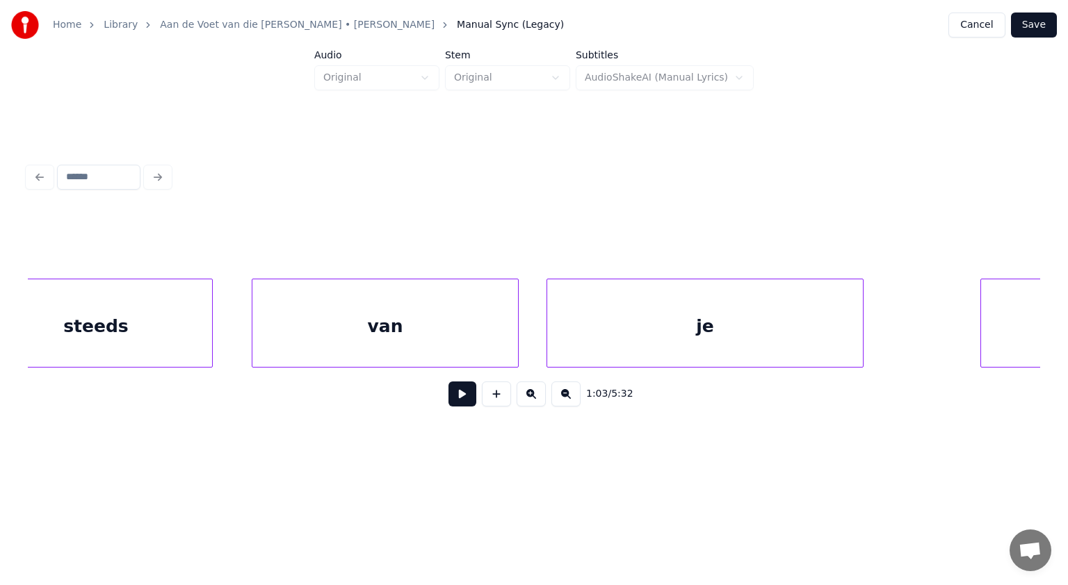
click at [435, 334] on div "van" at bounding box center [385, 327] width 266 height 95
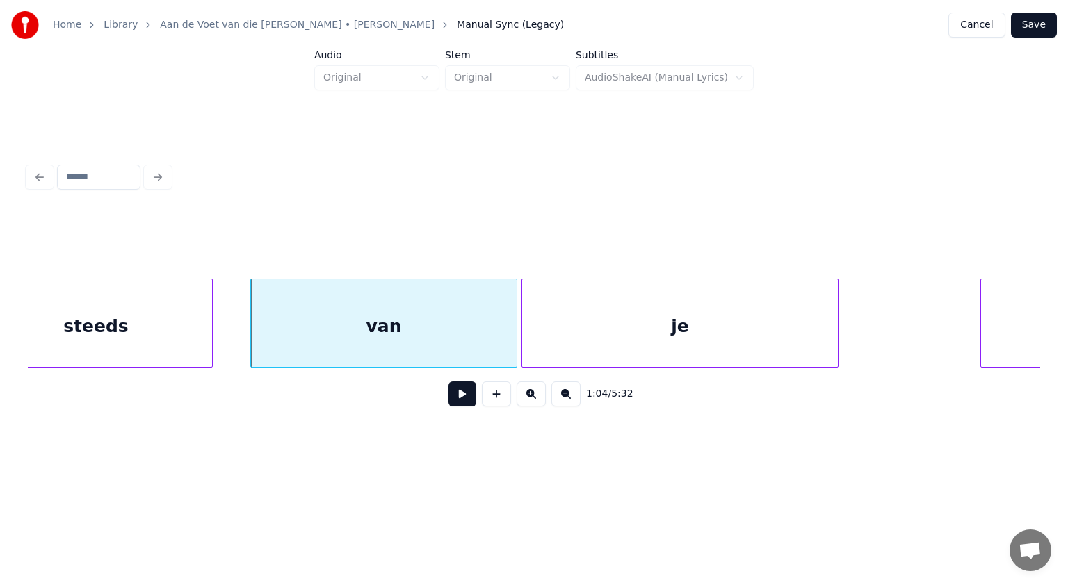
click at [562, 323] on div "je" at bounding box center [680, 327] width 316 height 95
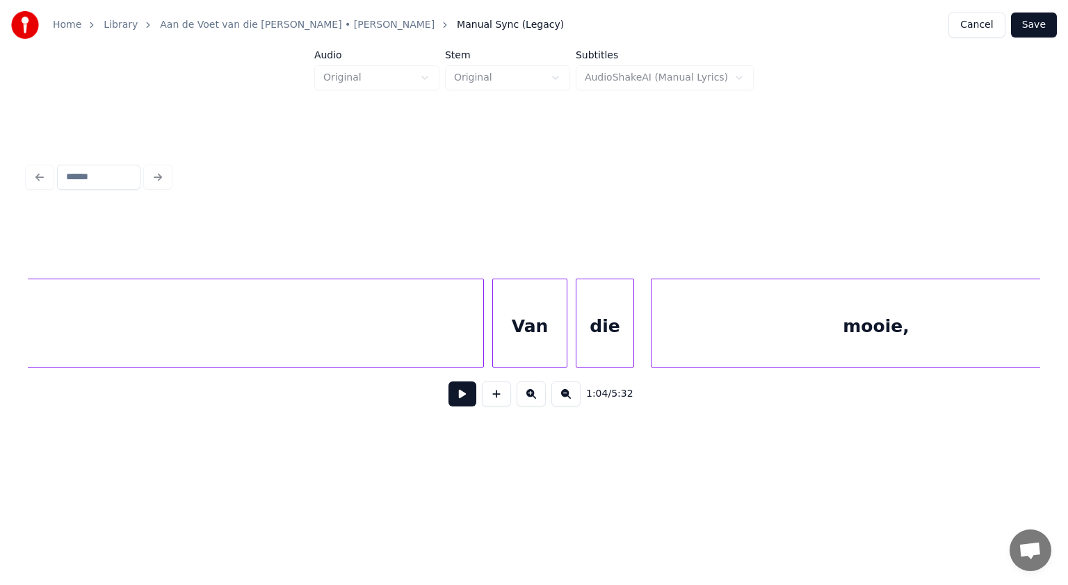
scroll to position [0, 28856]
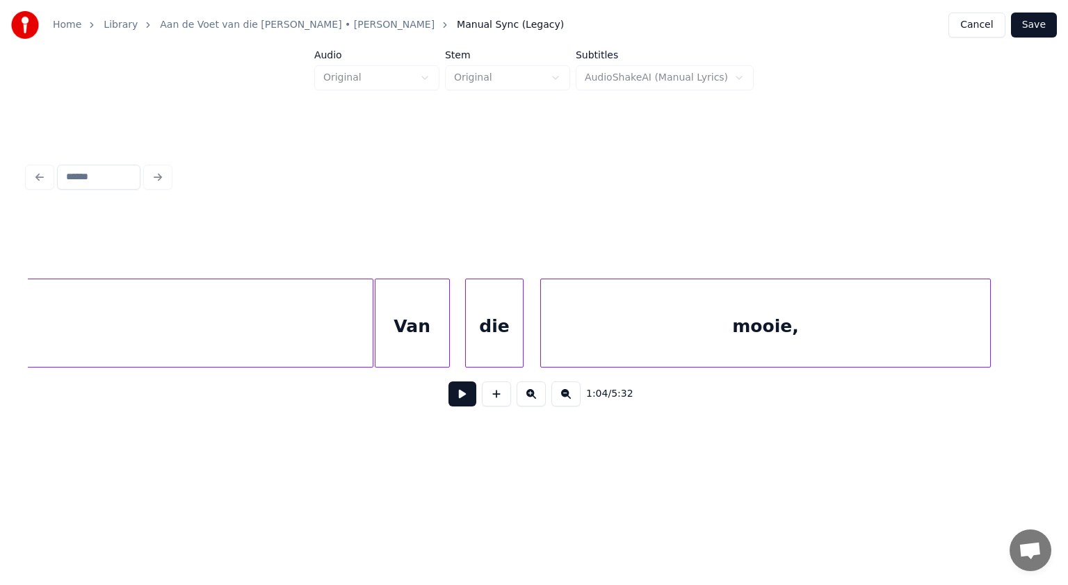
click at [432, 324] on div "Van" at bounding box center [412, 327] width 74 height 95
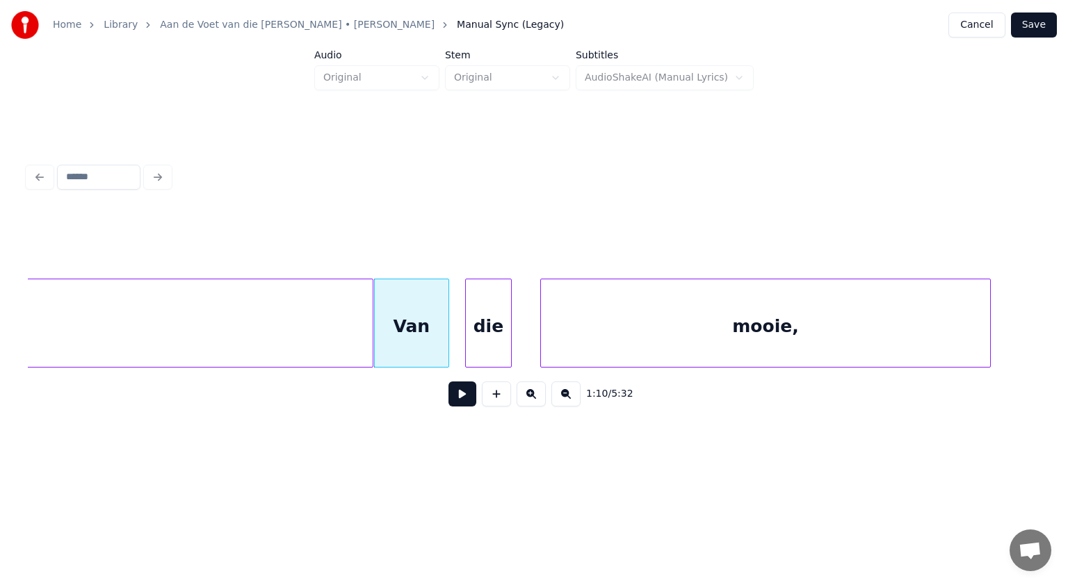
click at [509, 321] on div at bounding box center [509, 324] width 4 height 88
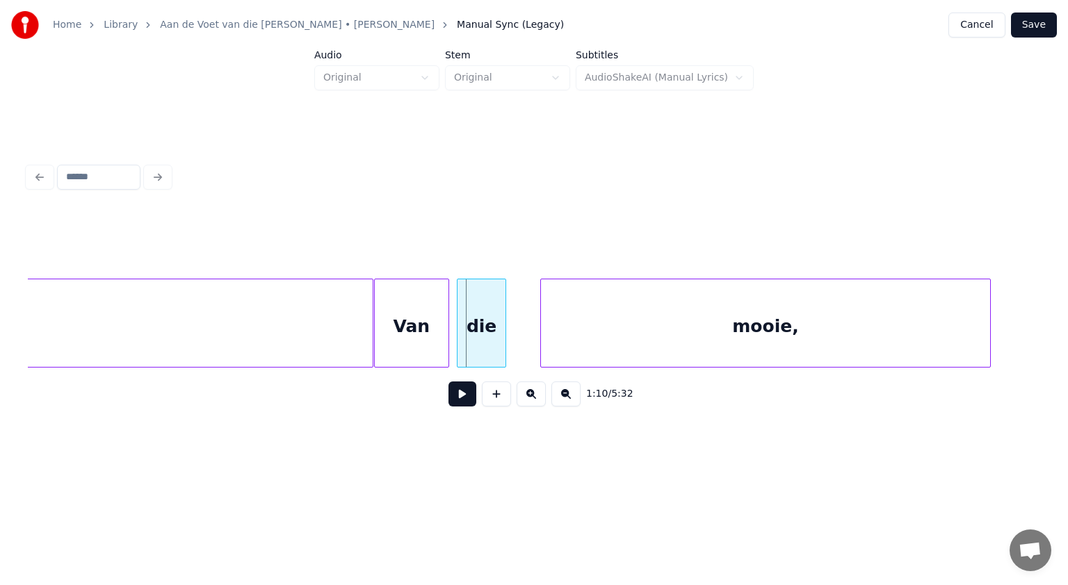
click at [463, 316] on div "die" at bounding box center [481, 327] width 48 height 95
click at [581, 312] on div "mooie," at bounding box center [752, 327] width 449 height 95
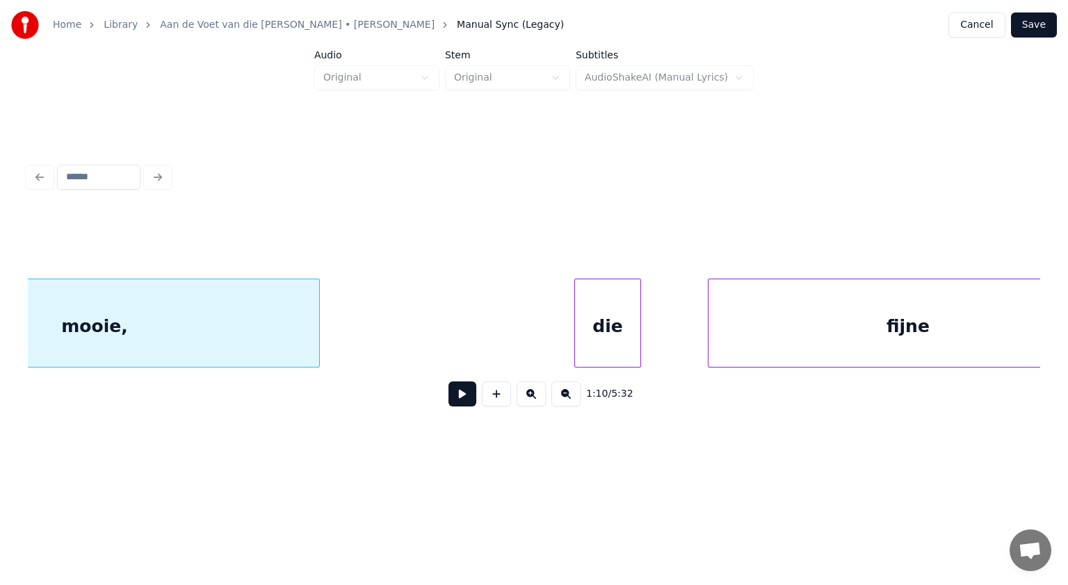
scroll to position [0, 29542]
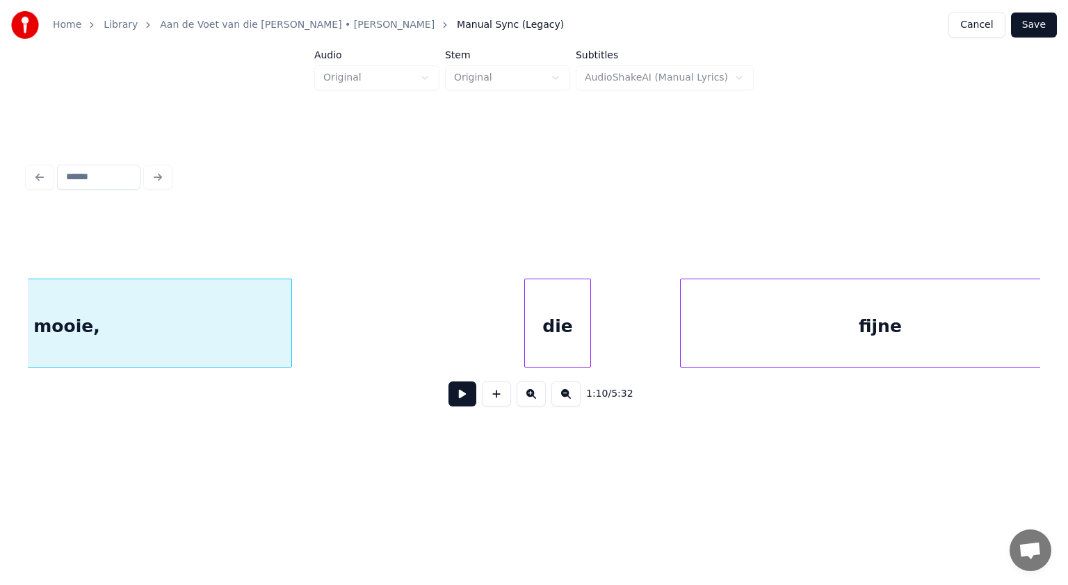
click at [555, 315] on div "die" at bounding box center [557, 327] width 65 height 95
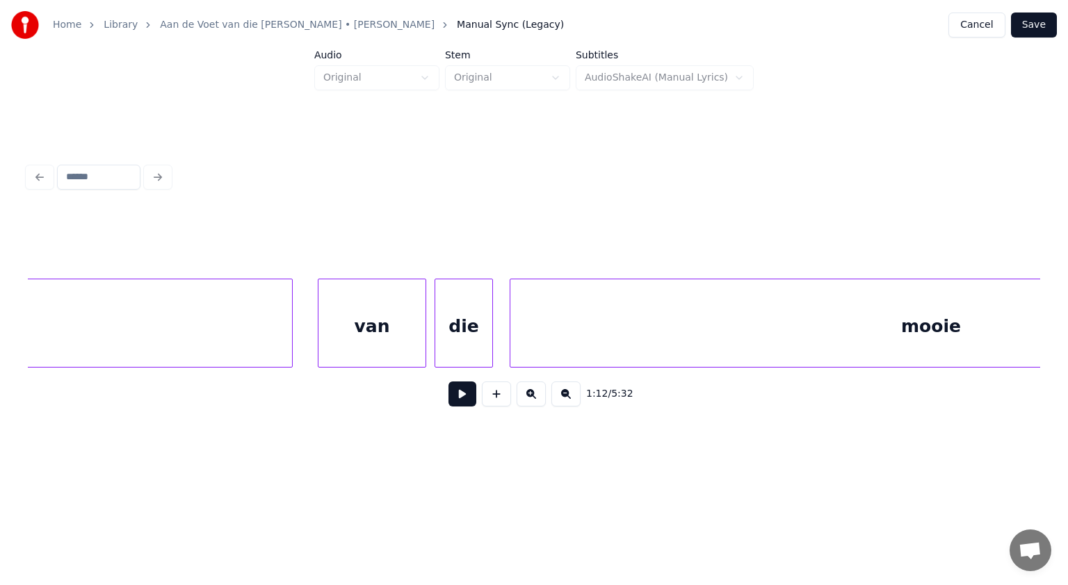
scroll to position [0, 32785]
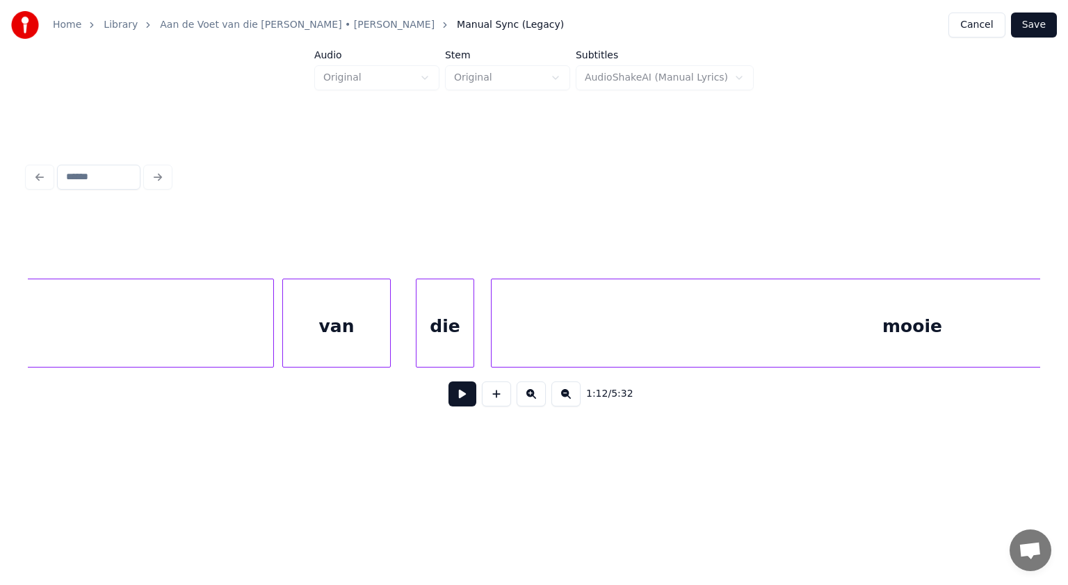
click at [350, 343] on div "van" at bounding box center [336, 327] width 107 height 95
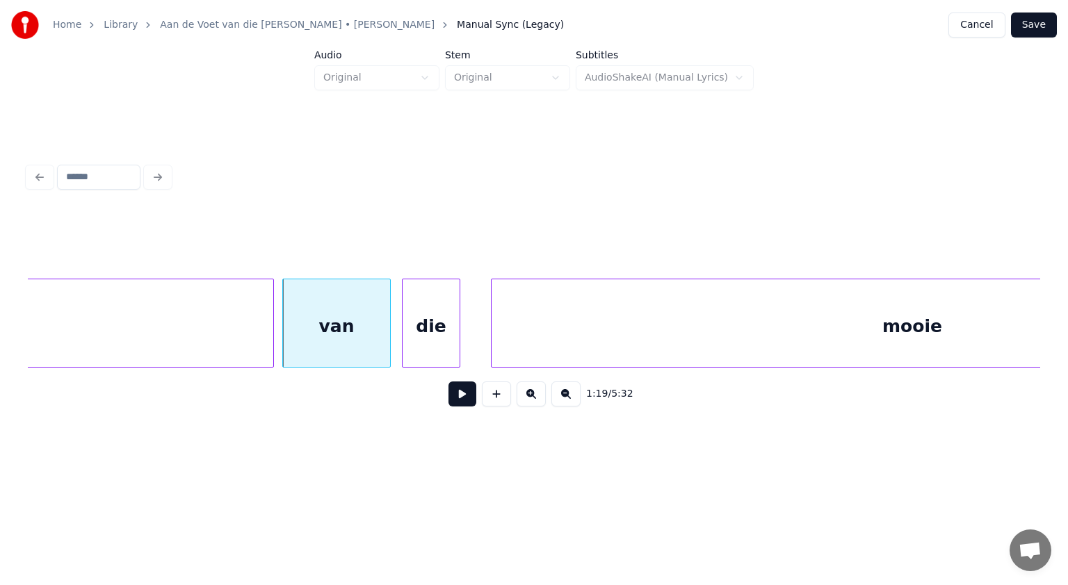
click at [437, 339] on div "die" at bounding box center [431, 327] width 57 height 95
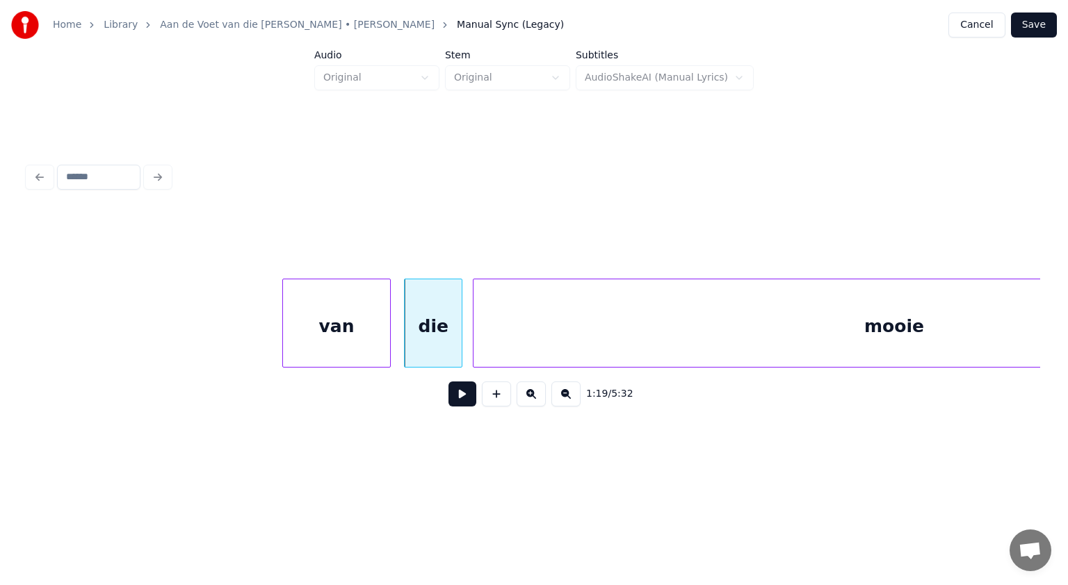
scroll to position [0, 33066]
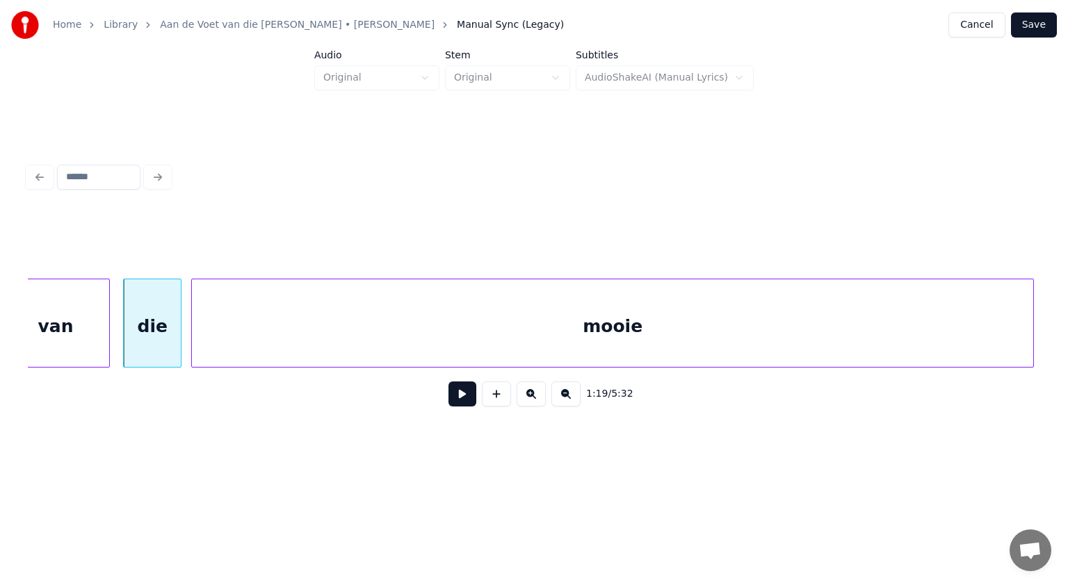
click at [634, 321] on div "mooie" at bounding box center [612, 327] width 841 height 95
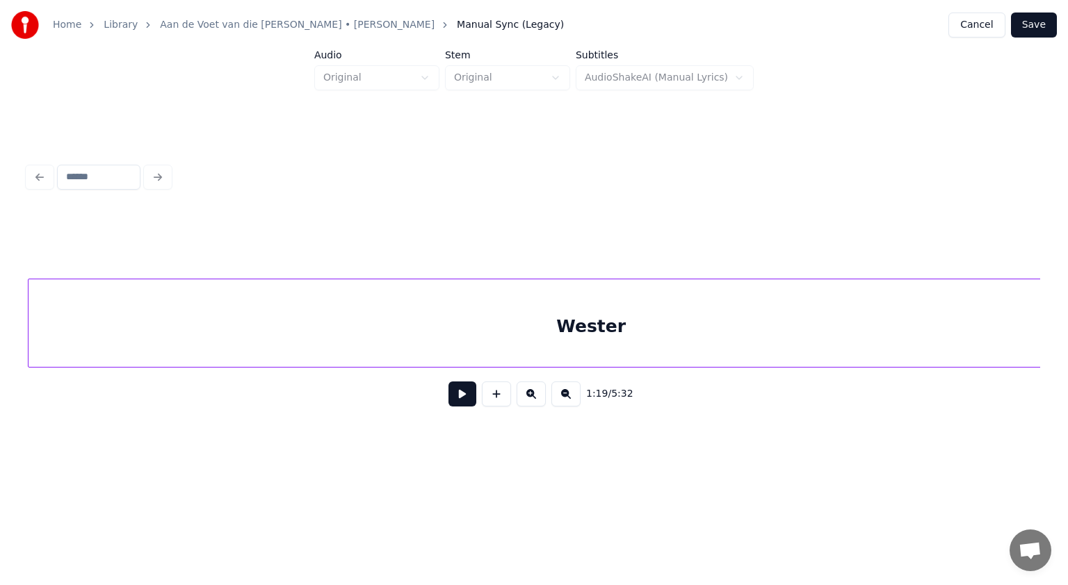
scroll to position [0, 34103]
click at [566, 346] on div "Wester" at bounding box center [591, 327] width 1125 height 95
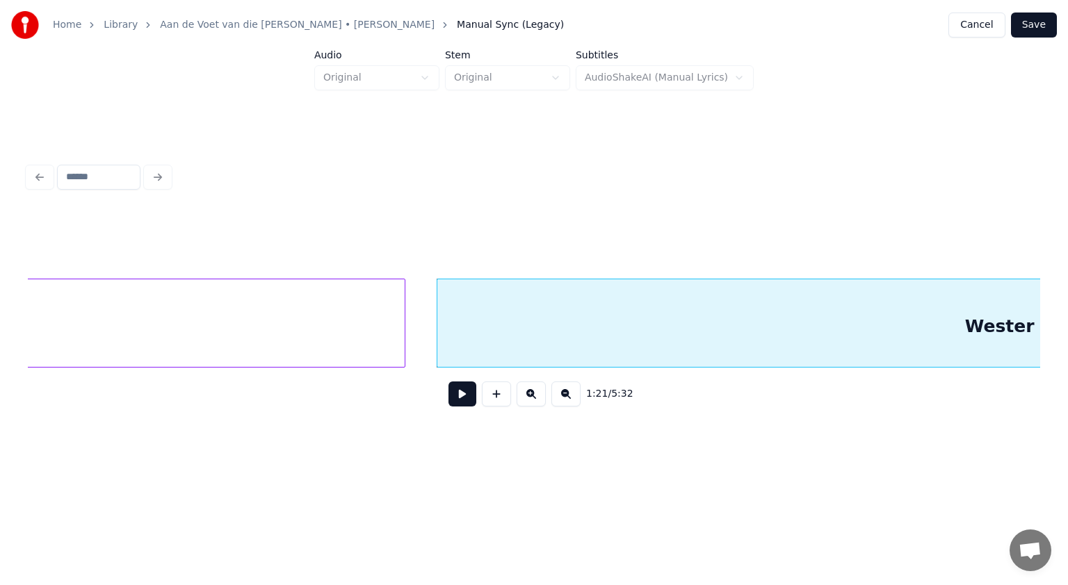
scroll to position [0, 33676]
click at [446, 307] on div at bounding box center [446, 324] width 4 height 88
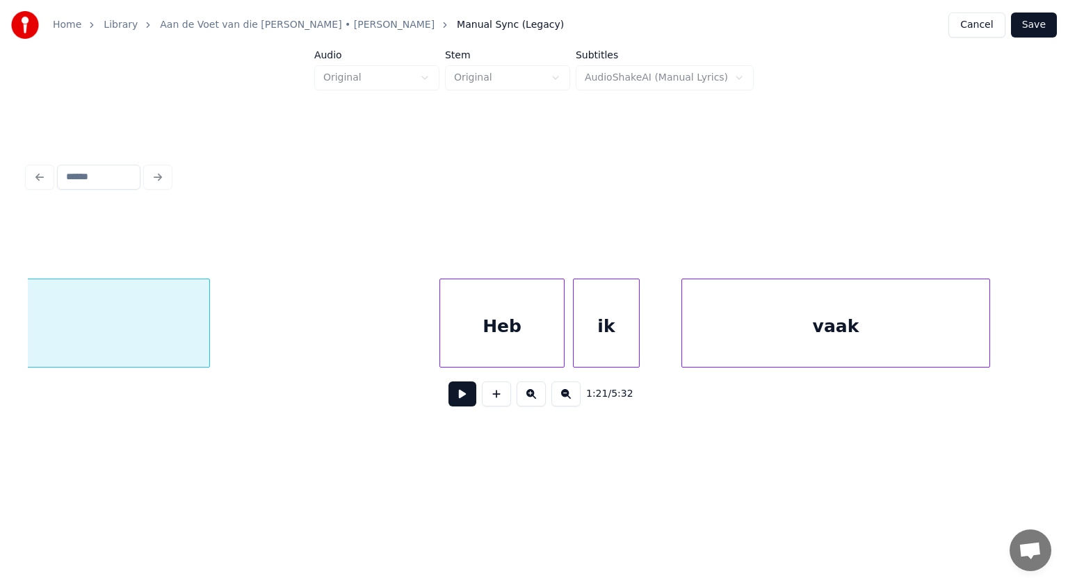
scroll to position [0, 35140]
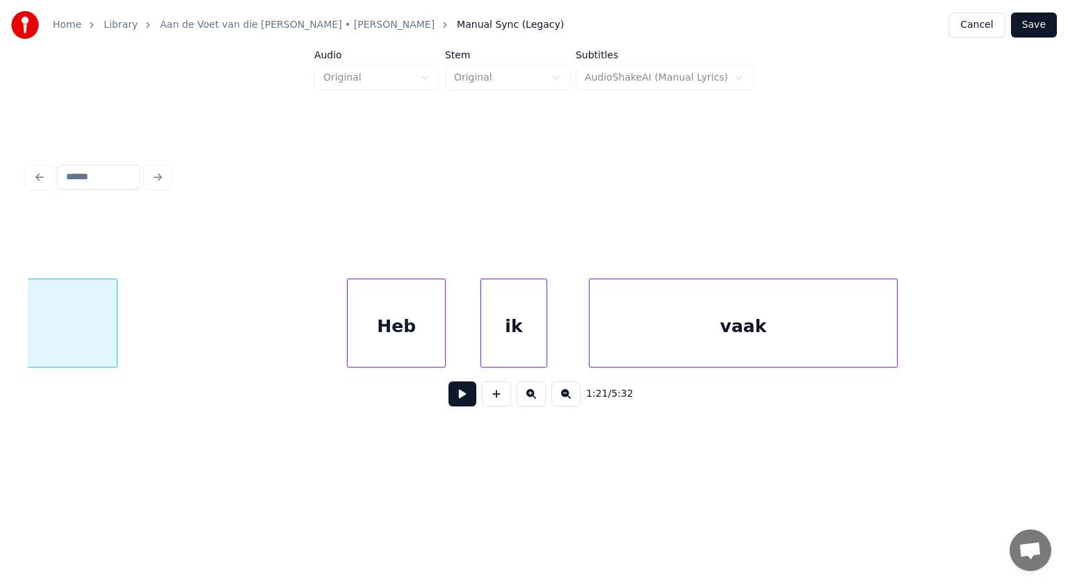
click at [442, 330] on div at bounding box center [443, 324] width 4 height 88
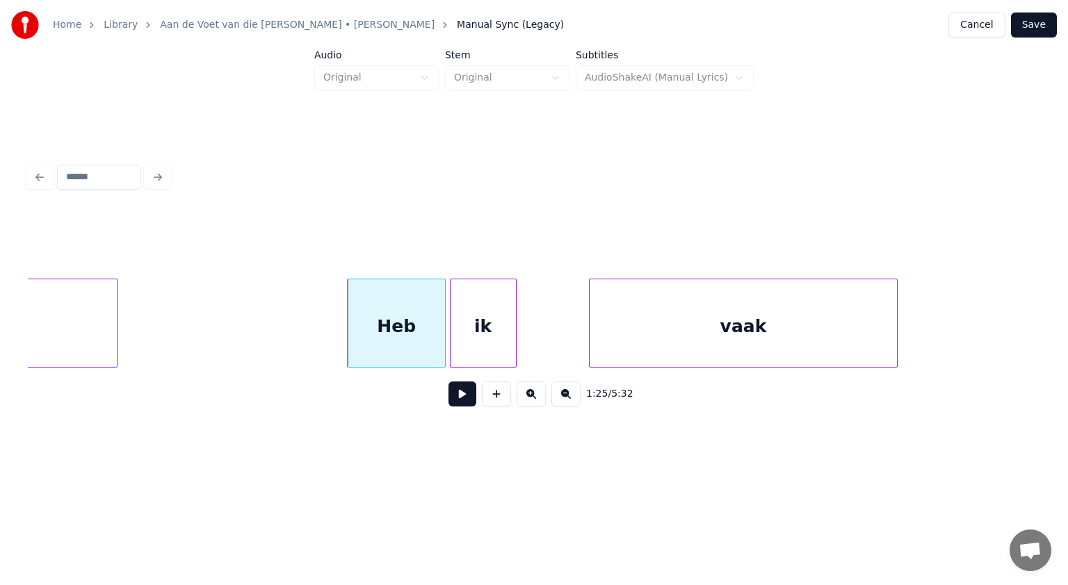
click at [477, 339] on div "ik" at bounding box center [483, 327] width 65 height 95
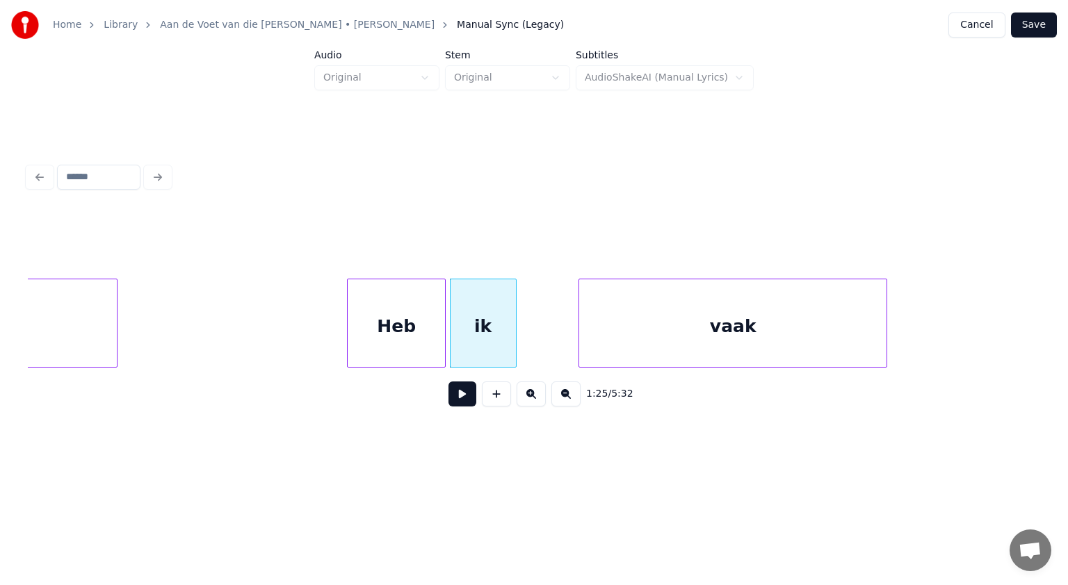
click at [613, 334] on div "vaak" at bounding box center [732, 327] width 307 height 95
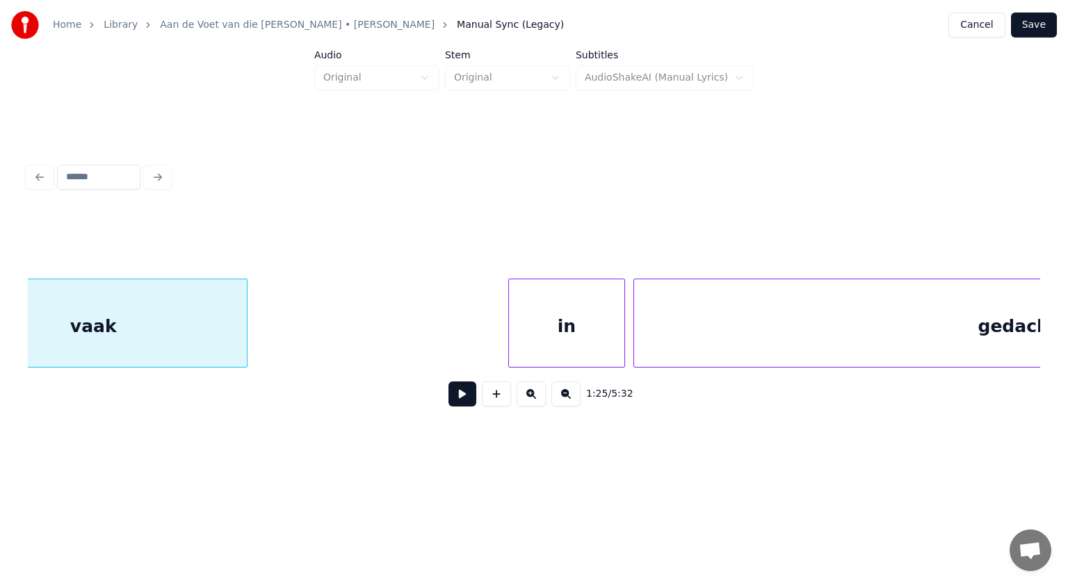
scroll to position [0, 35826]
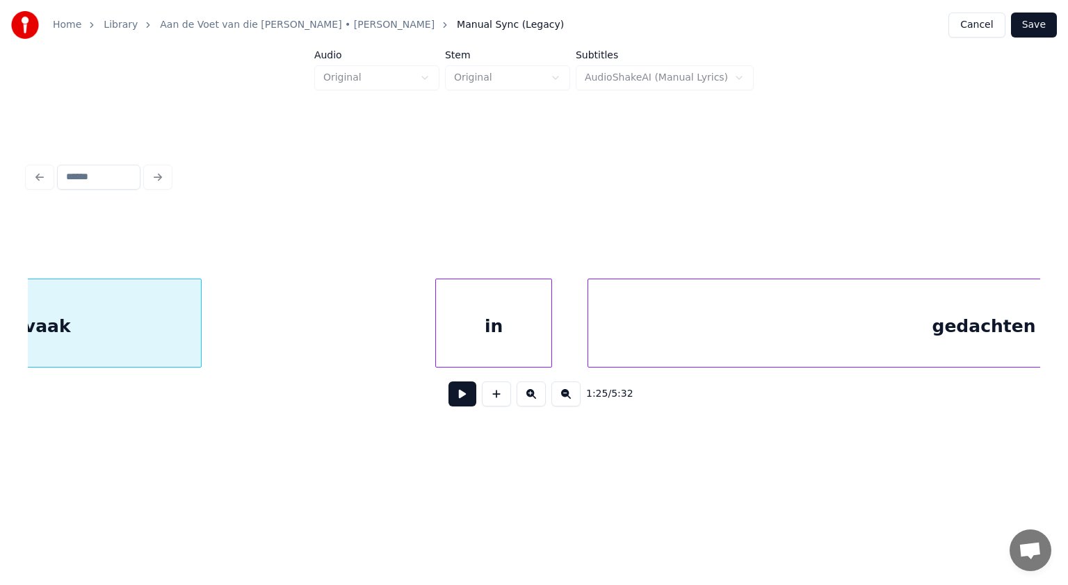
click at [518, 339] on div "in" at bounding box center [493, 327] width 115 height 95
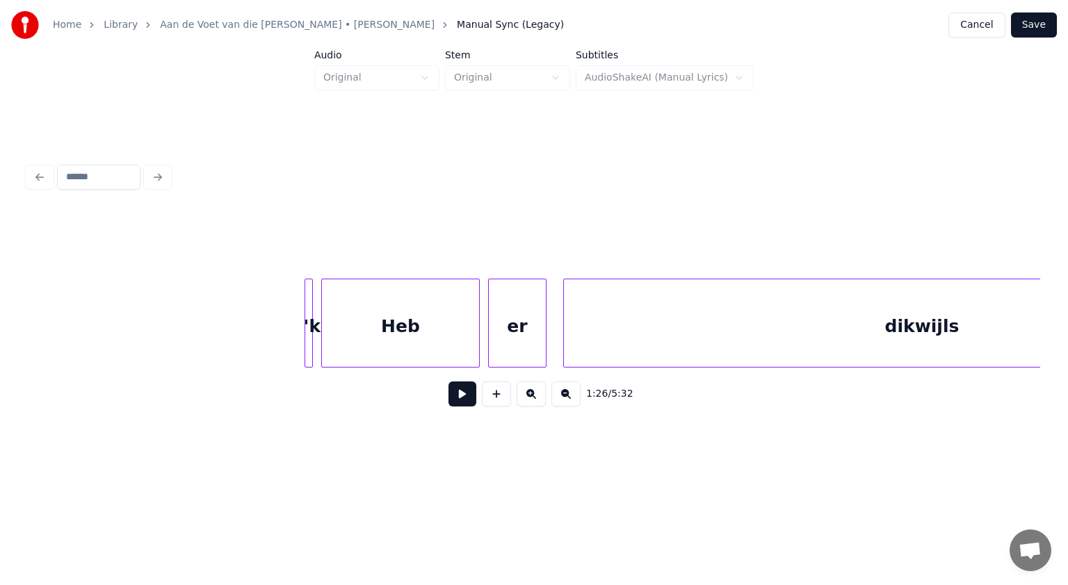
scroll to position [0, 38392]
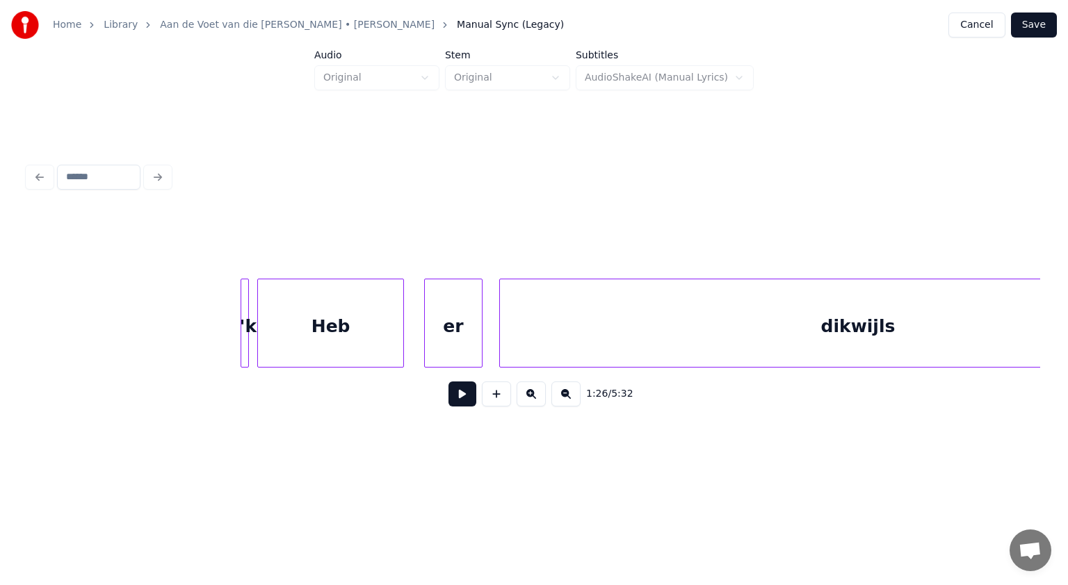
click at [402, 335] on div at bounding box center [401, 324] width 4 height 88
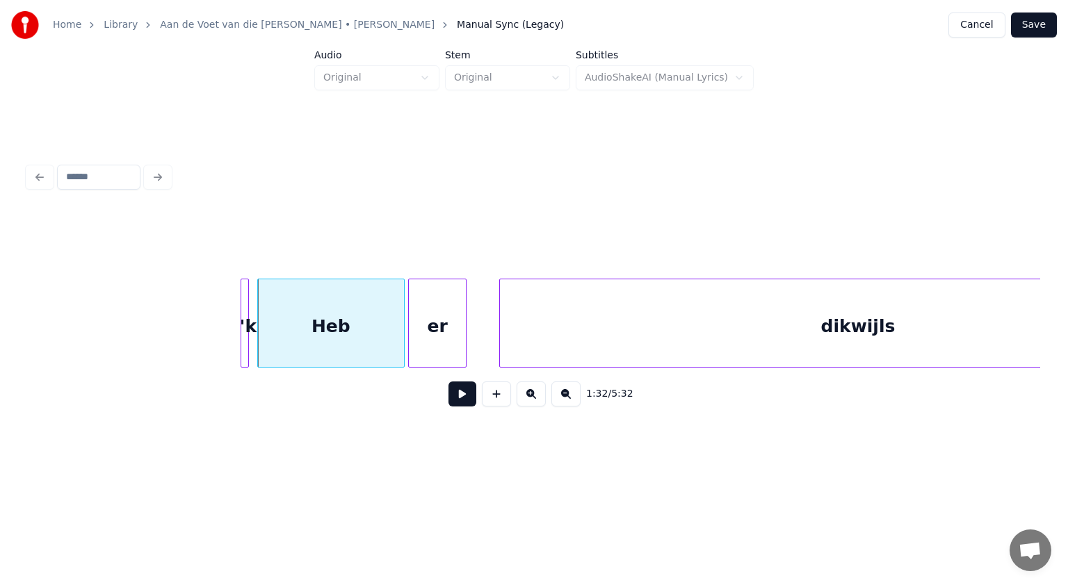
click at [426, 337] on div "er" at bounding box center [437, 327] width 57 height 95
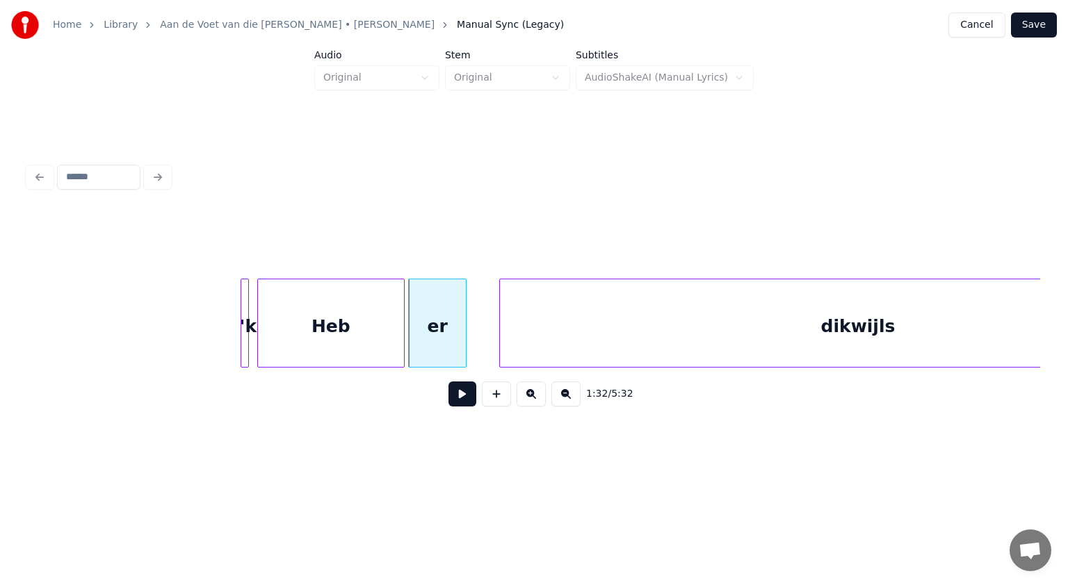
scroll to position [0, 38566]
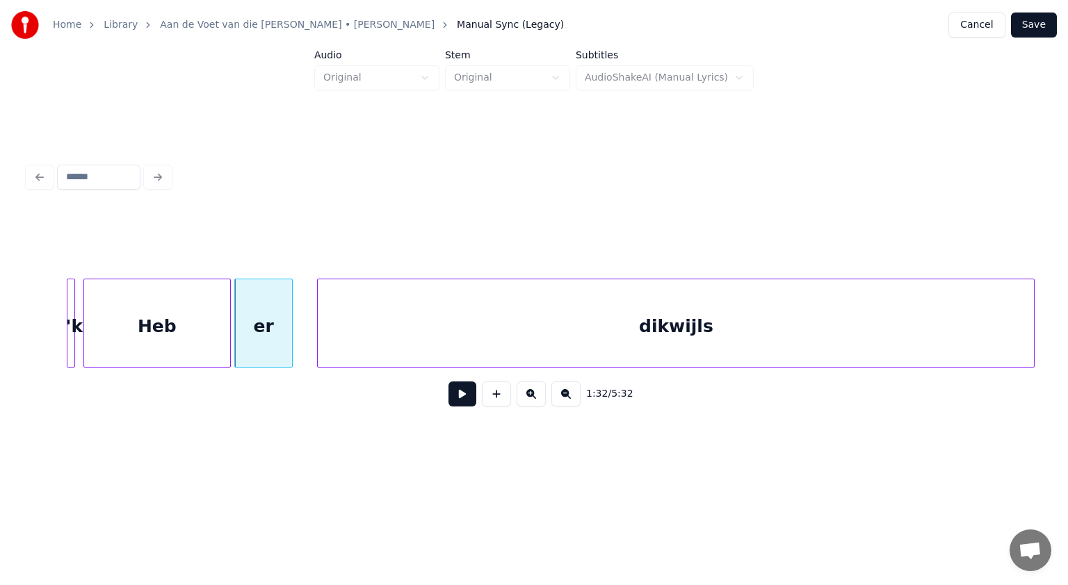
click at [695, 331] on div "dikwijls" at bounding box center [676, 327] width 716 height 95
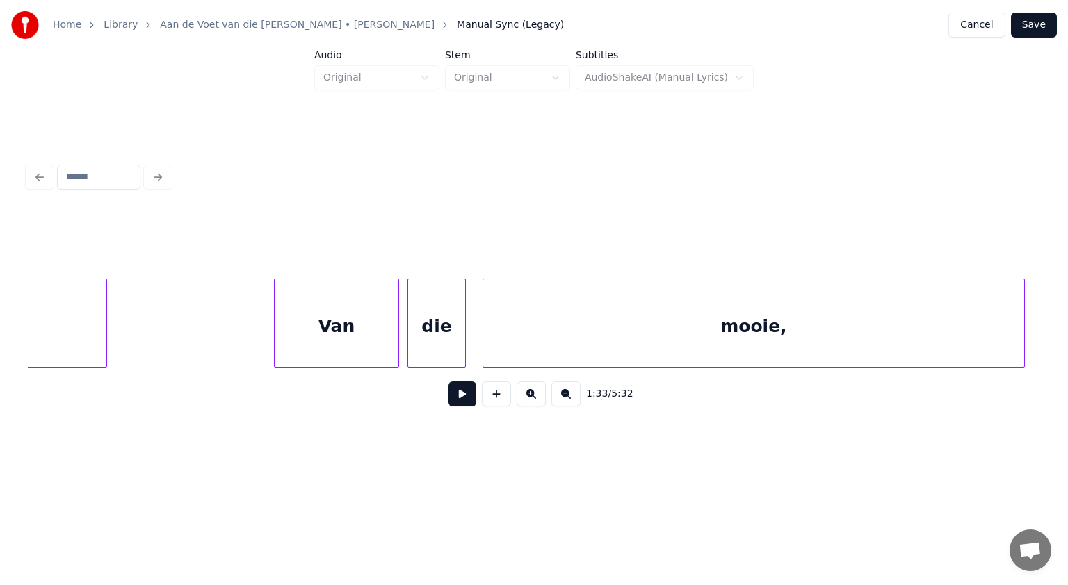
scroll to position [0, 41633]
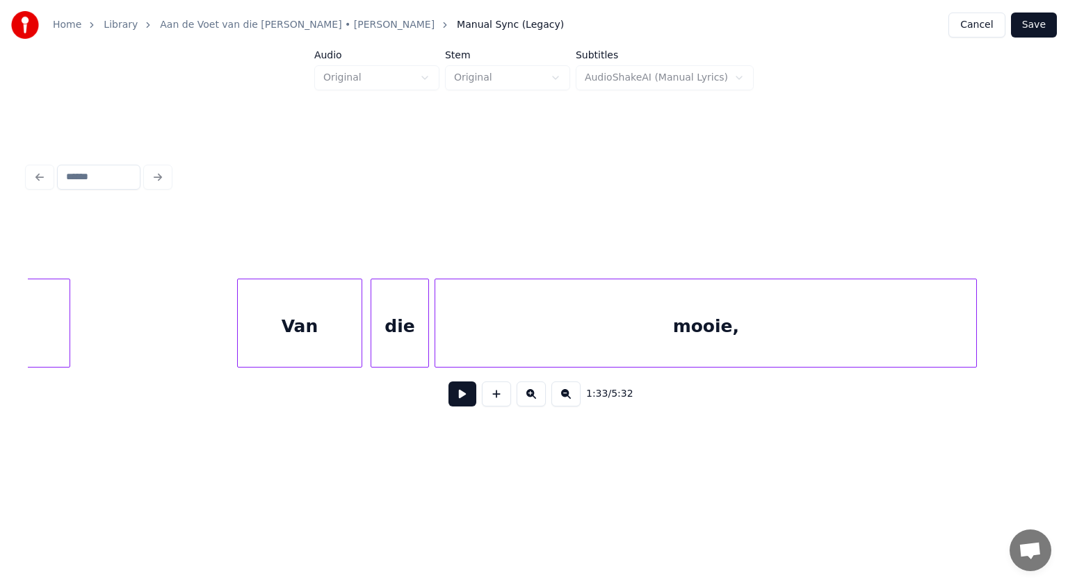
click at [706, 332] on div "mooie," at bounding box center [705, 327] width 541 height 95
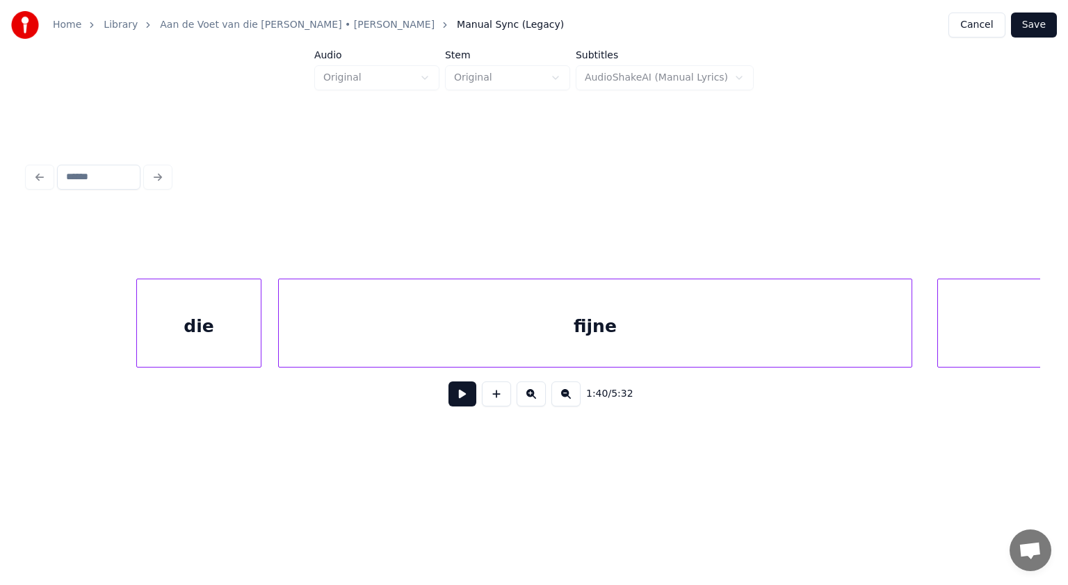
scroll to position [0, 42652]
click at [207, 338] on div "die" at bounding box center [177, 327] width 124 height 95
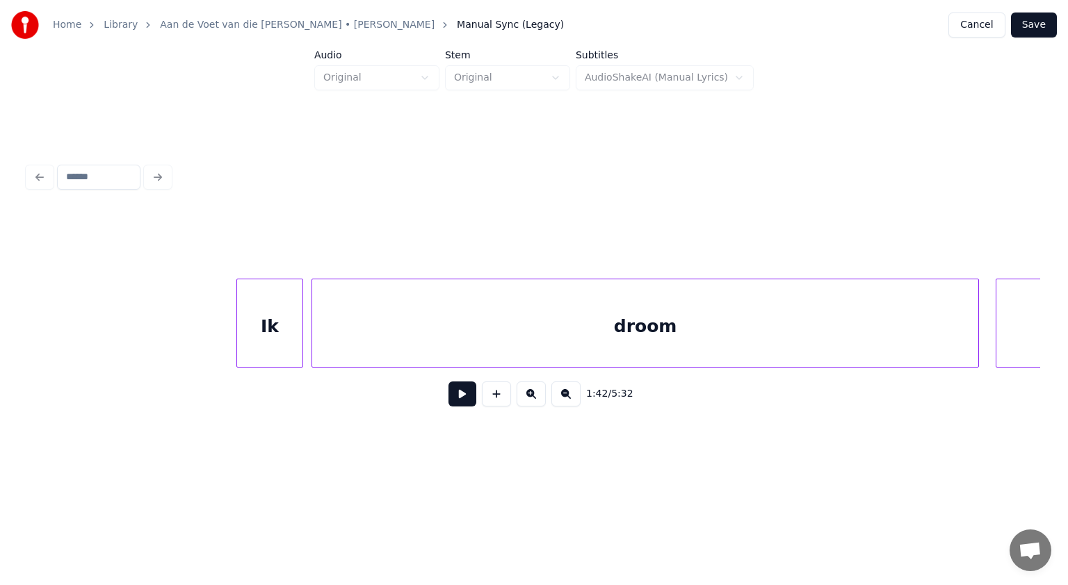
scroll to position [0, 51491]
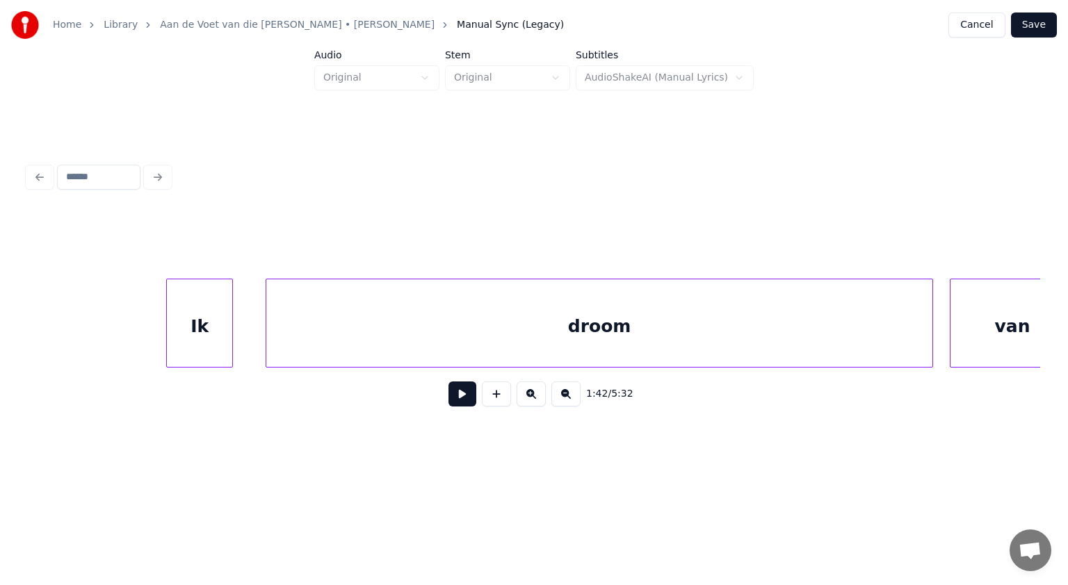
click at [211, 332] on div "Ik" at bounding box center [199, 327] width 65 height 95
click at [282, 332] on div "droom" at bounding box center [591, 327] width 666 height 95
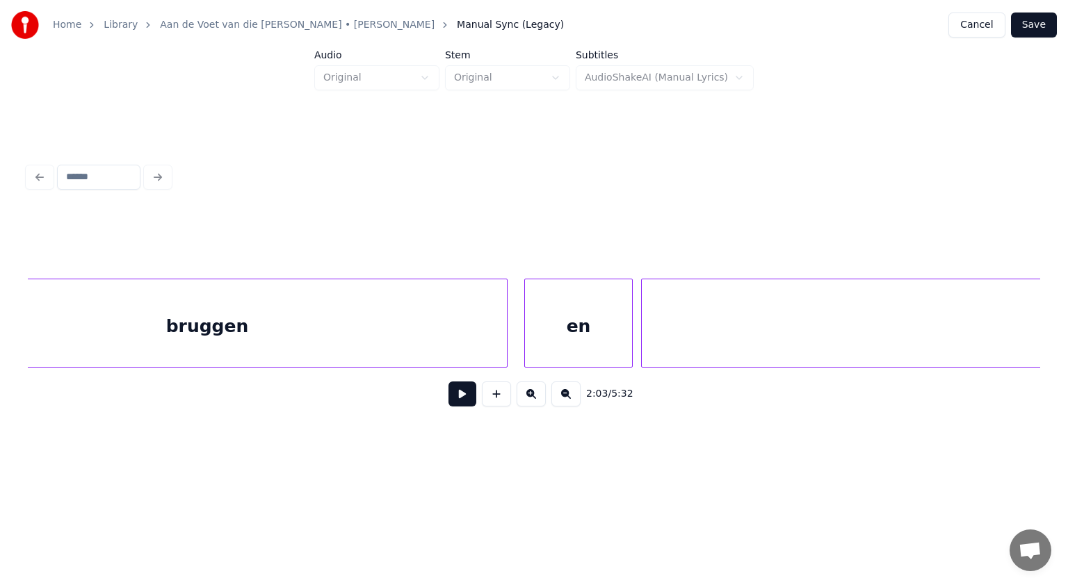
scroll to position [0, 52788]
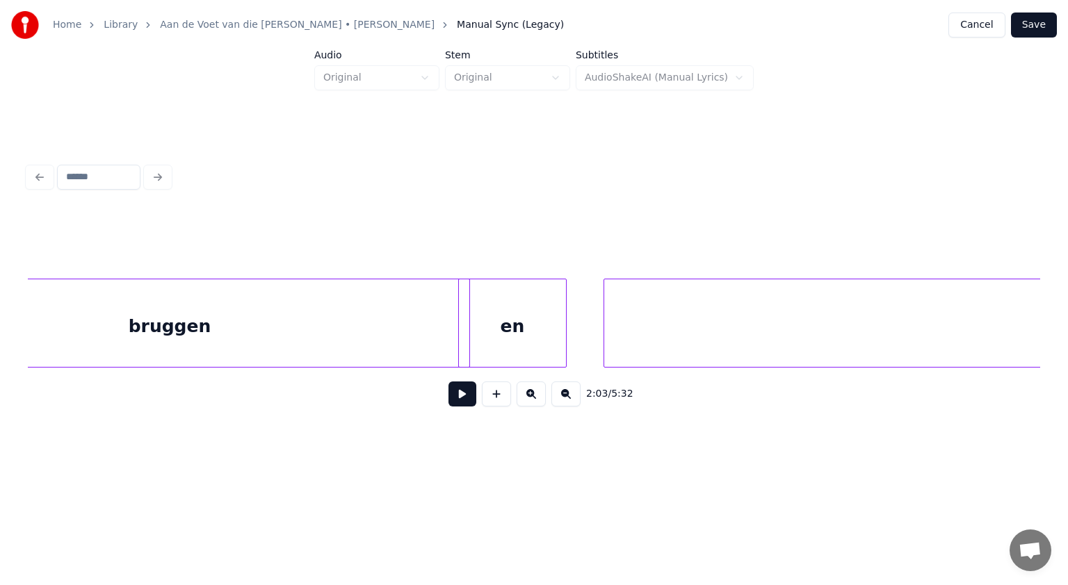
click at [512, 346] on div "en" at bounding box center [512, 327] width 107 height 95
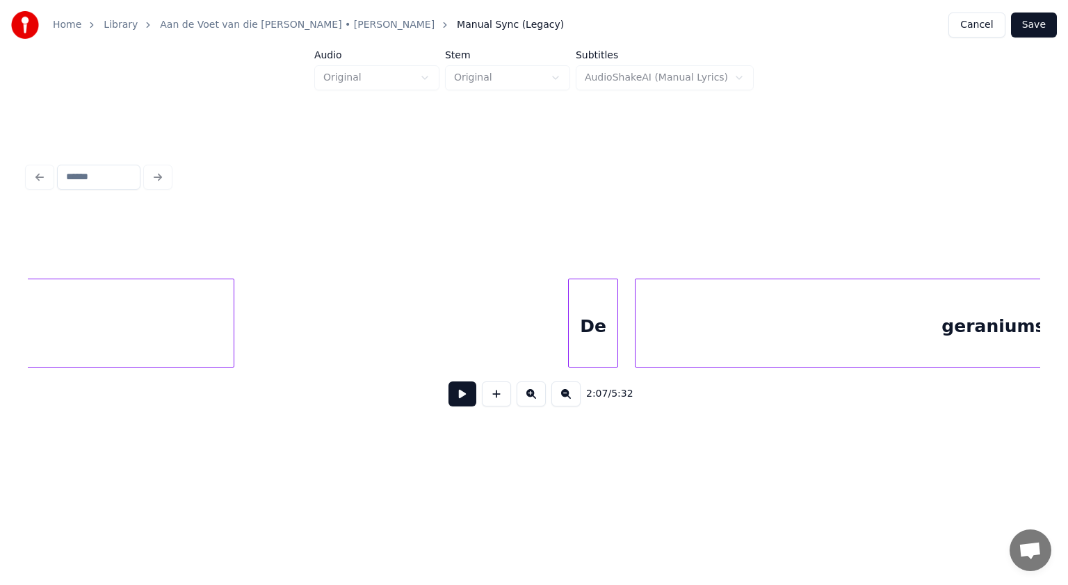
scroll to position [0, 54391]
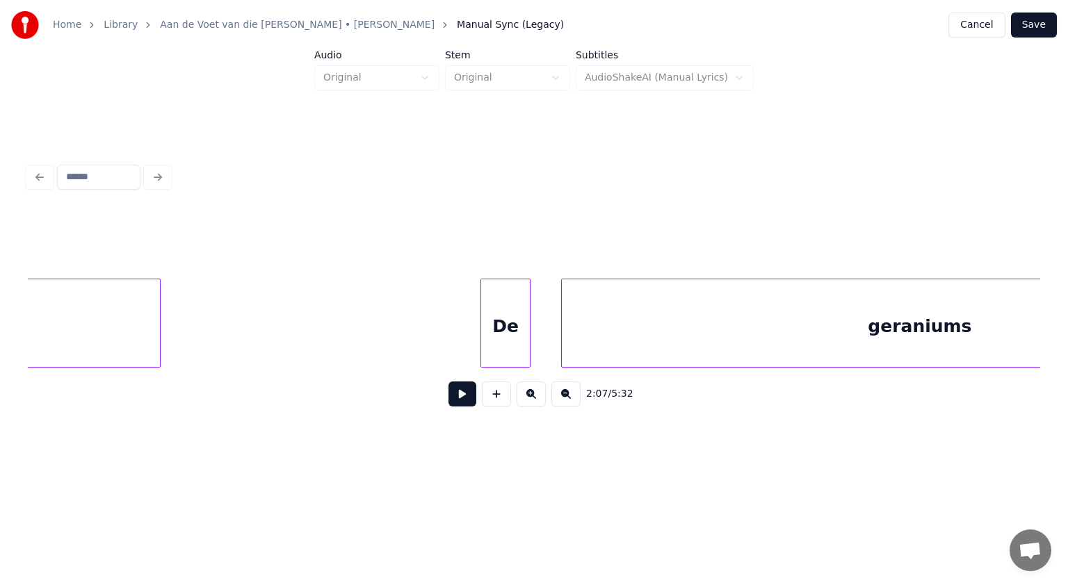
click at [514, 327] on div "De" at bounding box center [505, 327] width 49 height 95
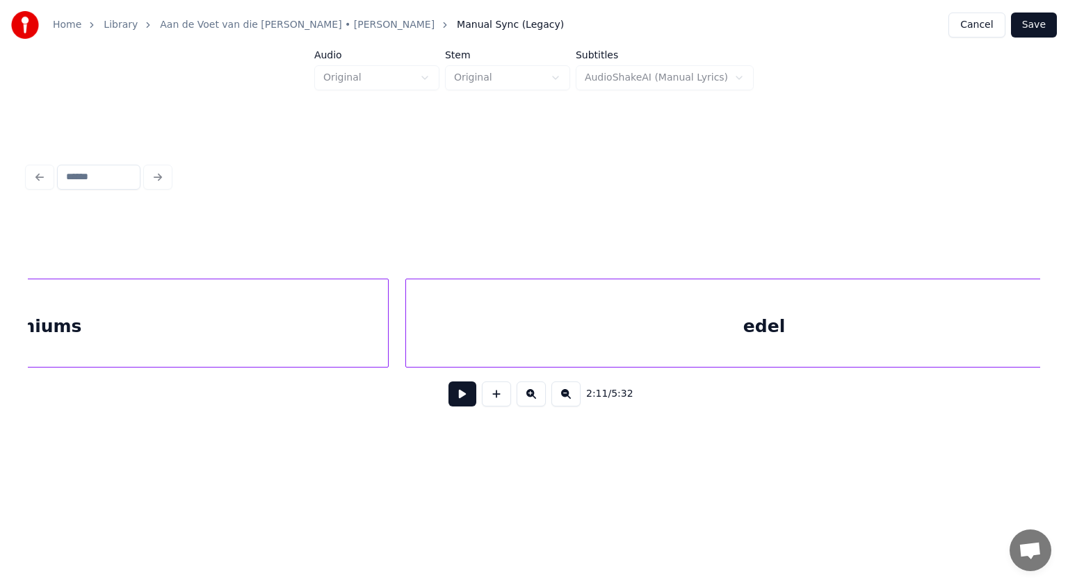
scroll to position [0, 55410]
click at [549, 354] on div "edel" at bounding box center [621, 327] width 716 height 95
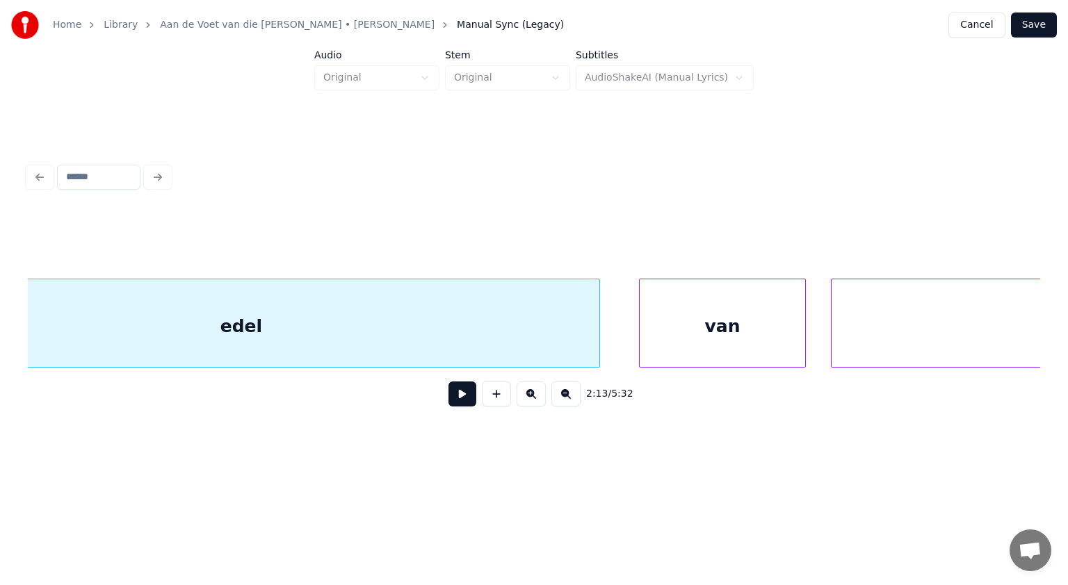
scroll to position [0, 55744]
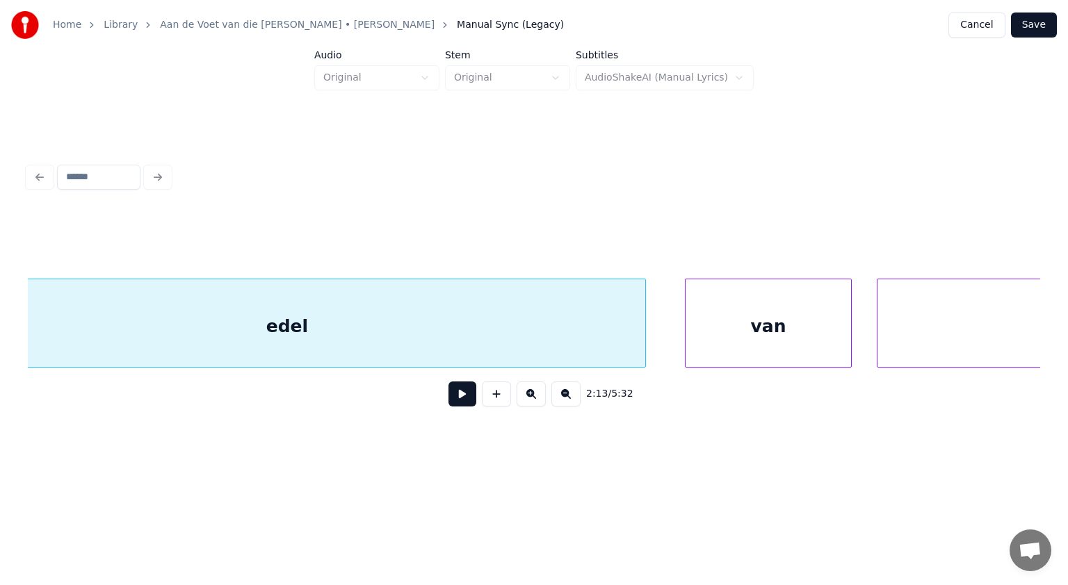
click at [280, 325] on div "edel" at bounding box center [287, 327] width 716 height 95
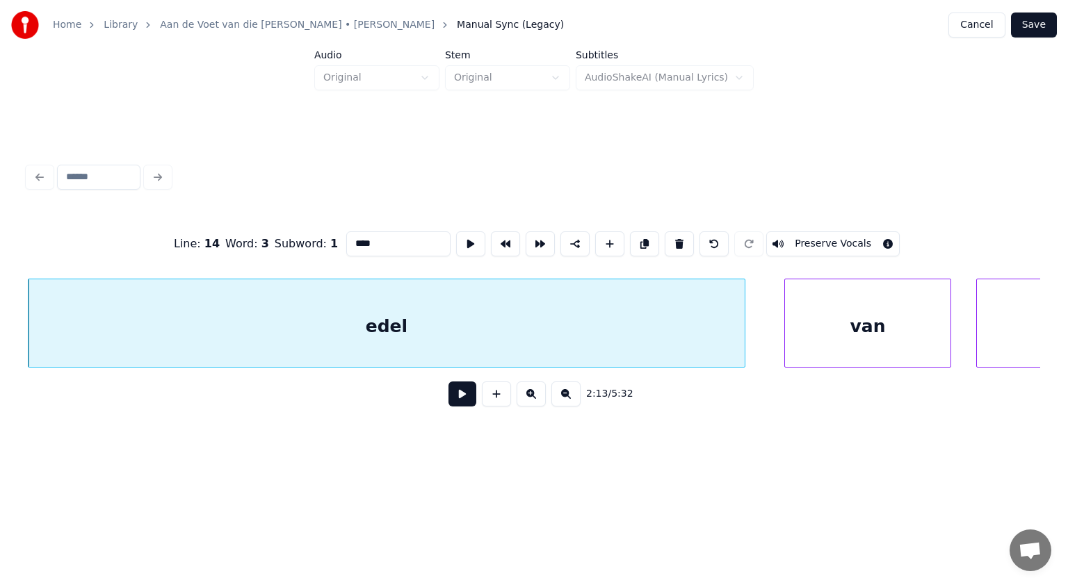
drag, startPoint x: 310, startPoint y: 240, endPoint x: 238, endPoint y: 241, distance: 71.6
click at [238, 241] on div "Line : 14 Word : 3 Subword : 1 **** Preserve Vocals" at bounding box center [534, 244] width 1012 height 70
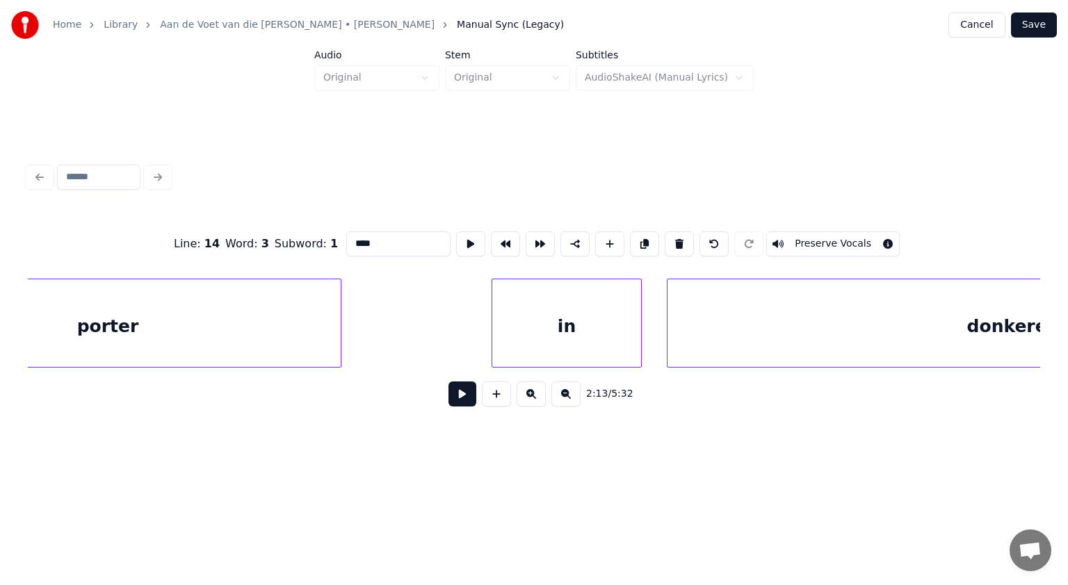
scroll to position [0, 58378]
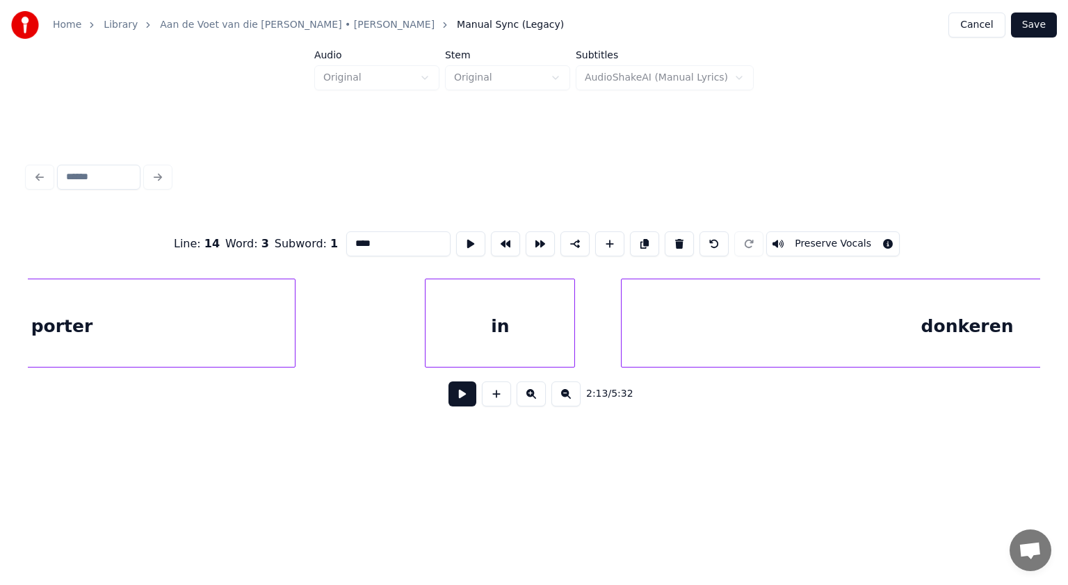
click at [542, 334] on div "in" at bounding box center [500, 327] width 149 height 95
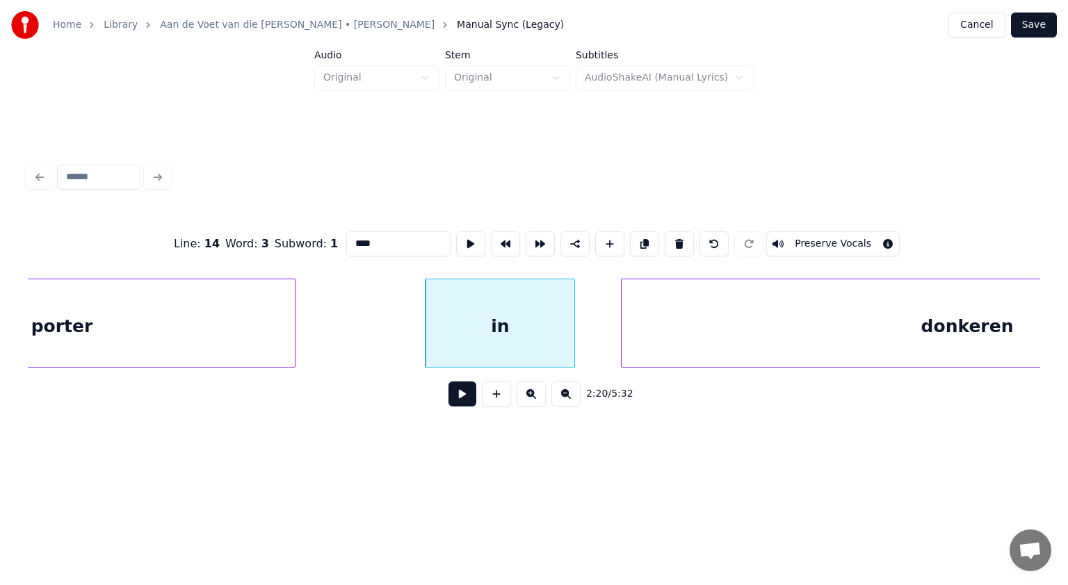
scroll to position [0, 58648]
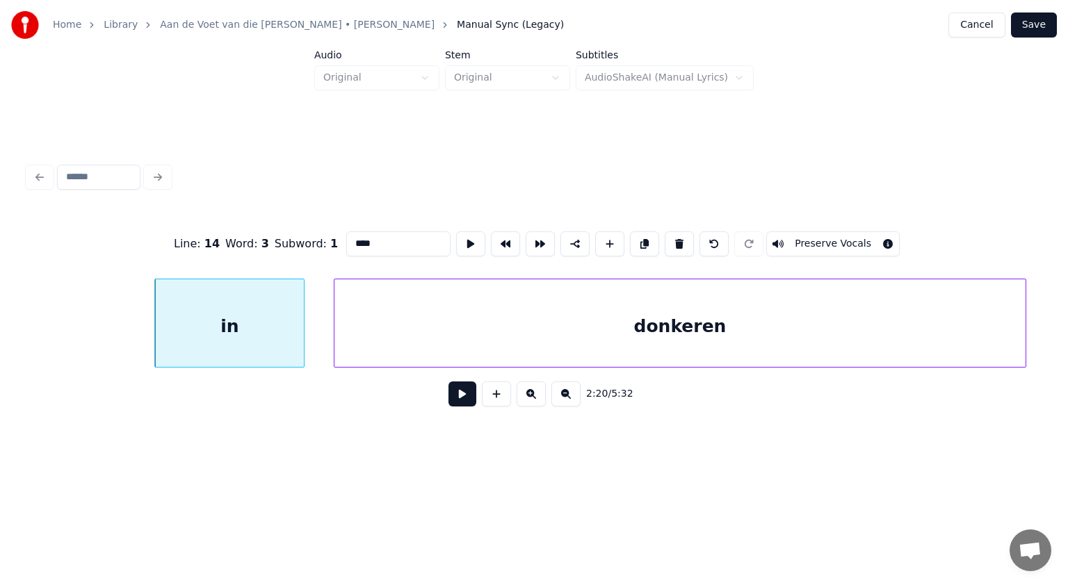
click at [636, 338] on div "donkeren" at bounding box center [679, 327] width 691 height 95
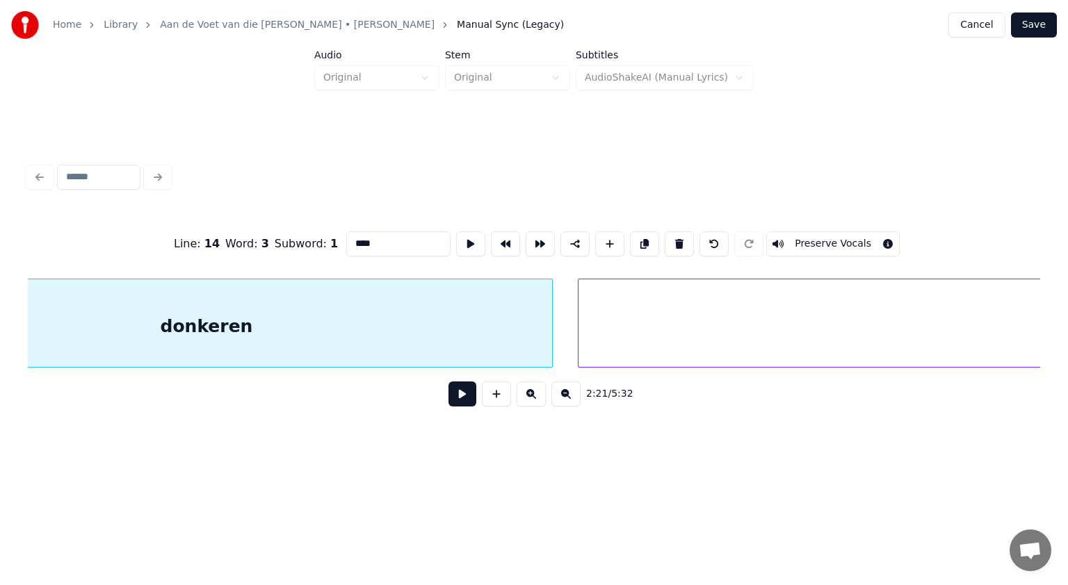
scroll to position [0, 59131]
click at [313, 343] on div "donkeren" at bounding box center [197, 327] width 691 height 95
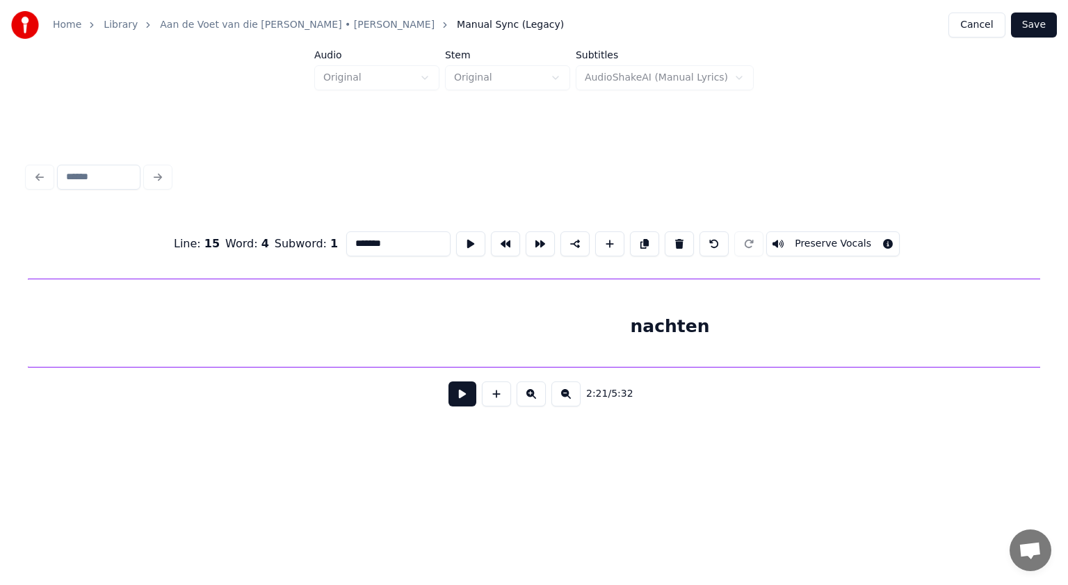
scroll to position [0, 59643]
click at [866, 348] on div "nachten" at bounding box center [670, 327] width 1283 height 95
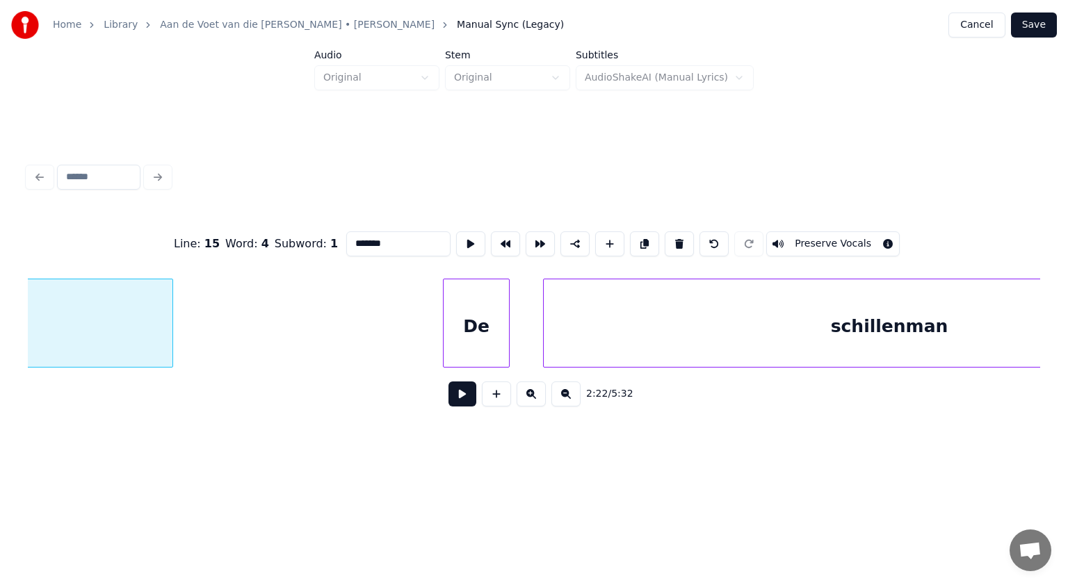
scroll to position [0, 60904]
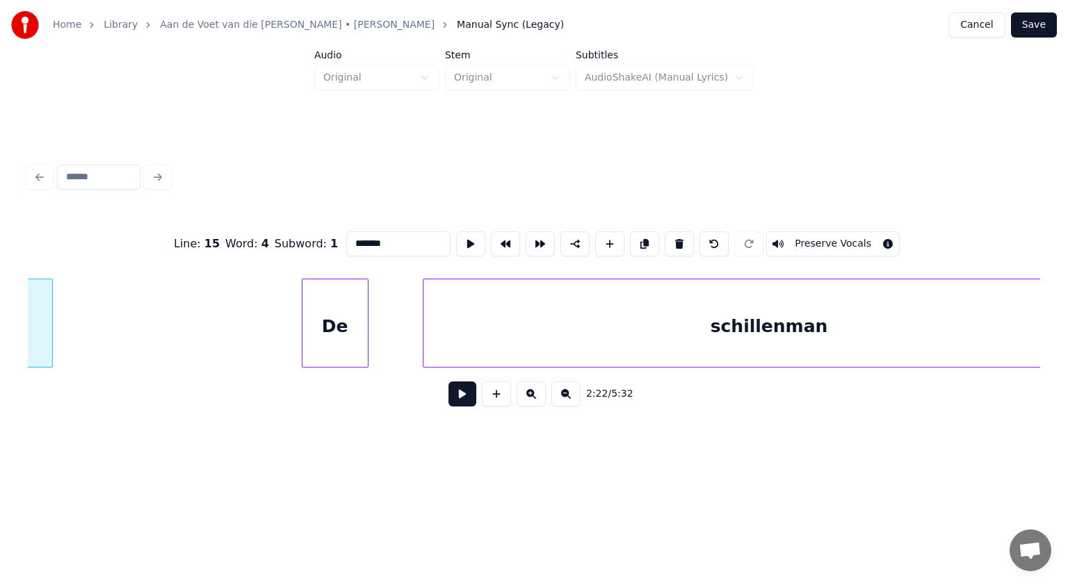
click at [341, 309] on div "De" at bounding box center [334, 327] width 65 height 95
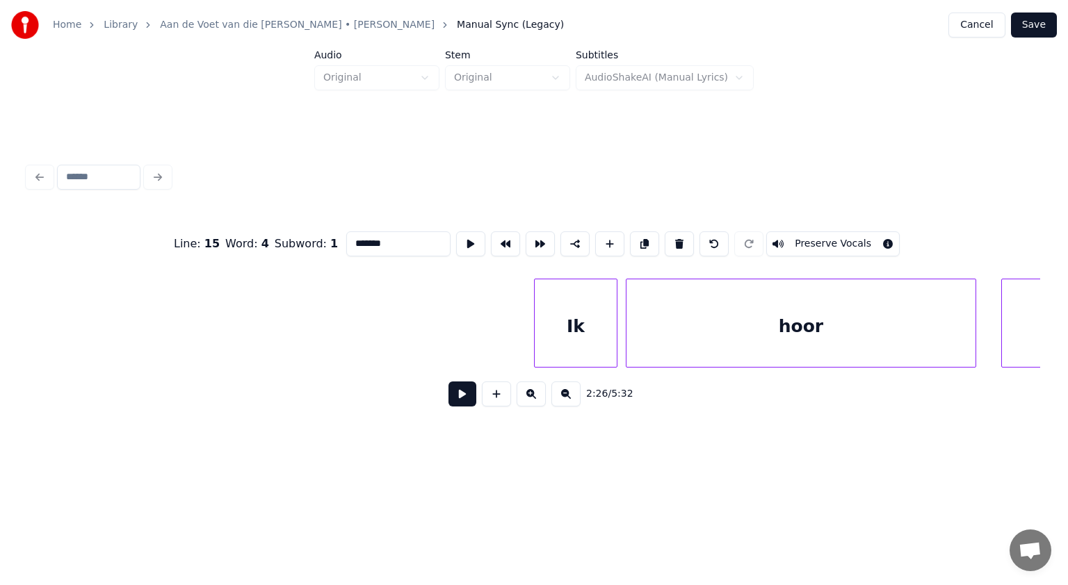
scroll to position [0, 63840]
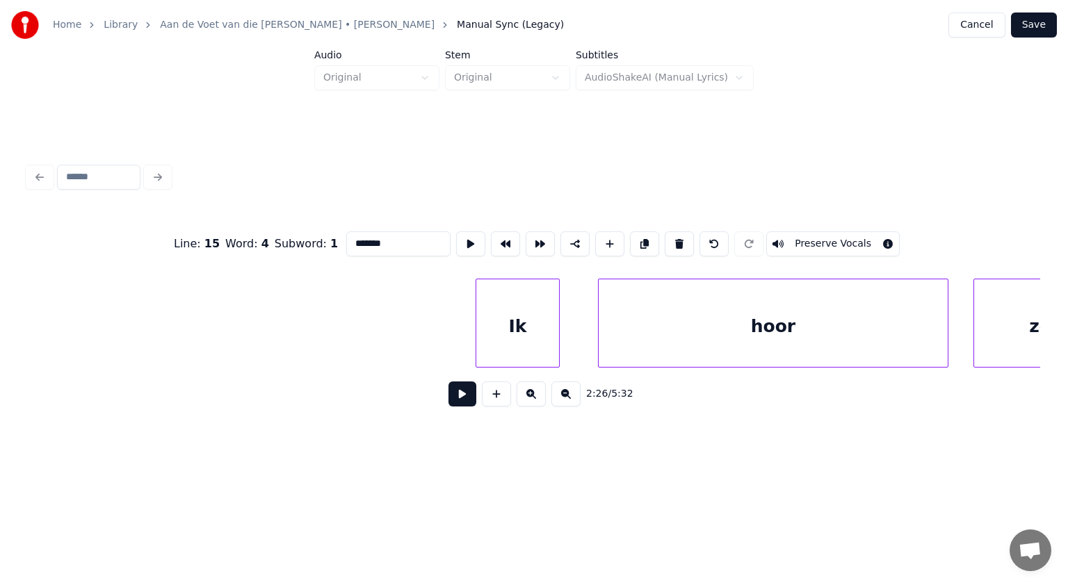
click at [510, 352] on div "Ik" at bounding box center [517, 327] width 82 height 95
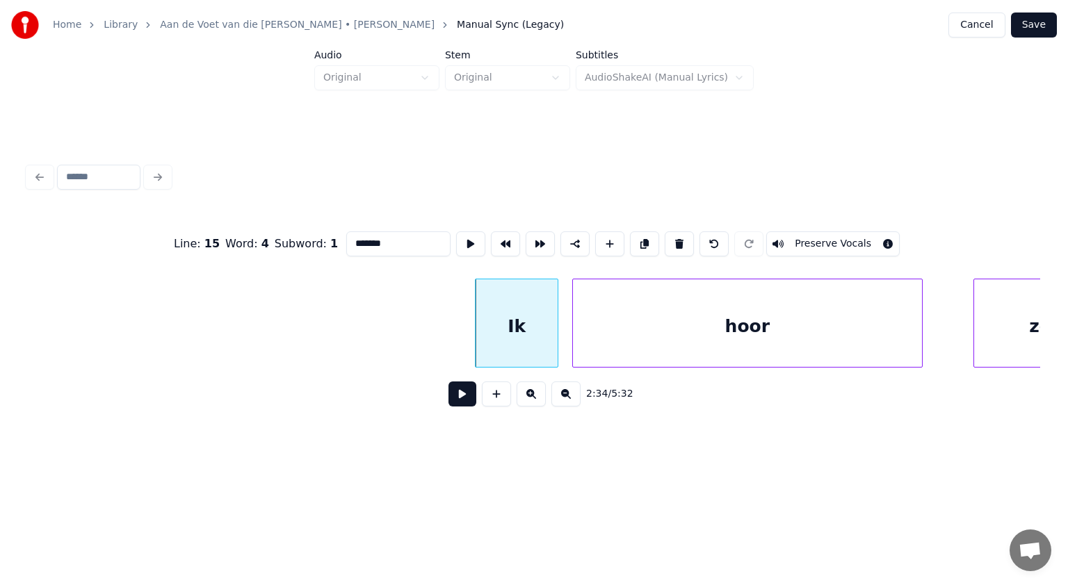
click at [595, 344] on div "hoor" at bounding box center [747, 327] width 349 height 95
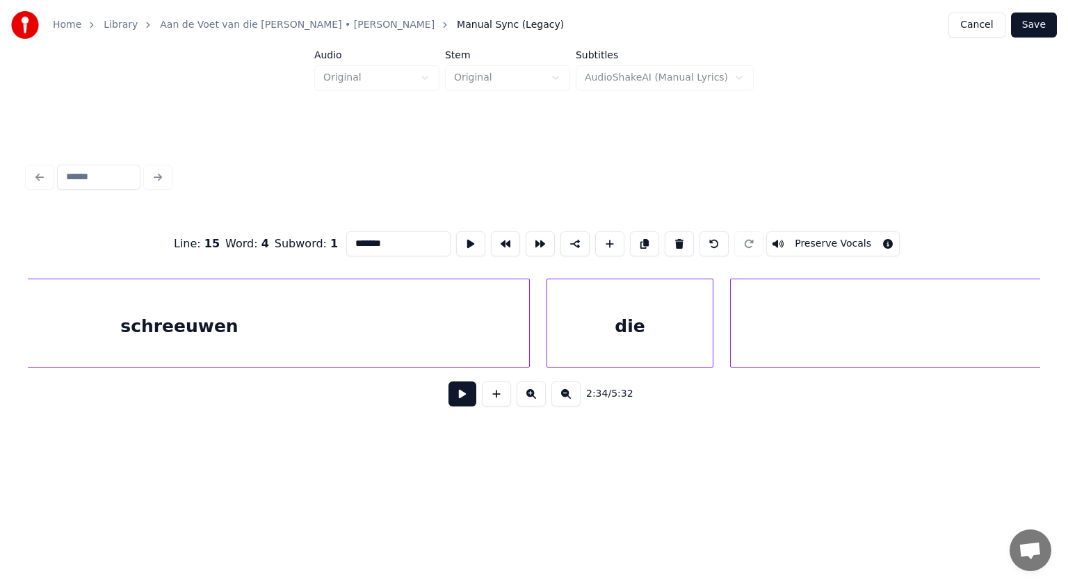
scroll to position [0, 65323]
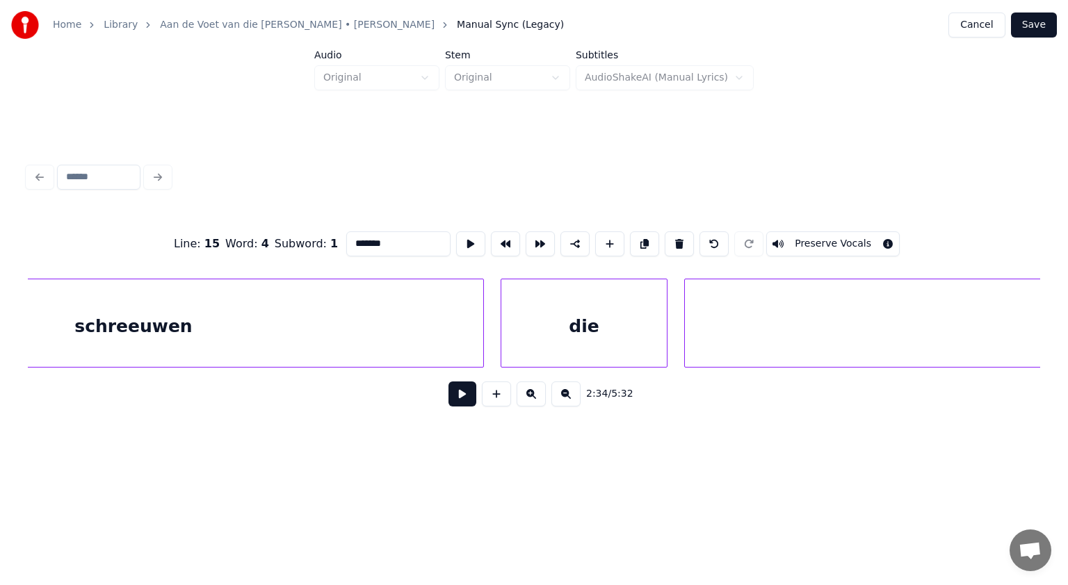
click at [588, 336] on div "die" at bounding box center [583, 327] width 165 height 95
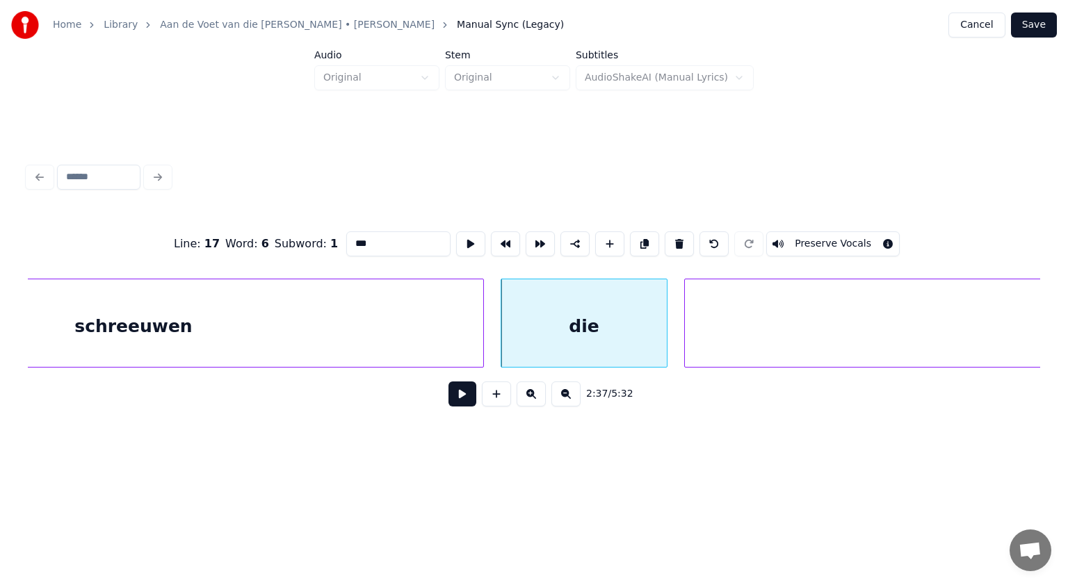
drag, startPoint x: 356, startPoint y: 239, endPoint x: 307, endPoint y: 257, distance: 51.9
click at [307, 257] on div "Line : 17 Word : 6 Subword : 1 *** Preserve Vocals" at bounding box center [534, 244] width 1012 height 70
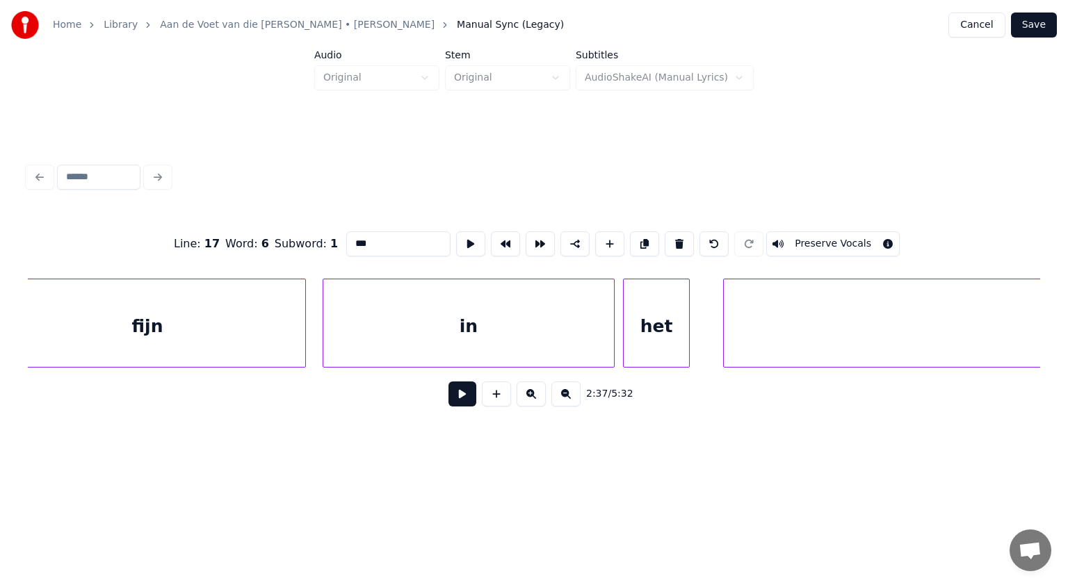
scroll to position [0, 68390]
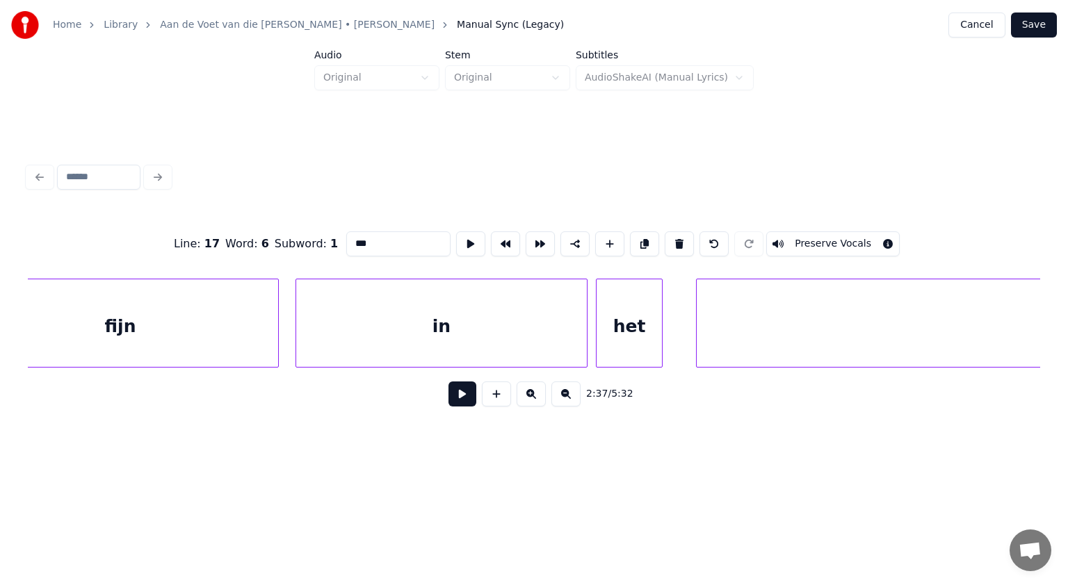
click at [116, 337] on div "fijn" at bounding box center [120, 327] width 316 height 95
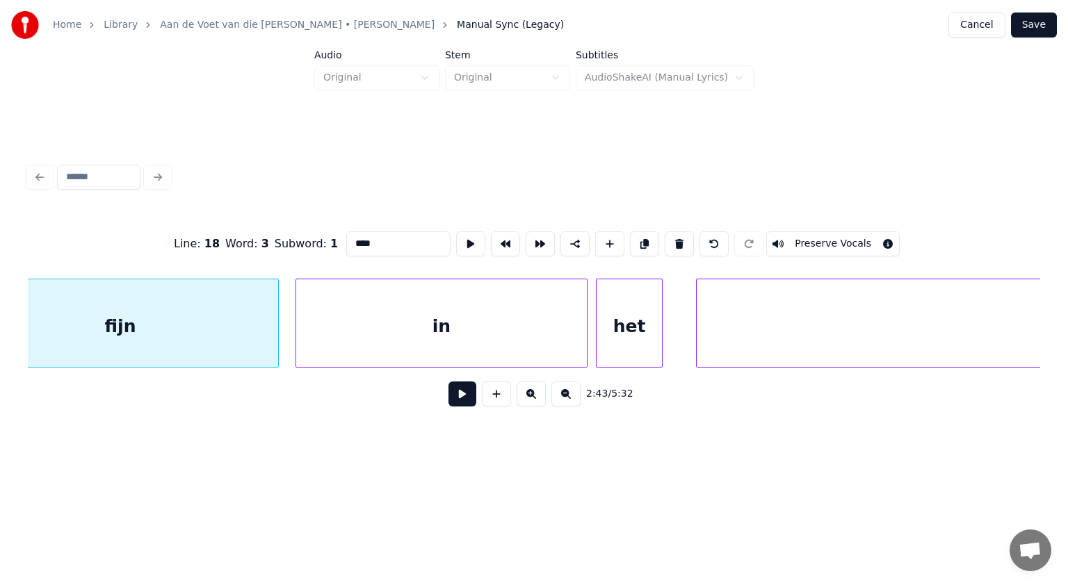
scroll to position [0, 68324]
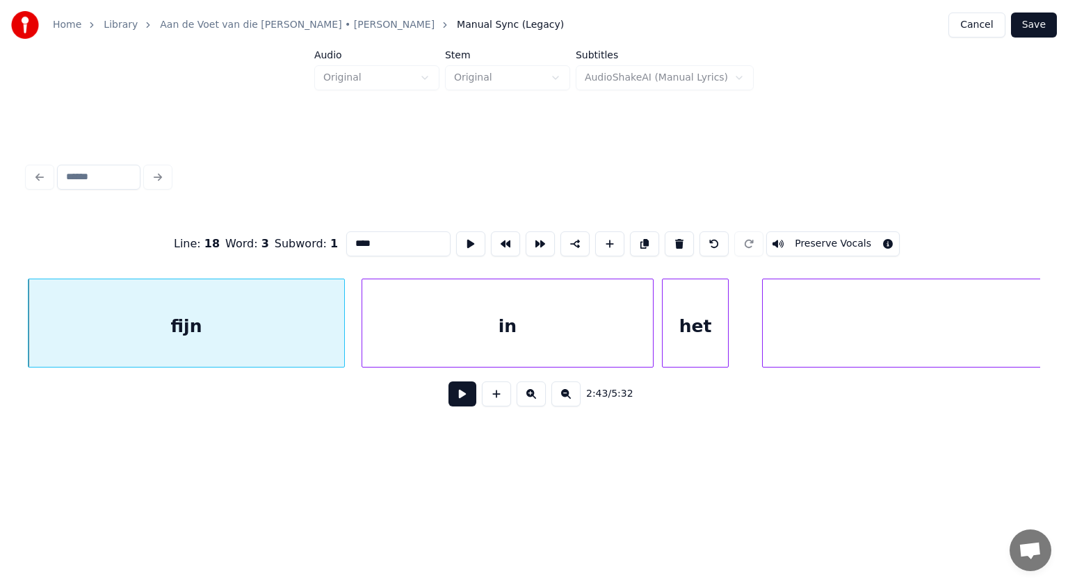
drag, startPoint x: 355, startPoint y: 236, endPoint x: 162, endPoint y: 291, distance: 200.9
click at [162, 291] on div "Line : 18 Word : 3 Subword : 1 **** Preserve Vocals 2:43 / 5:32" at bounding box center [534, 314] width 1012 height 211
click at [692, 339] on div "het" at bounding box center [681, 327] width 65 height 95
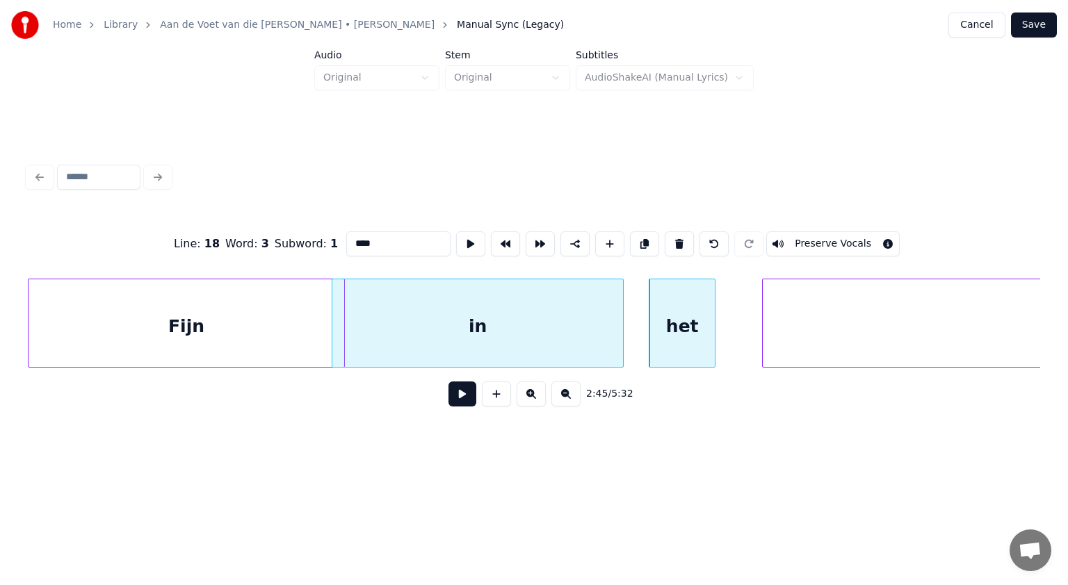
click at [492, 346] on div "in" at bounding box center [477, 327] width 291 height 95
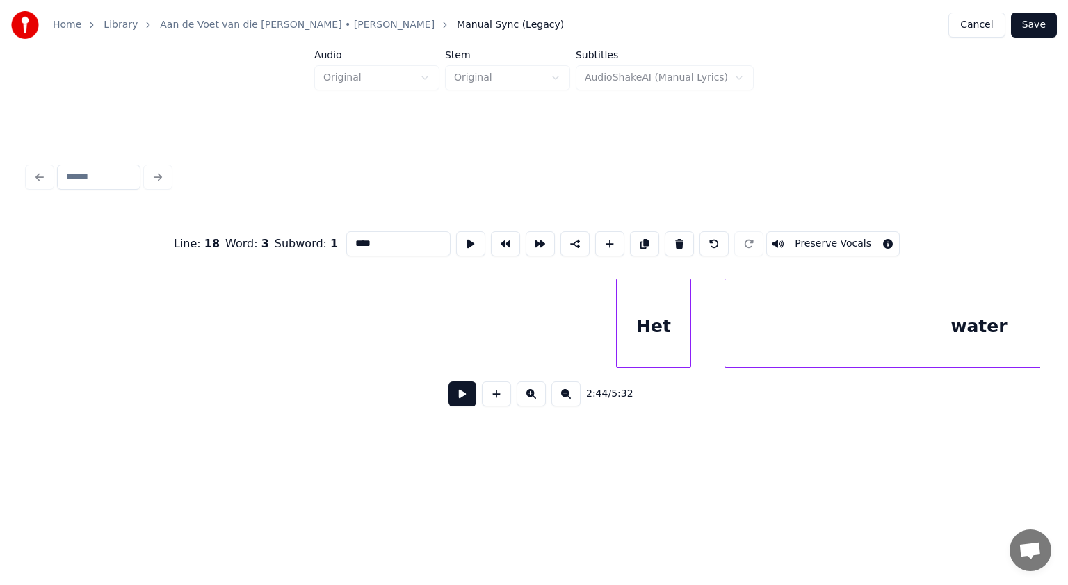
scroll to position [0, 70140]
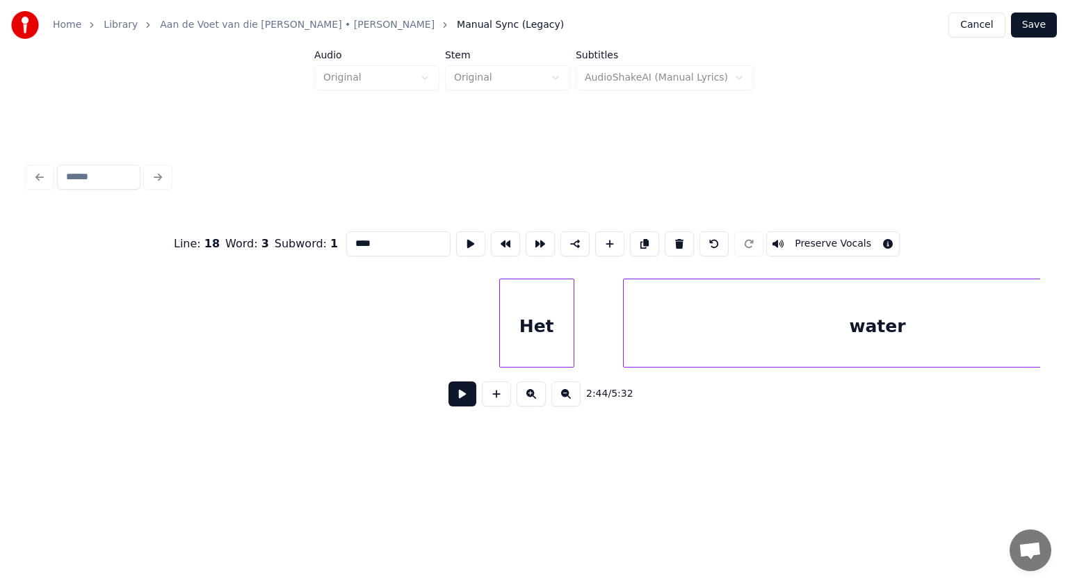
click at [531, 341] on div "Het" at bounding box center [537, 327] width 74 height 95
type input "****"
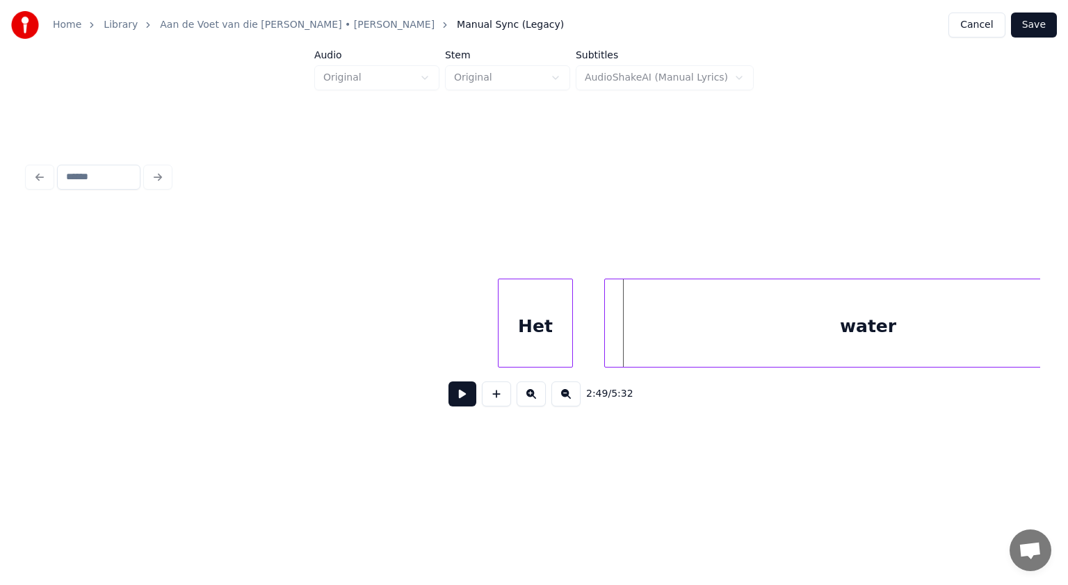
click at [608, 296] on div at bounding box center [607, 324] width 4 height 88
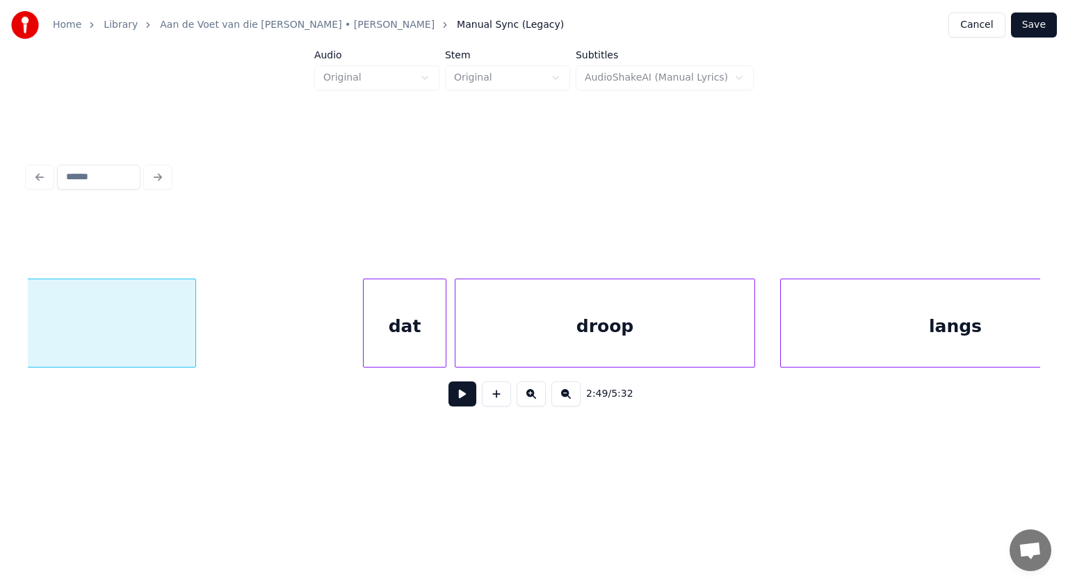
scroll to position [0, 71103]
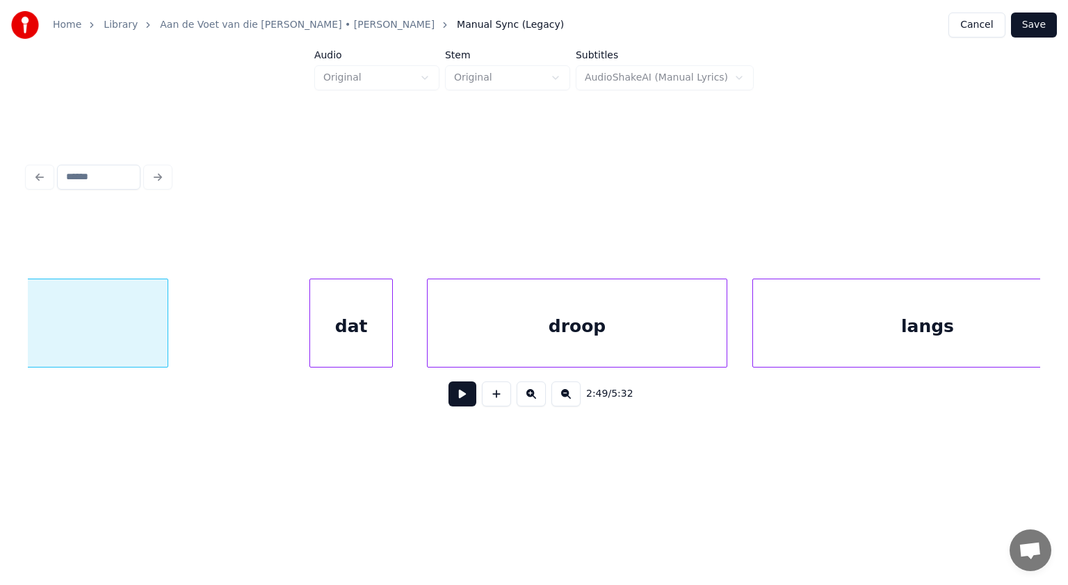
click at [332, 318] on div "dat" at bounding box center [351, 327] width 82 height 95
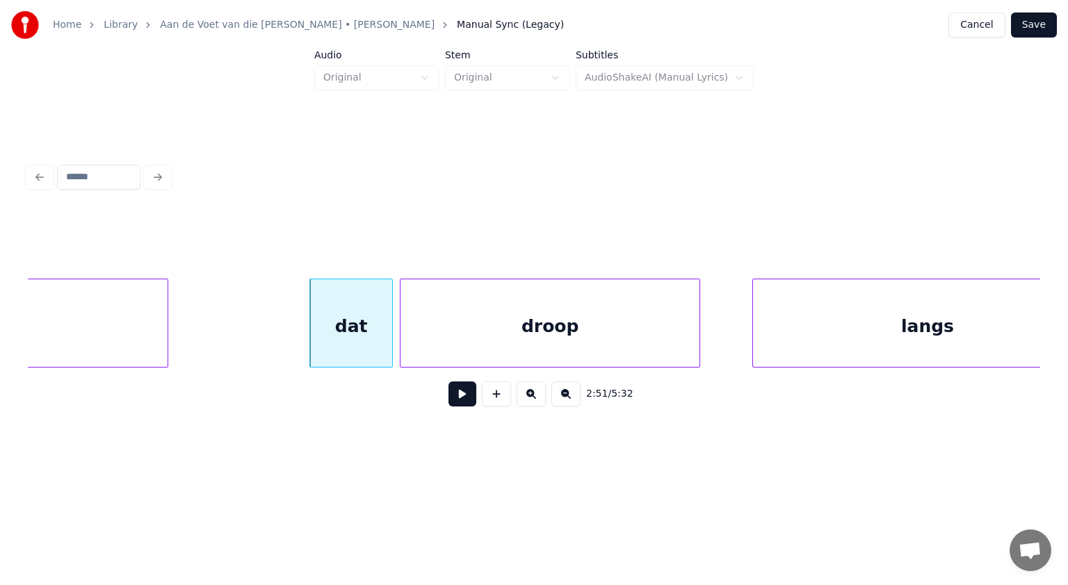
click at [414, 320] on div "droop" at bounding box center [549, 327] width 299 height 95
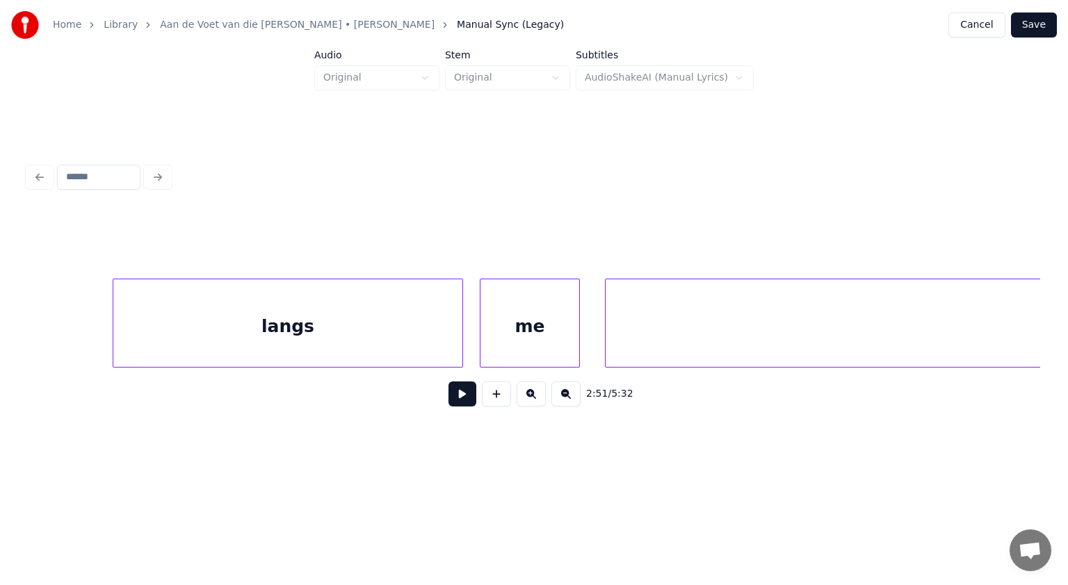
scroll to position [0, 71808]
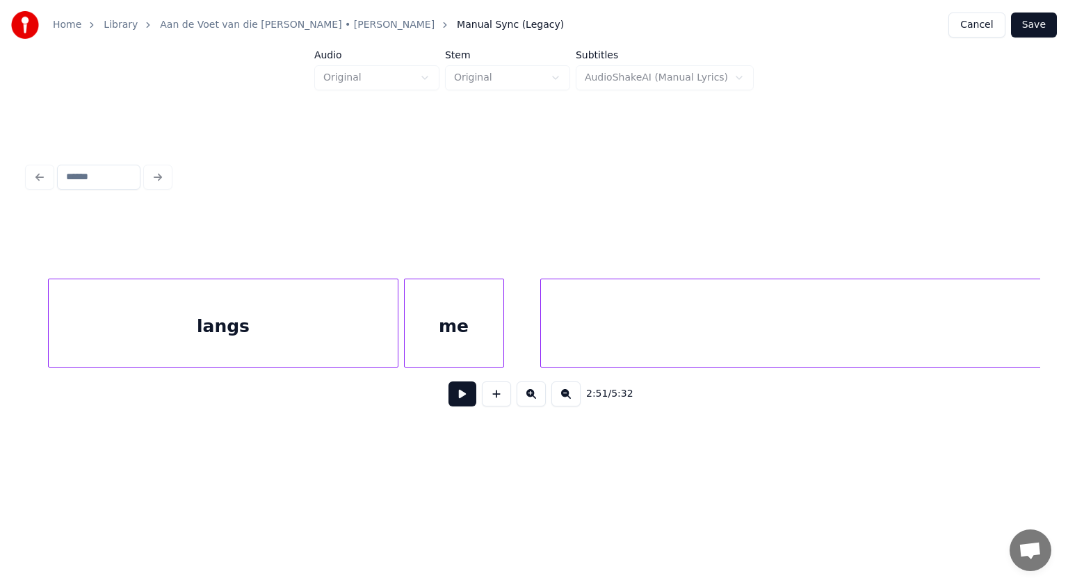
click at [451, 338] on div "me" at bounding box center [454, 327] width 99 height 95
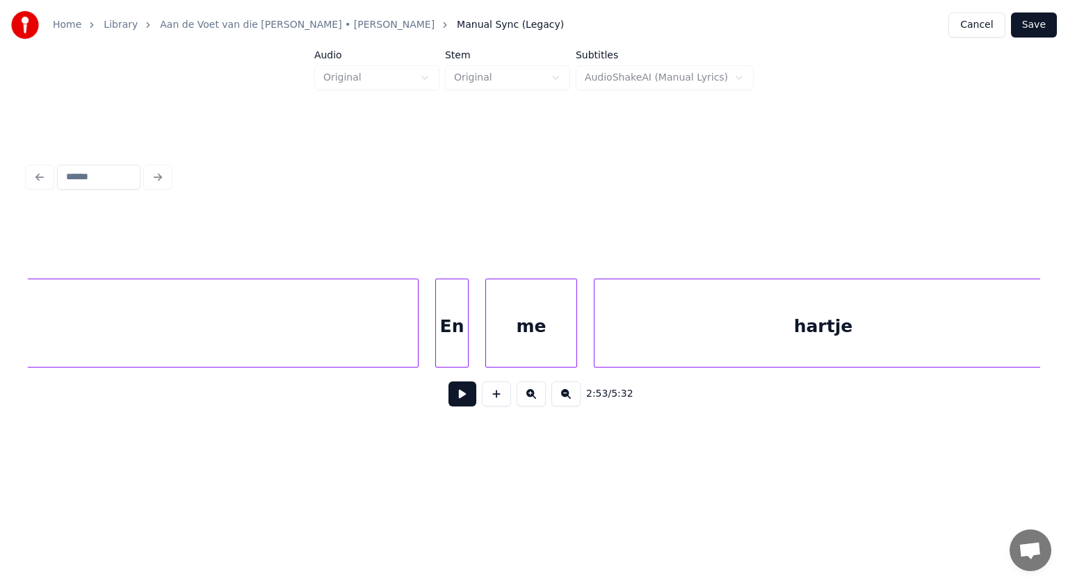
scroll to position [0, 73466]
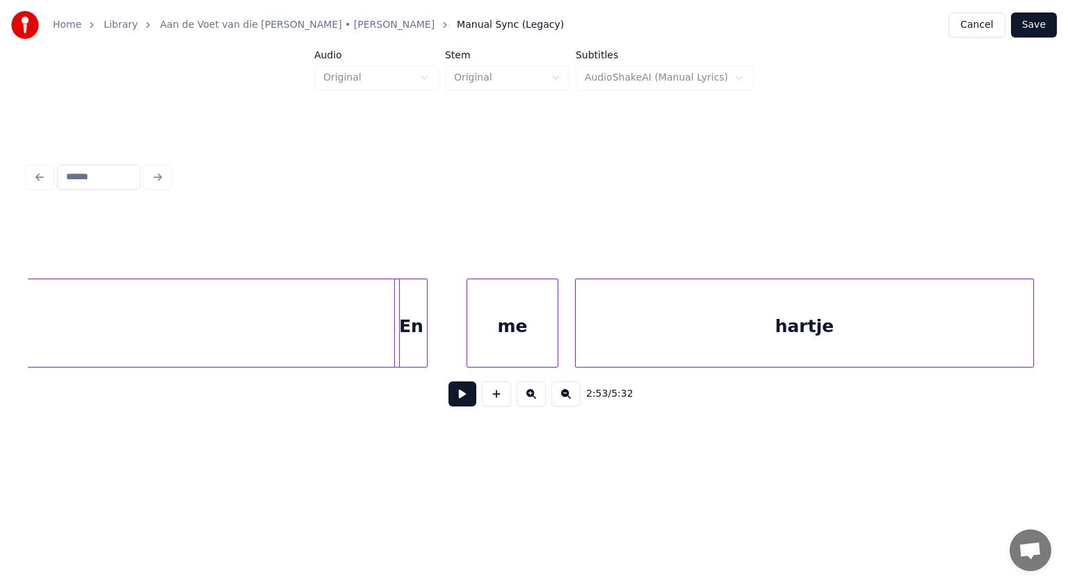
click at [420, 337] on div "En" at bounding box center [411, 327] width 32 height 95
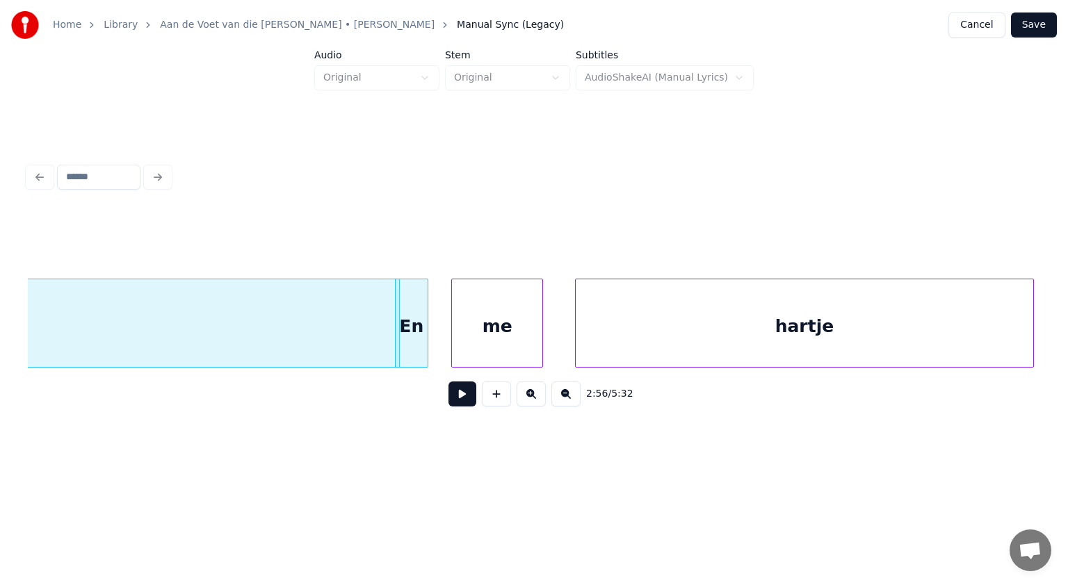
click at [489, 330] on div "me" at bounding box center [497, 327] width 90 height 95
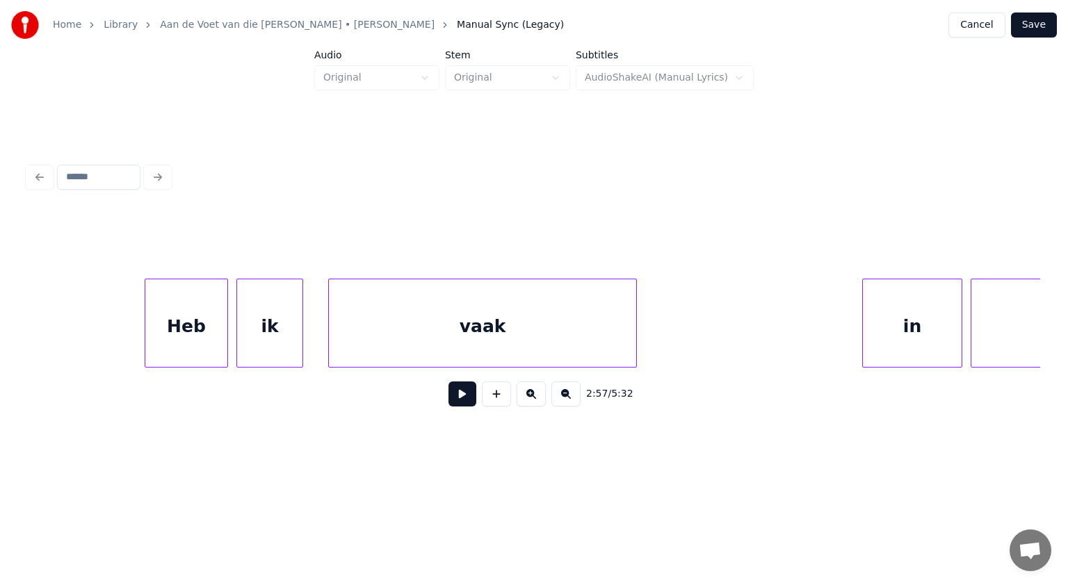
scroll to position [0, 79955]
click at [186, 311] on div "Heb" at bounding box center [162, 327] width 82 height 95
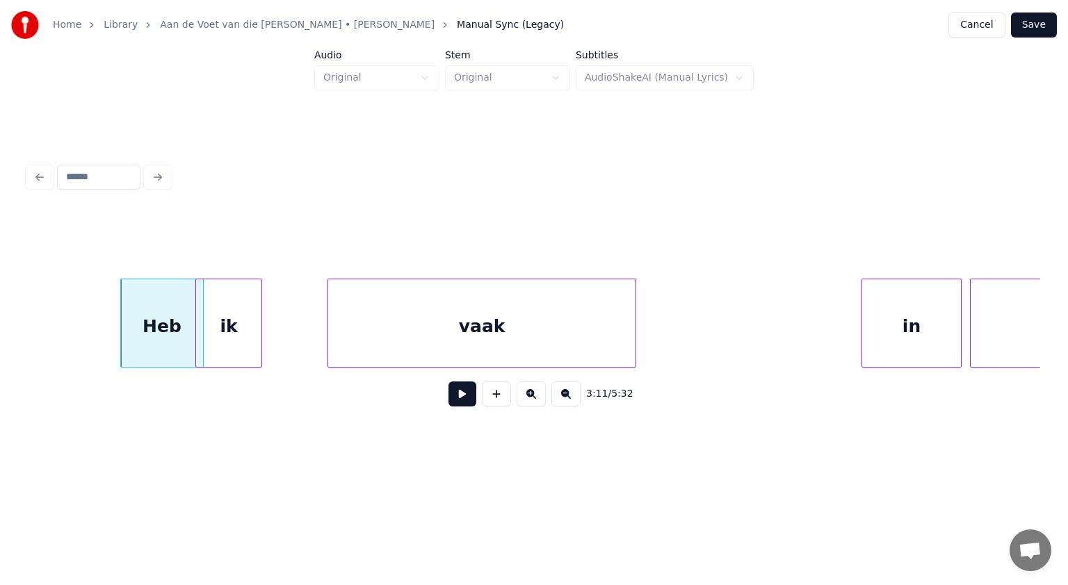
click at [220, 313] on div "ik" at bounding box center [228, 327] width 65 height 95
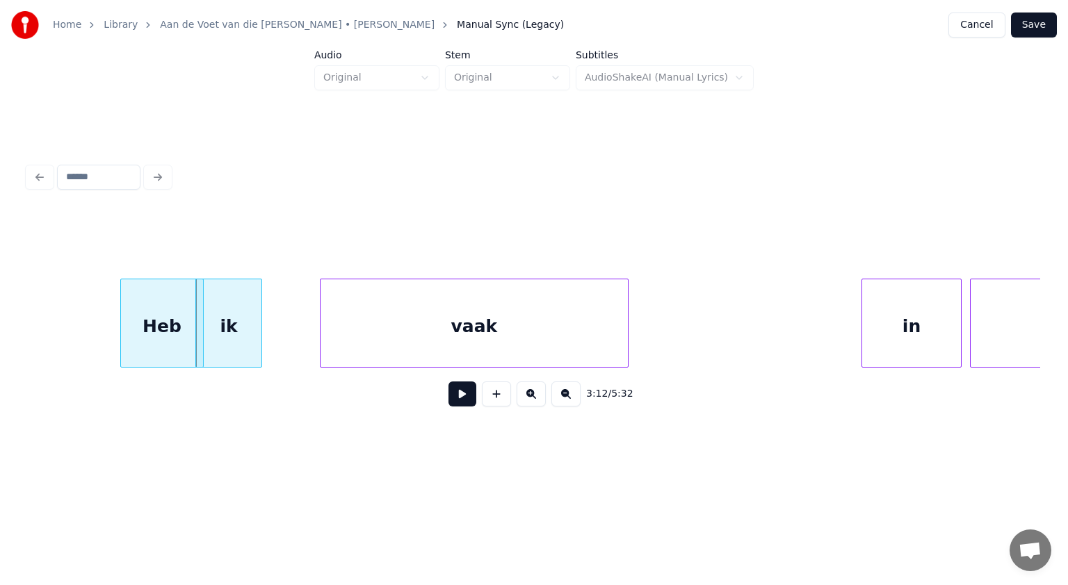
click at [469, 327] on div "vaak" at bounding box center [474, 327] width 307 height 95
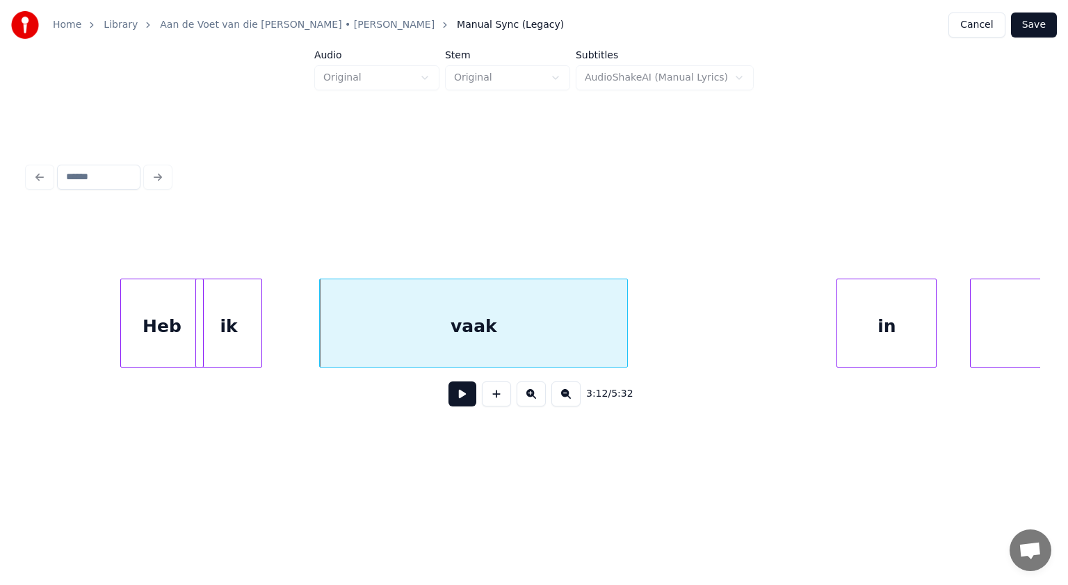
click at [866, 308] on div "in" at bounding box center [886, 327] width 99 height 95
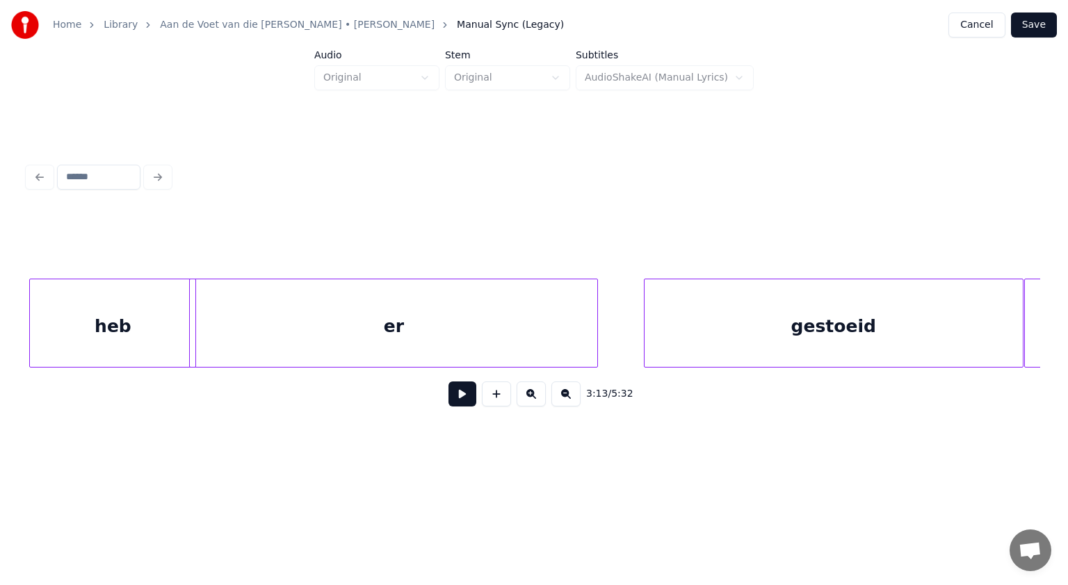
scroll to position [0, 10279]
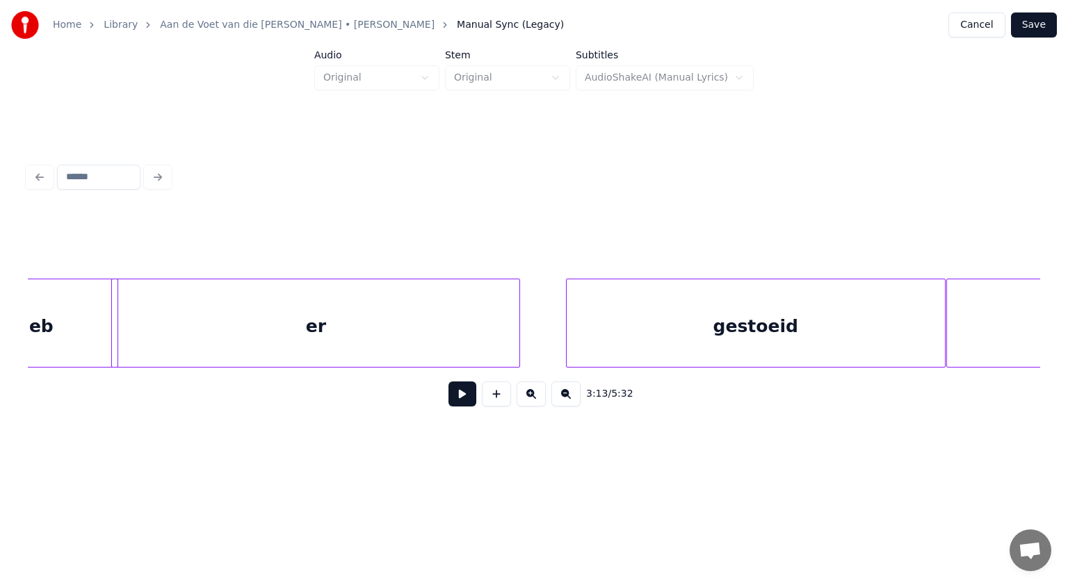
click at [1048, 22] on button "Save" at bounding box center [1034, 25] width 46 height 25
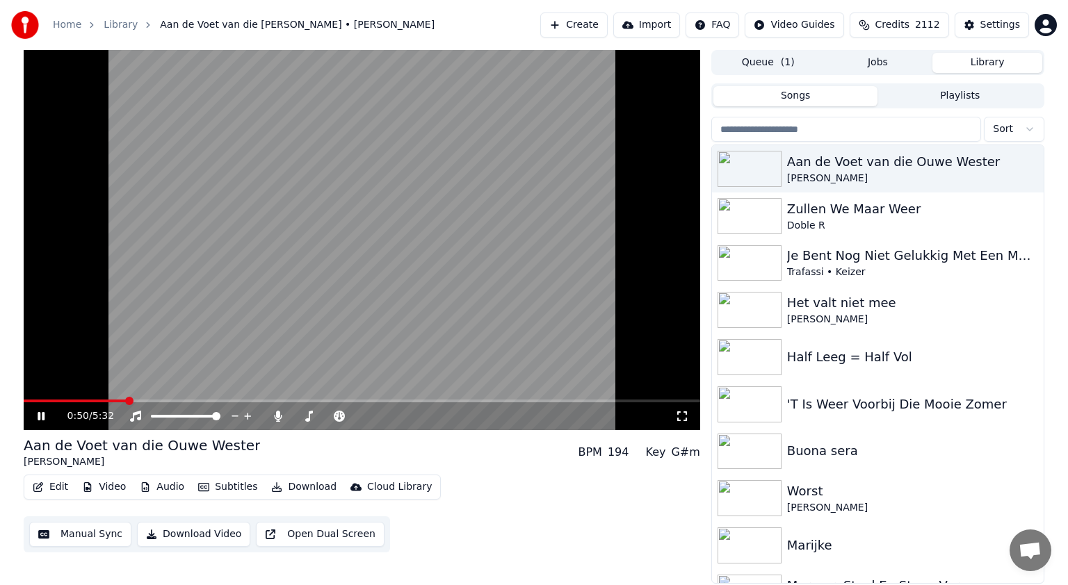
click at [38, 414] on icon at bounding box center [41, 416] width 7 height 8
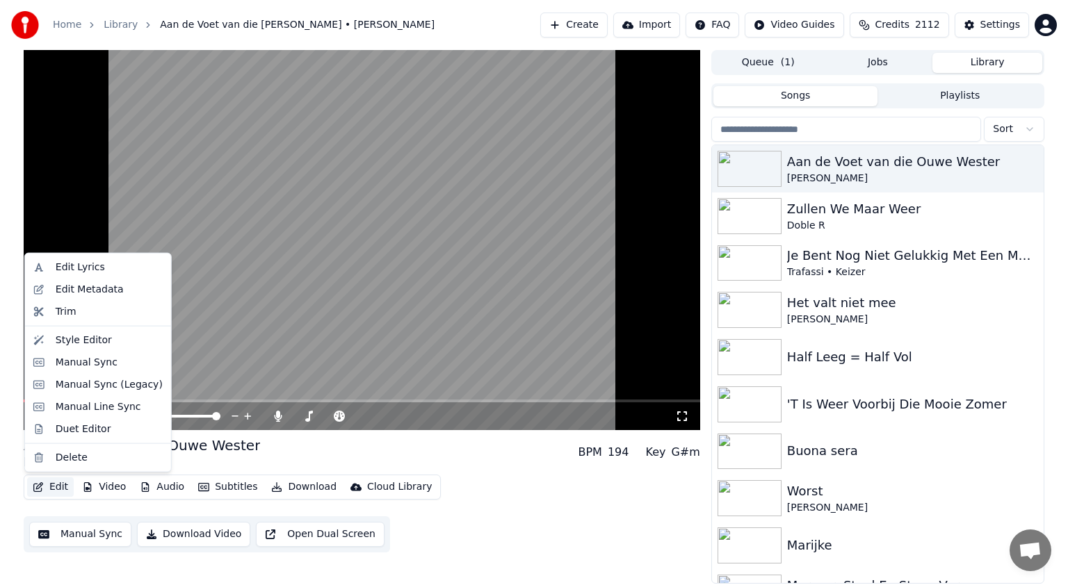
click at [51, 483] on button "Edit" at bounding box center [50, 487] width 47 height 19
click at [71, 387] on div "Manual Sync (Legacy)" at bounding box center [109, 385] width 107 height 14
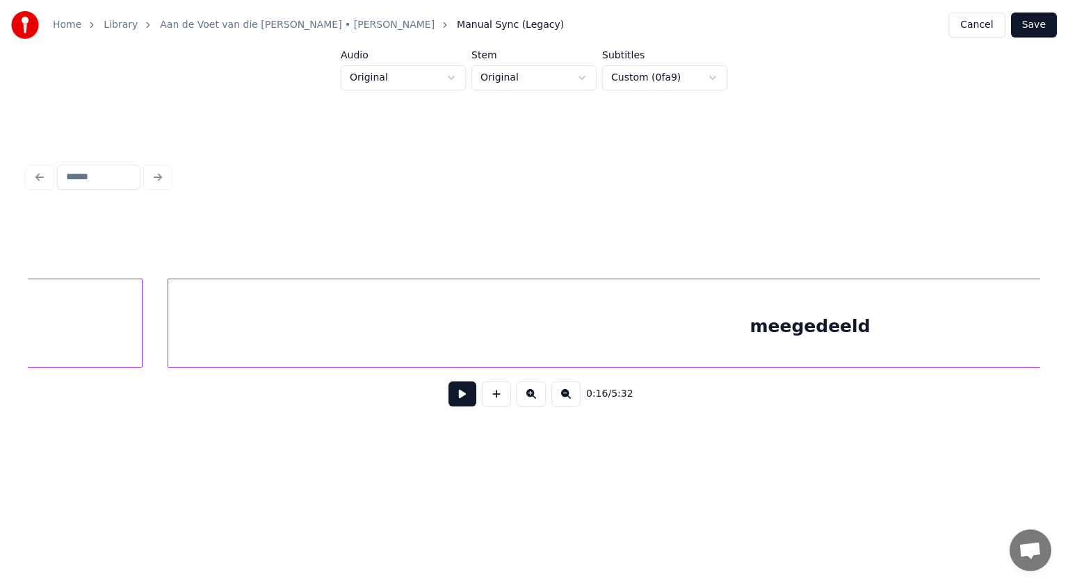
scroll to position [0, 17661]
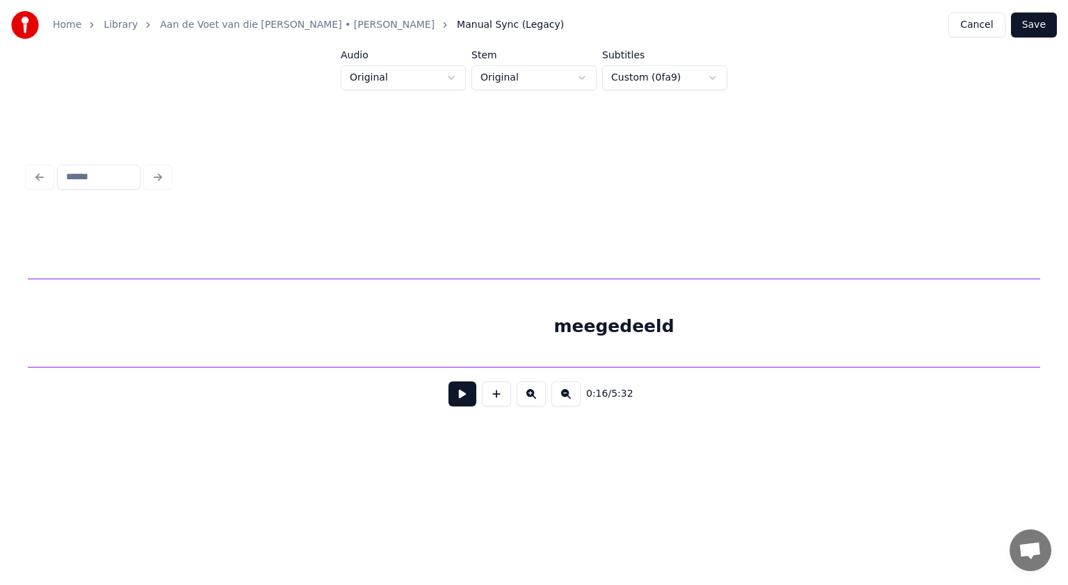
click at [473, 318] on div "meegedeeld" at bounding box center [613, 327] width 1283 height 95
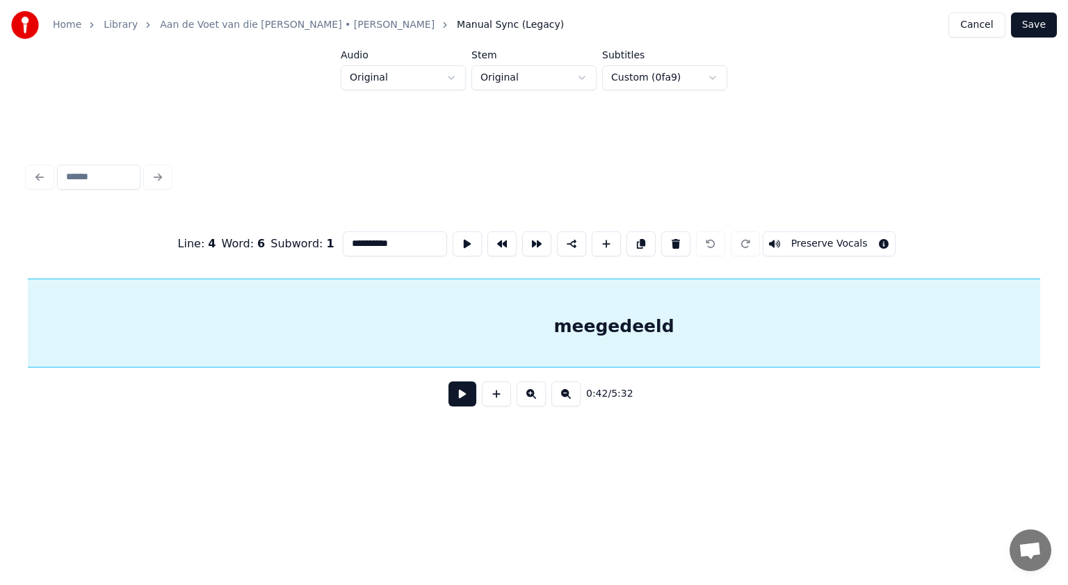
scroll to position [0, 17604]
click at [365, 238] on input "**********" at bounding box center [395, 244] width 104 height 25
type input "**********"
click at [1037, 25] on button "Save" at bounding box center [1034, 25] width 46 height 25
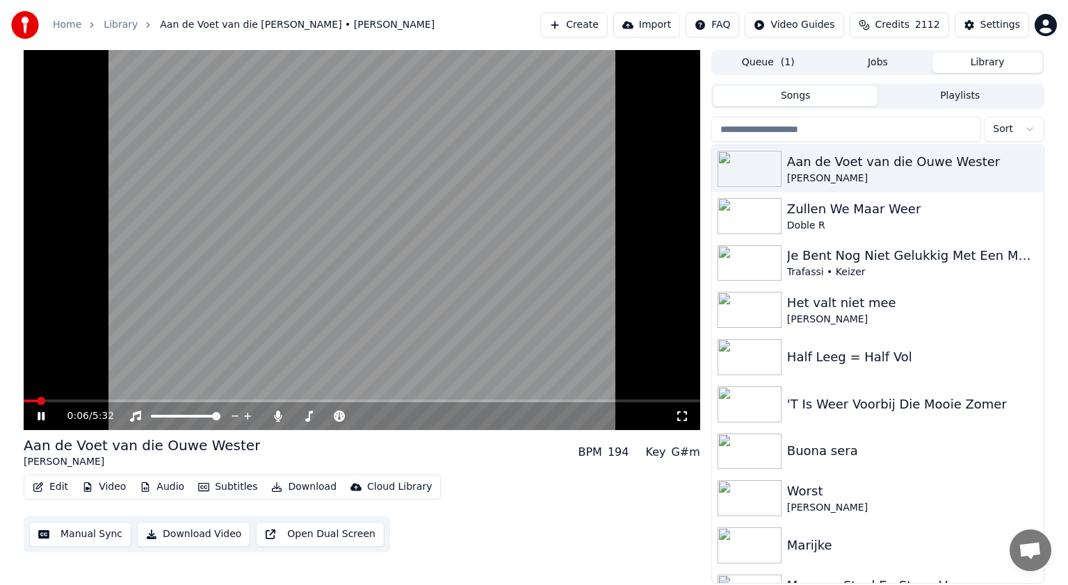
click at [36, 416] on icon at bounding box center [51, 416] width 33 height 11
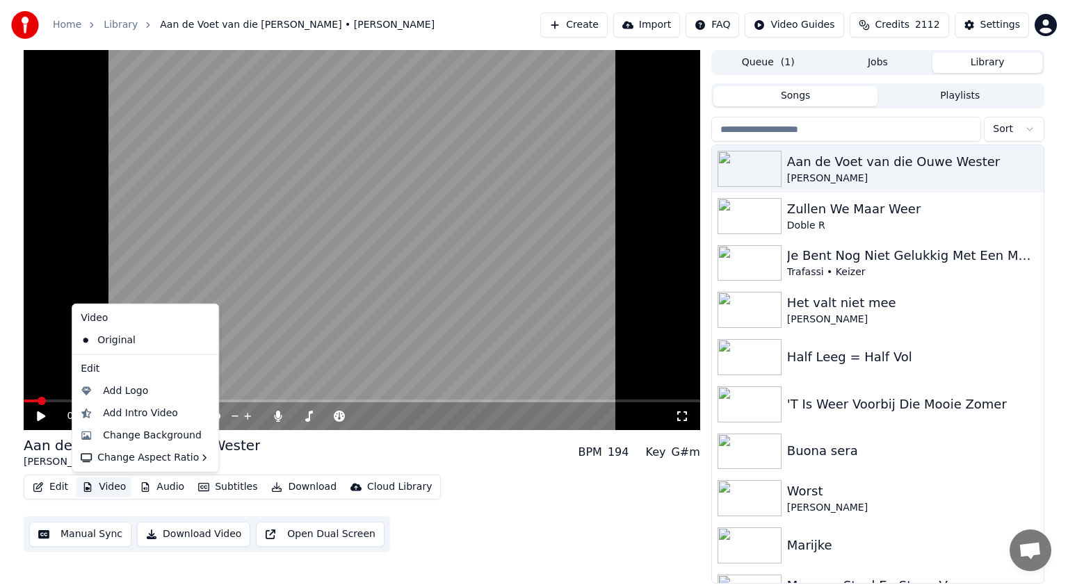
click at [111, 487] on button "Video" at bounding box center [103, 487] width 55 height 19
click at [132, 437] on div "Change Background" at bounding box center [152, 436] width 99 height 14
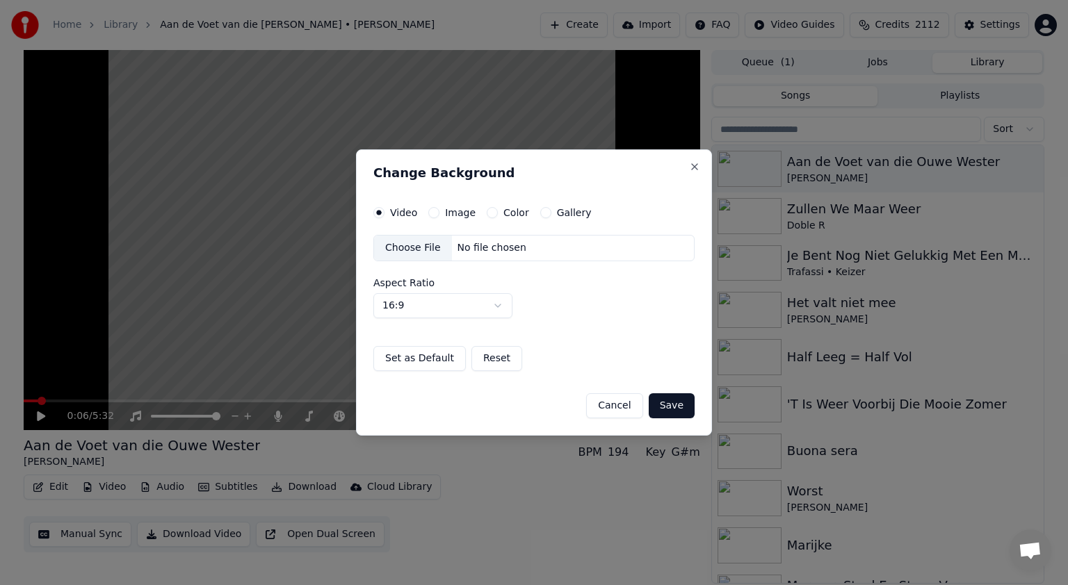
click at [432, 213] on button "Image" at bounding box center [433, 212] width 11 height 11
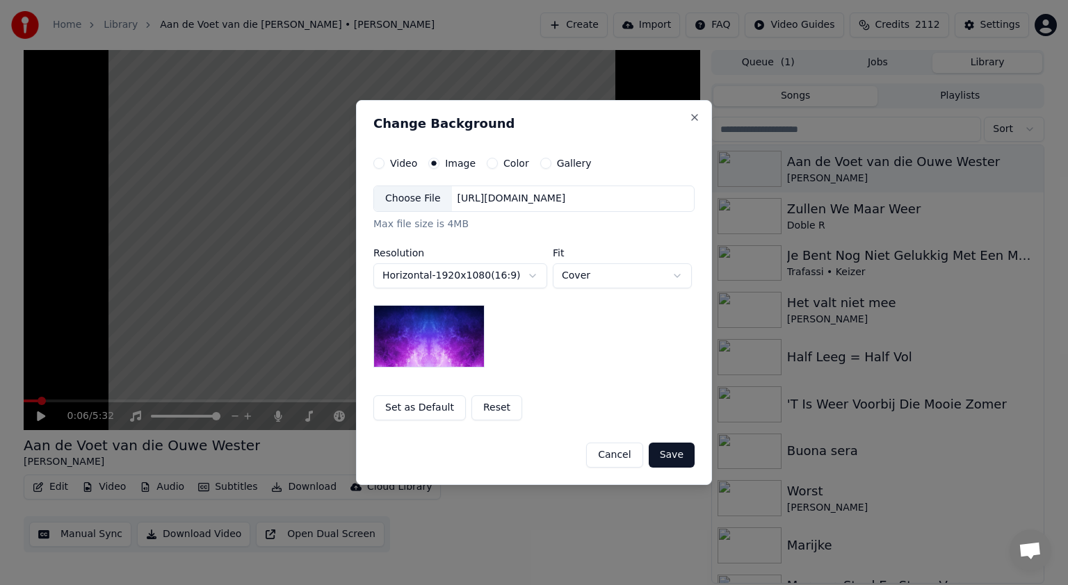
click at [408, 199] on div "Choose File" at bounding box center [413, 198] width 78 height 25
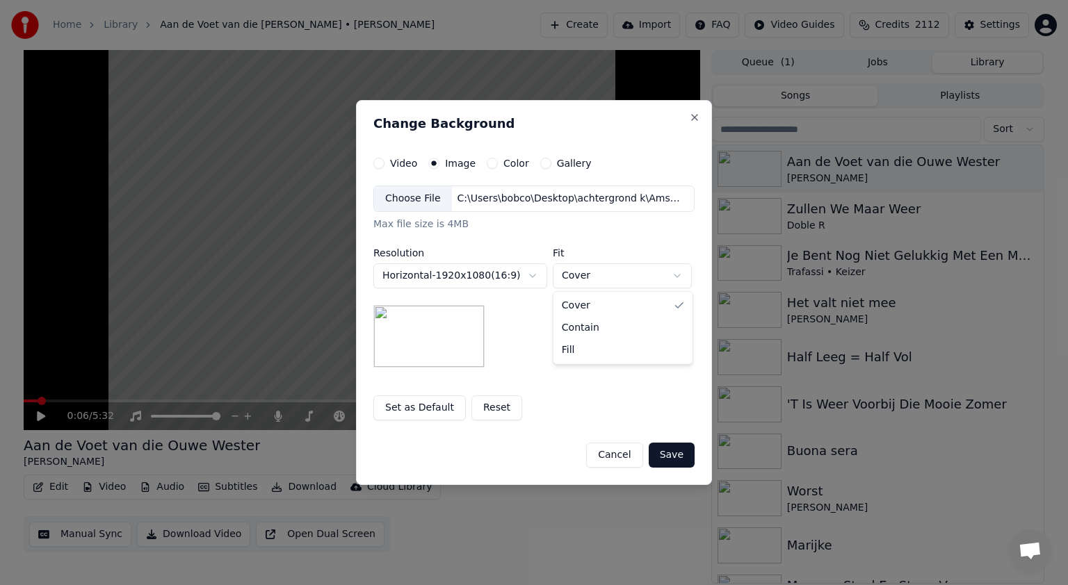
click at [674, 270] on body "**********" at bounding box center [534, 292] width 1068 height 585
select select "****"
click at [670, 455] on button "Save" at bounding box center [672, 455] width 46 height 25
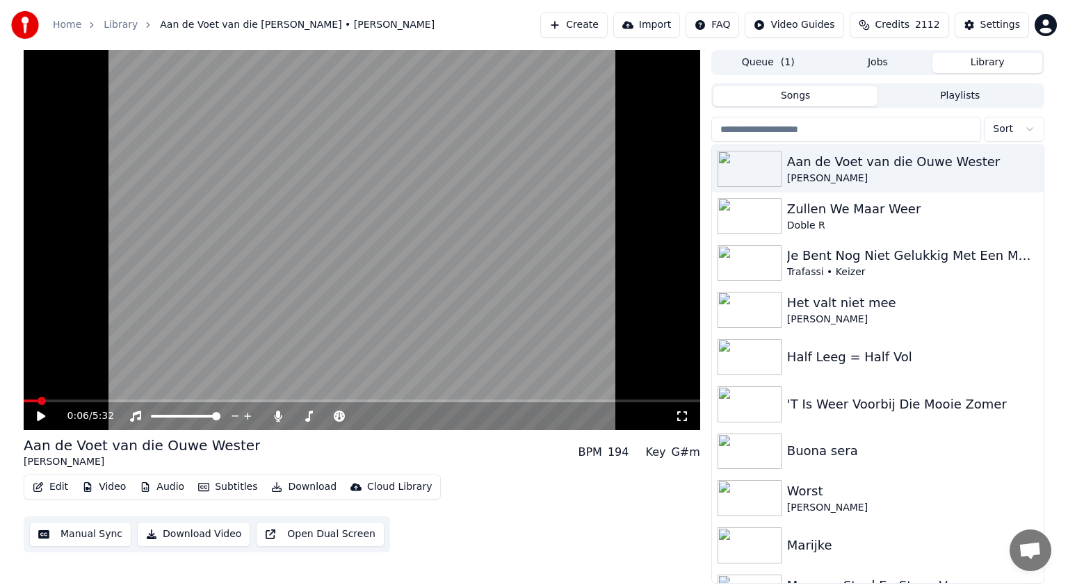
click at [989, 60] on button "Library" at bounding box center [987, 63] width 110 height 20
click at [934, 163] on div "Aan de Voet van die Ouwe Wester" at bounding box center [905, 161] width 237 height 19
click at [764, 158] on img at bounding box center [750, 169] width 64 height 36
click at [754, 214] on img at bounding box center [750, 216] width 64 height 36
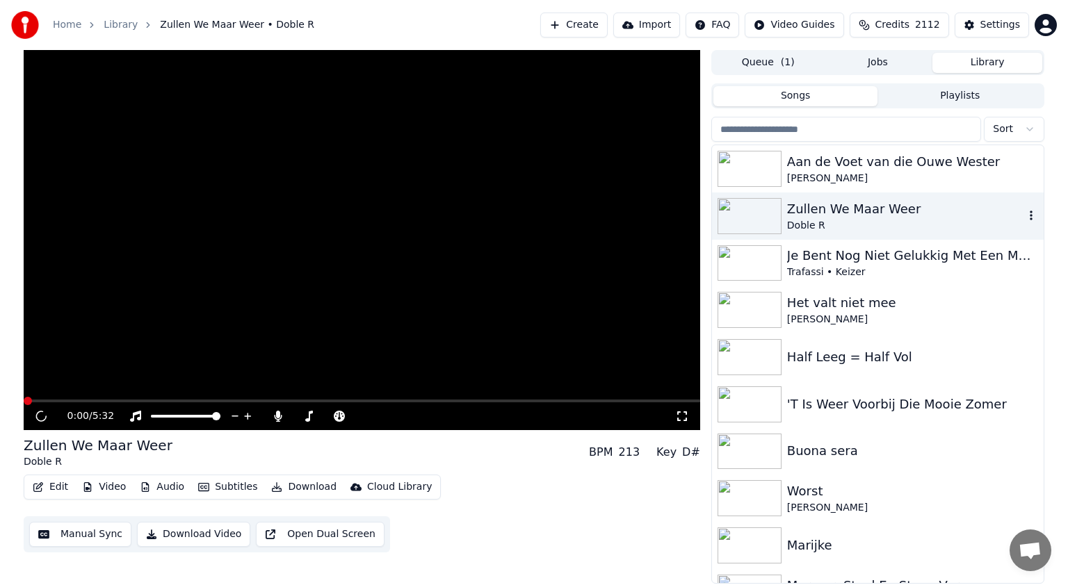
click at [754, 214] on img at bounding box center [750, 216] width 64 height 36
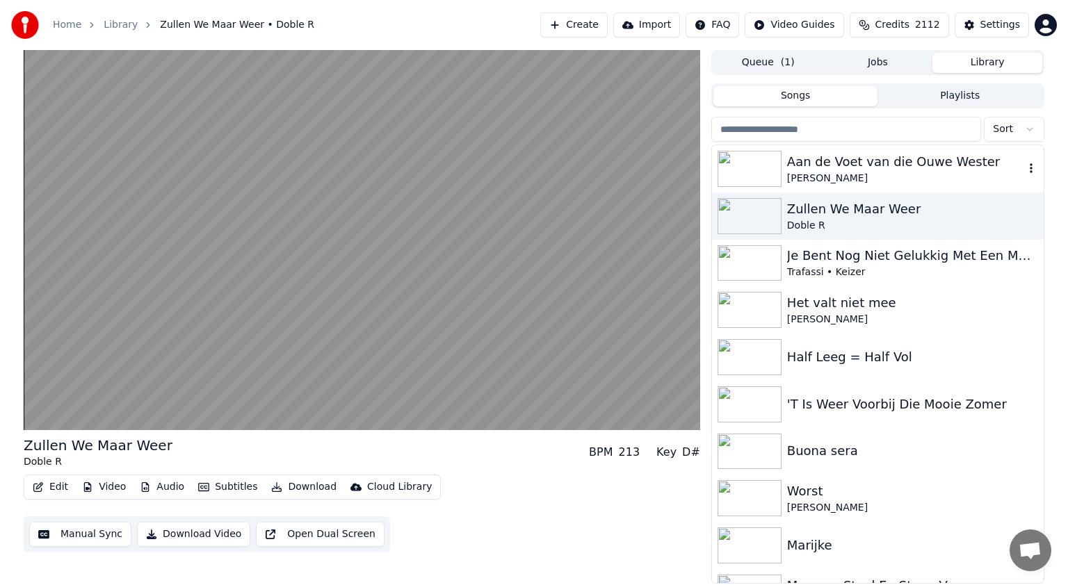
click at [754, 161] on img at bounding box center [750, 169] width 64 height 36
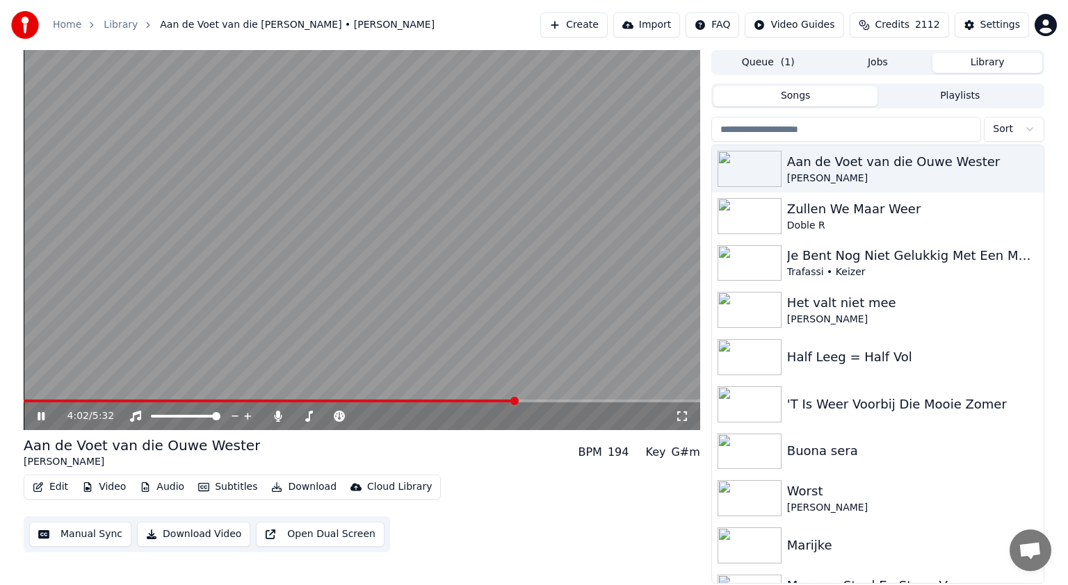
click at [517, 400] on span at bounding box center [362, 401] width 677 height 3
click at [476, 401] on span at bounding box center [250, 401] width 452 height 3
click at [413, 401] on span at bounding box center [280, 401] width 512 height 3
click at [38, 414] on icon at bounding box center [41, 416] width 7 height 8
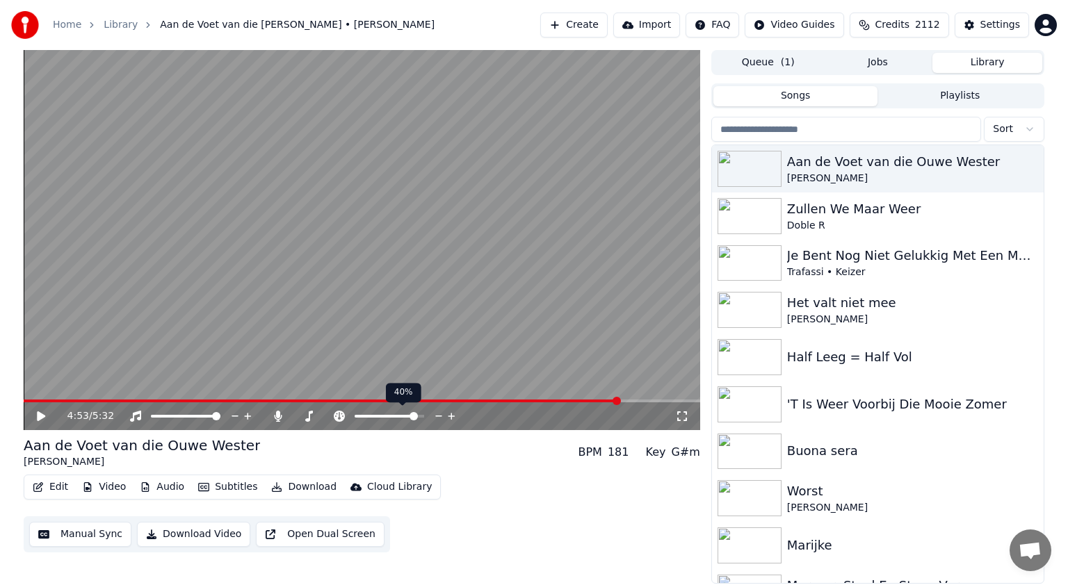
click at [416, 416] on span at bounding box center [414, 416] width 8 height 8
click at [277, 416] on icon at bounding box center [278, 416] width 8 height 11
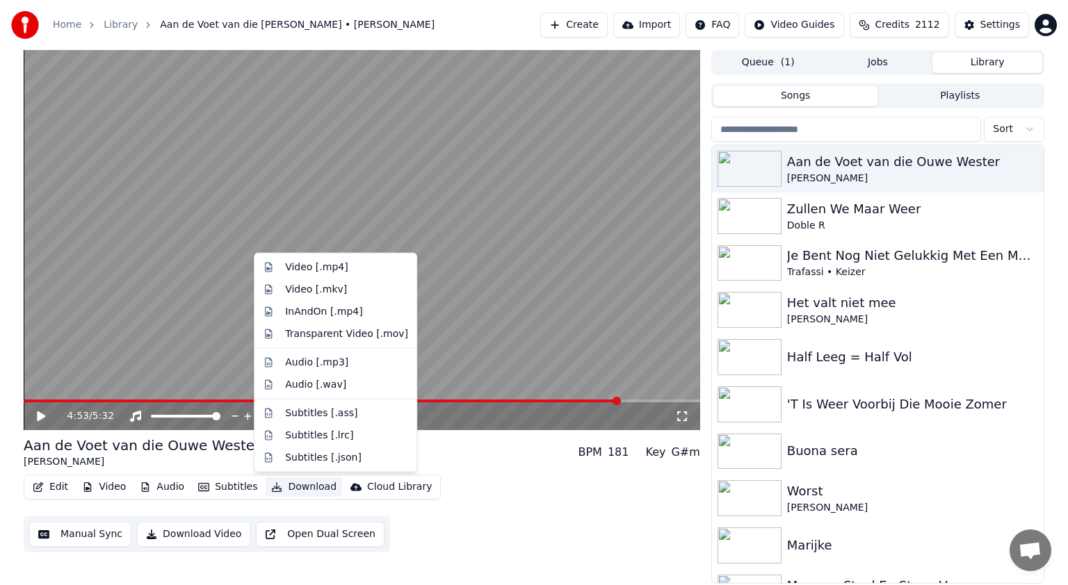
click at [307, 489] on button "Download" at bounding box center [304, 487] width 76 height 19
click at [306, 269] on div "Video [.mp4]" at bounding box center [316, 268] width 63 height 14
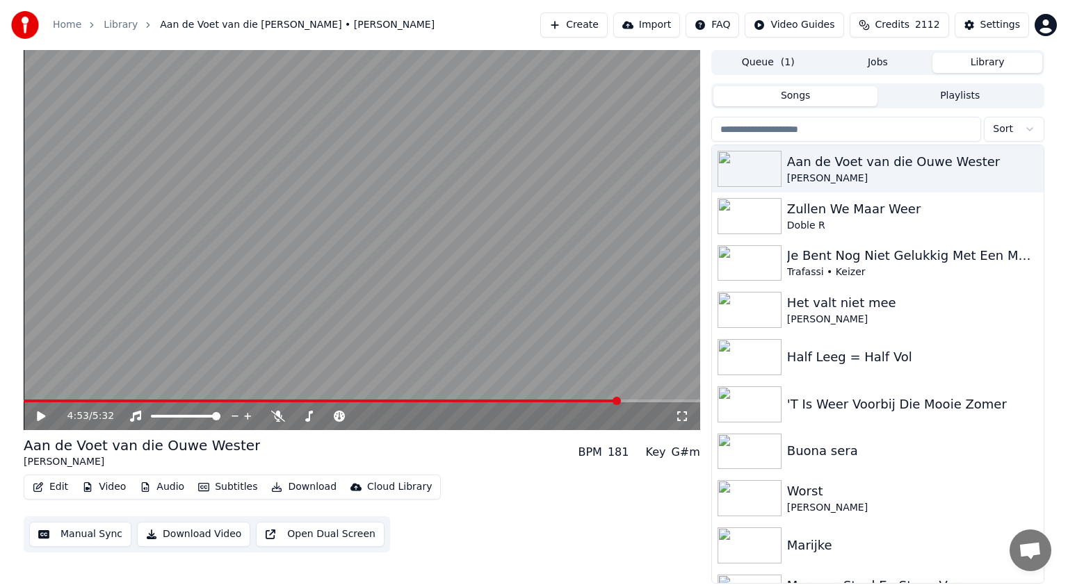
click at [992, 63] on button "Library" at bounding box center [987, 63] width 110 height 20
click at [779, 130] on input "search" at bounding box center [846, 129] width 270 height 25
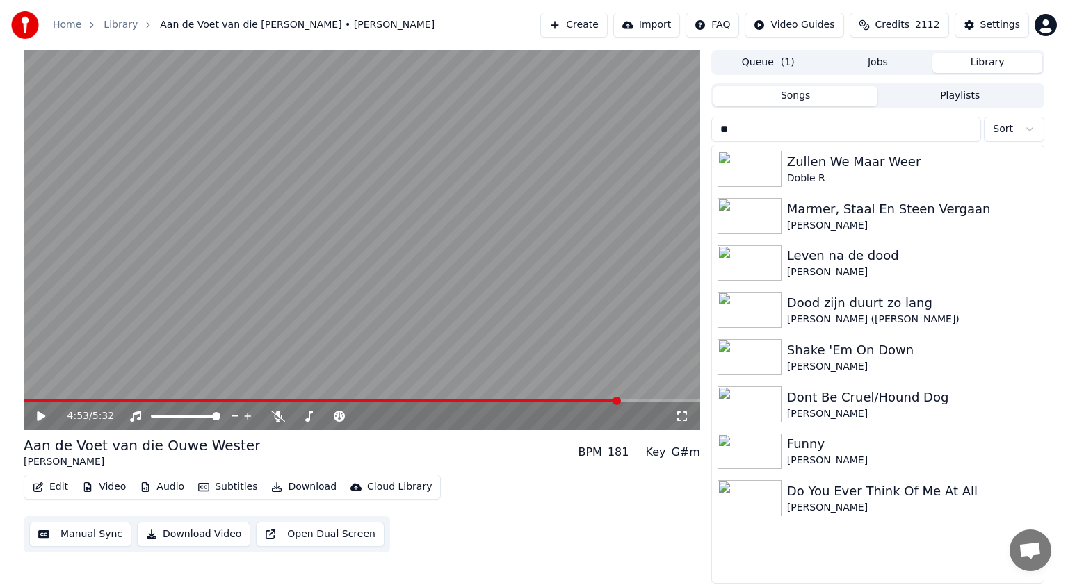
type input "*"
